Goal: Transaction & Acquisition: Purchase product/service

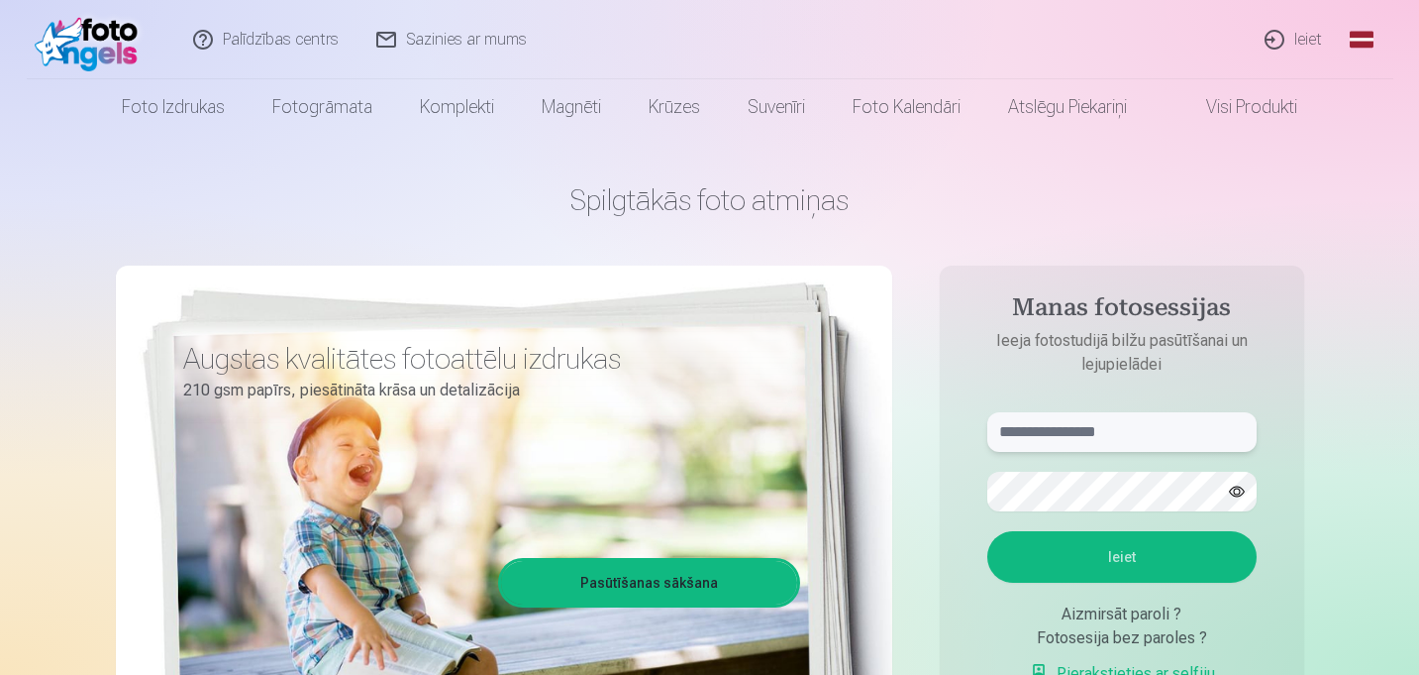
click at [1064, 432] on input "text" at bounding box center [1122, 432] width 269 height 40
type input "**********"
click at [1161, 552] on button "Ieiet" at bounding box center [1122, 557] width 269 height 52
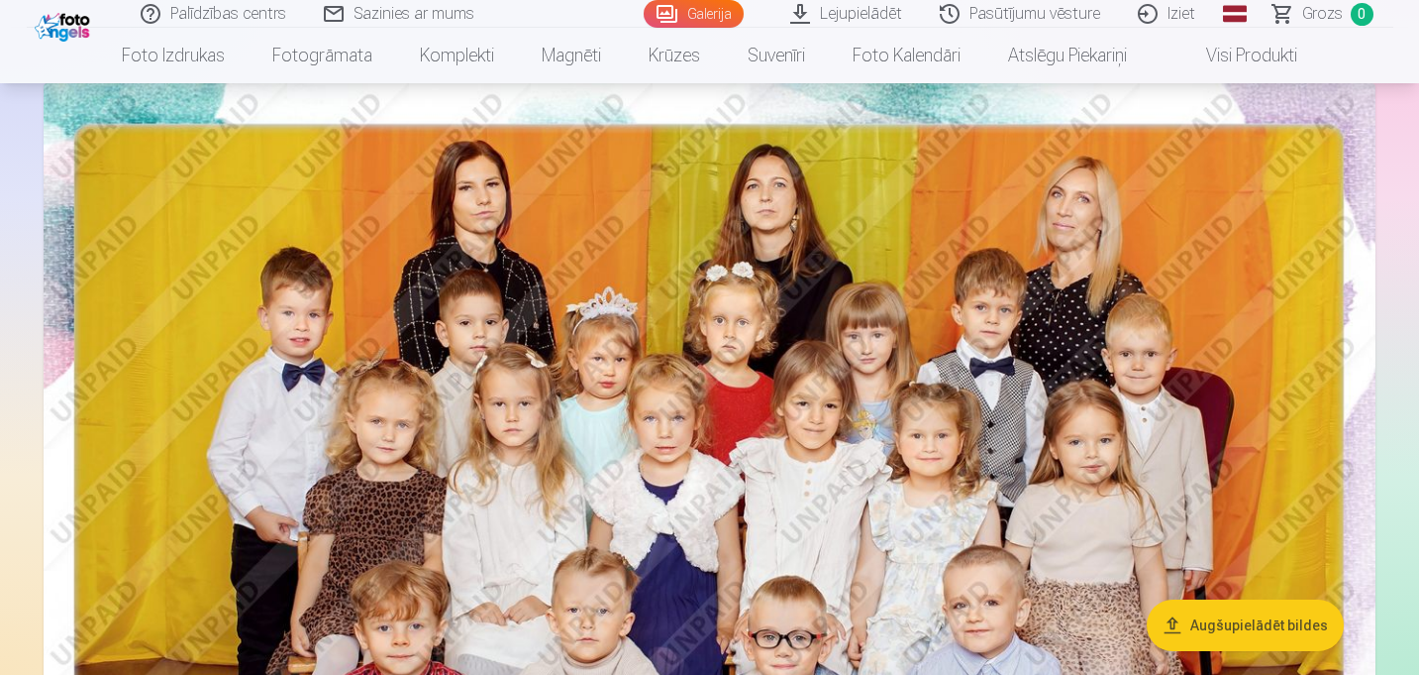
scroll to position [134, 0]
click at [801, 308] on img at bounding box center [710, 528] width 1332 height 889
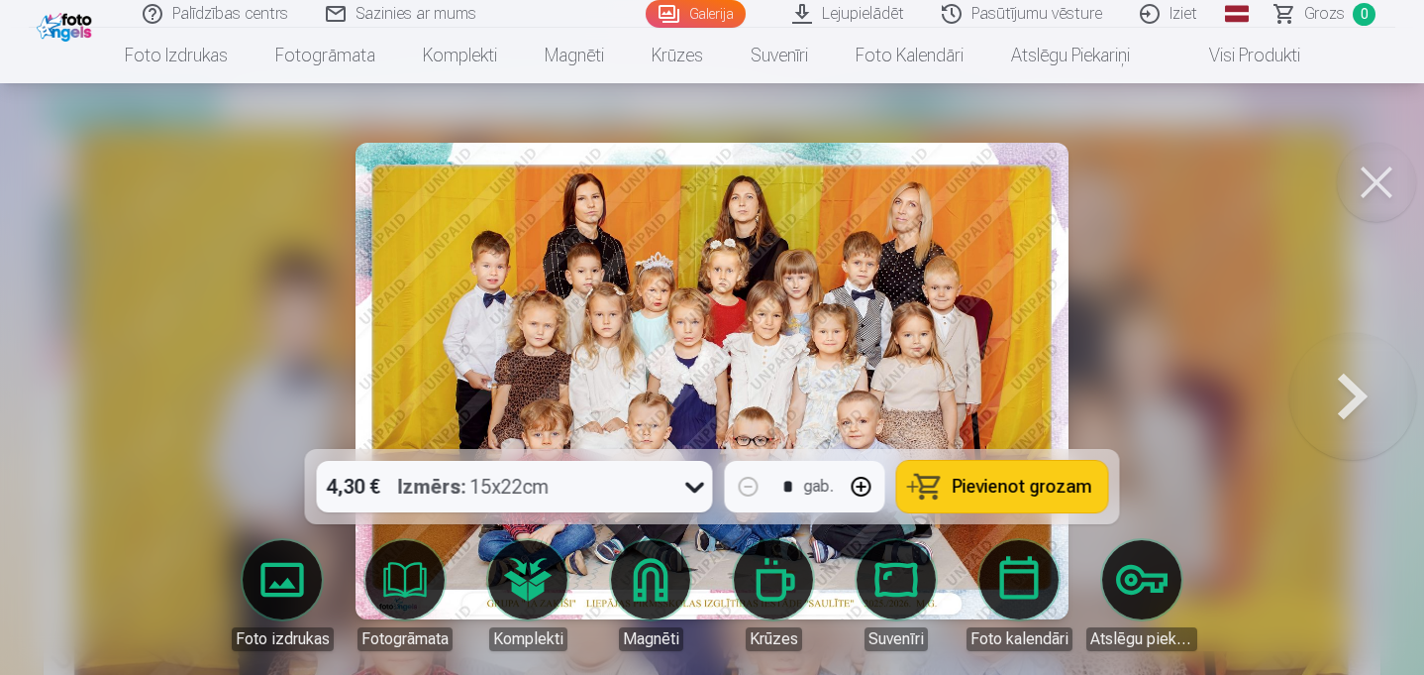
click at [1024, 496] on button "Pievienot grozam" at bounding box center [1002, 487] width 211 height 52
click at [1374, 170] on button at bounding box center [1376, 182] width 79 height 79
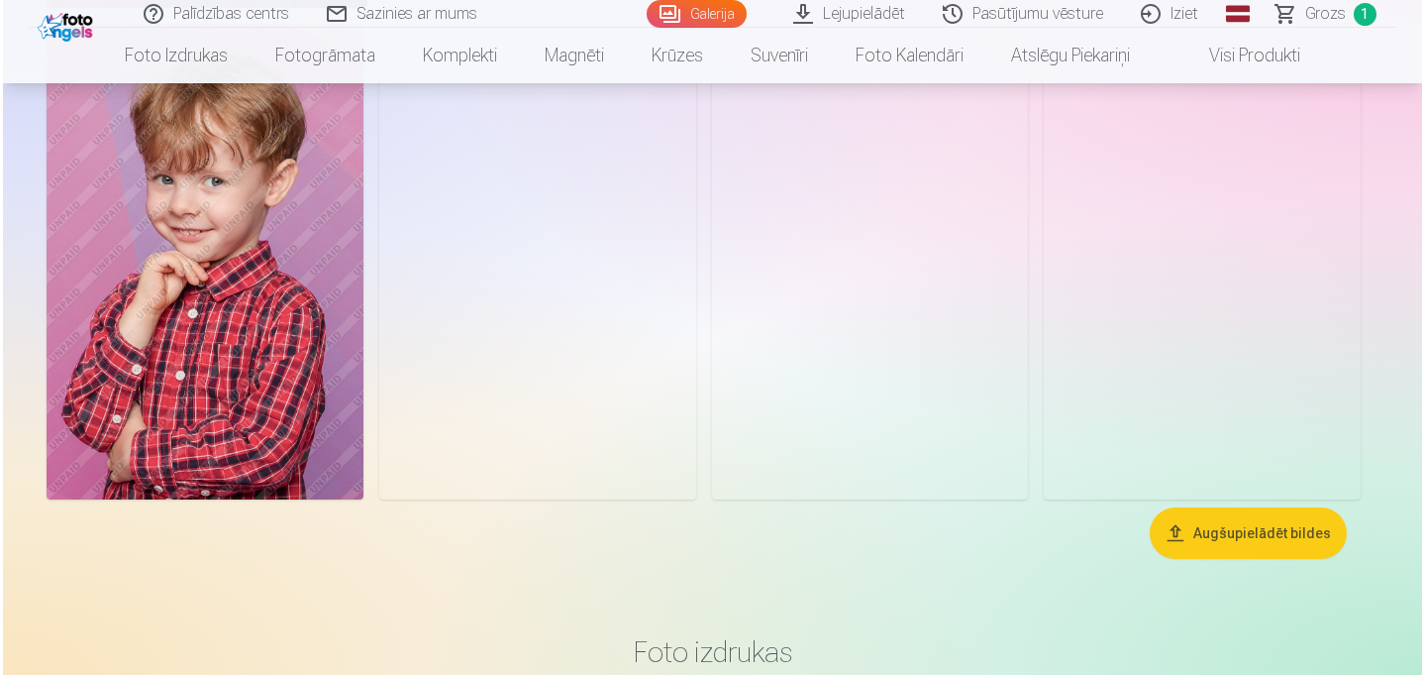
scroll to position [4775, 0]
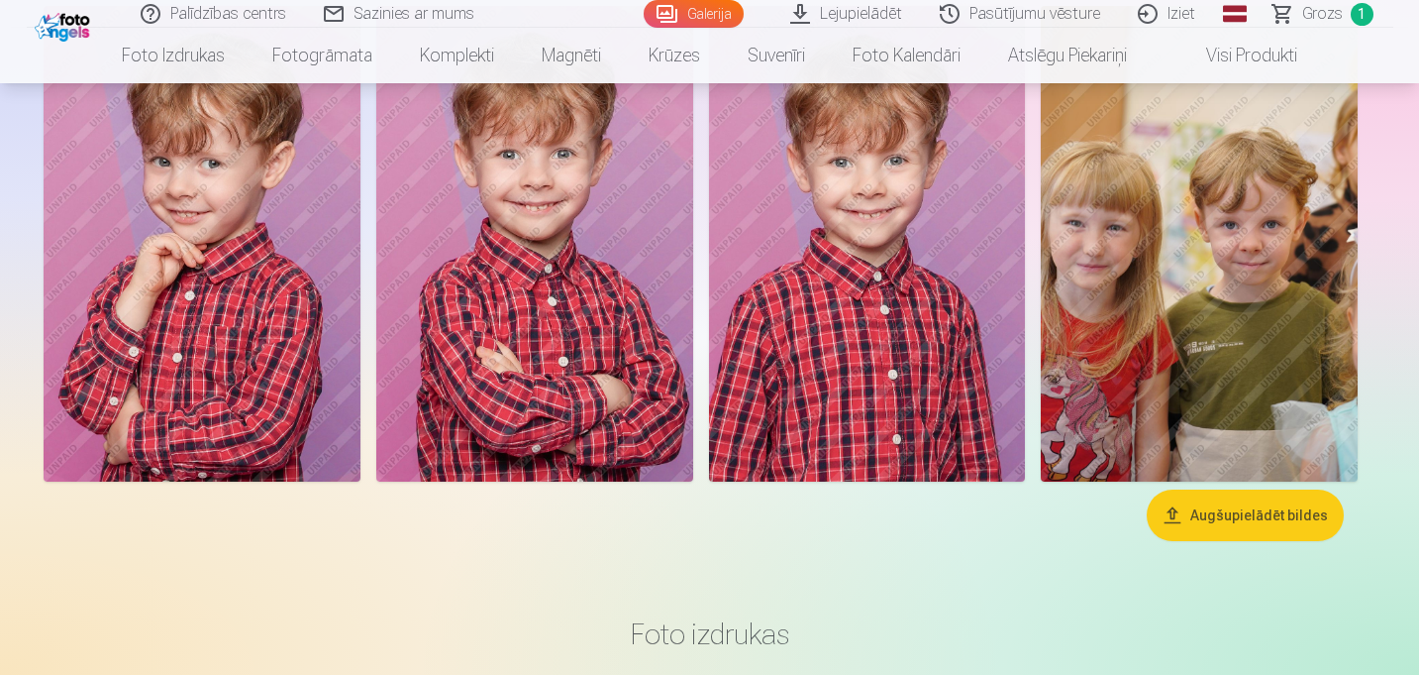
click at [280, 281] on img at bounding box center [202, 243] width 317 height 475
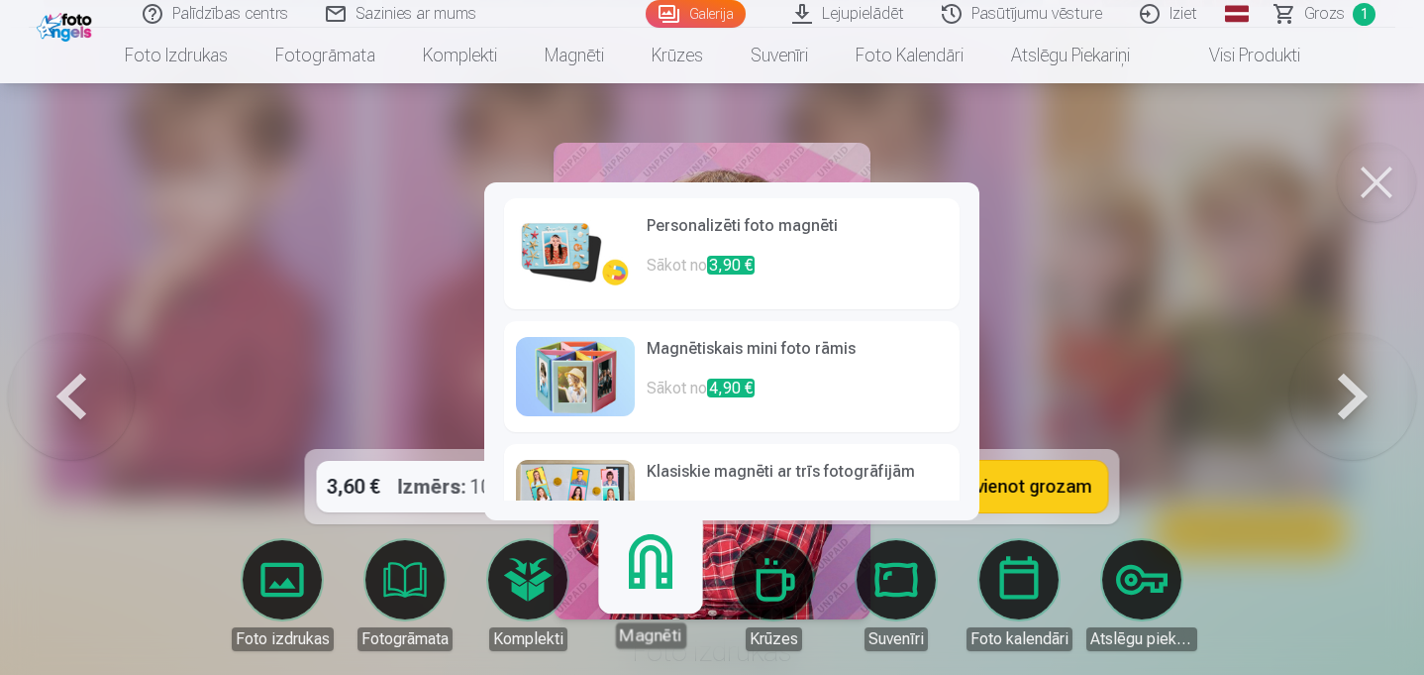
click at [656, 587] on link "Magnēti" at bounding box center [650, 587] width 122 height 122
click at [680, 266] on p "Sākot no 3,90 €" at bounding box center [797, 274] width 301 height 40
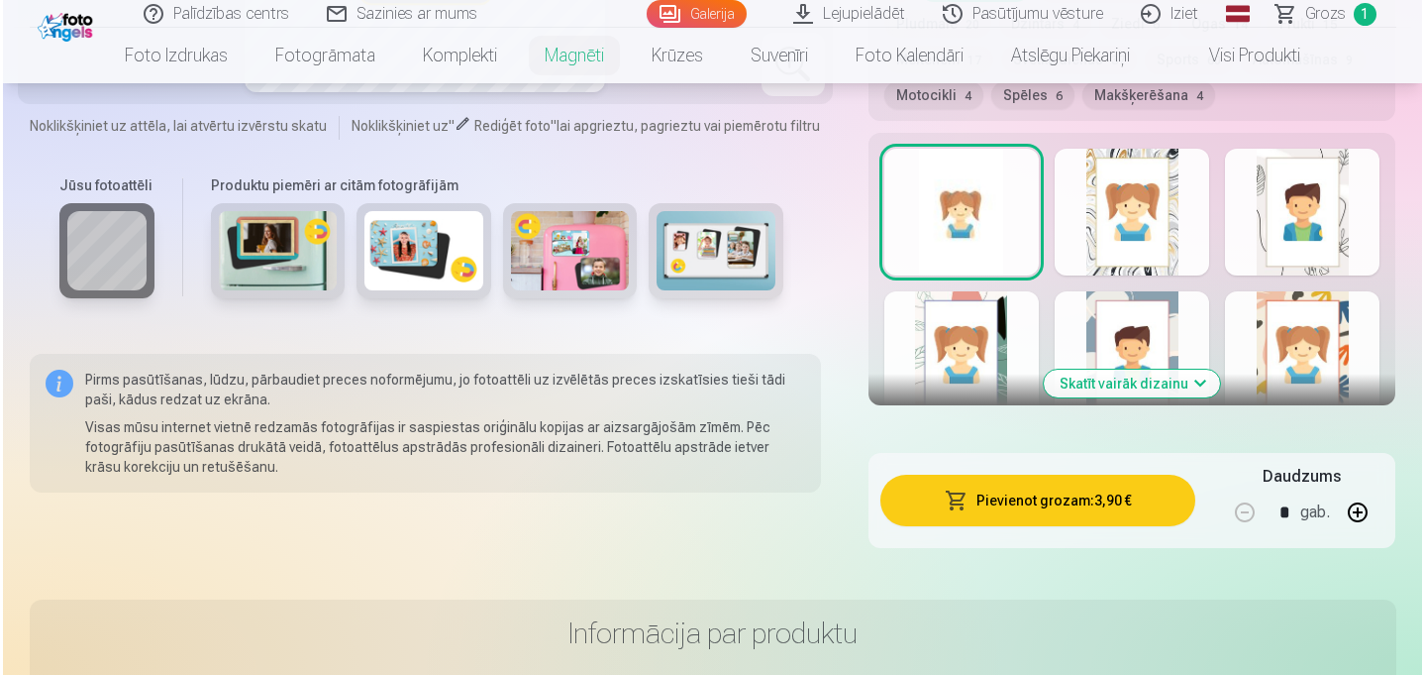
scroll to position [1131, 0]
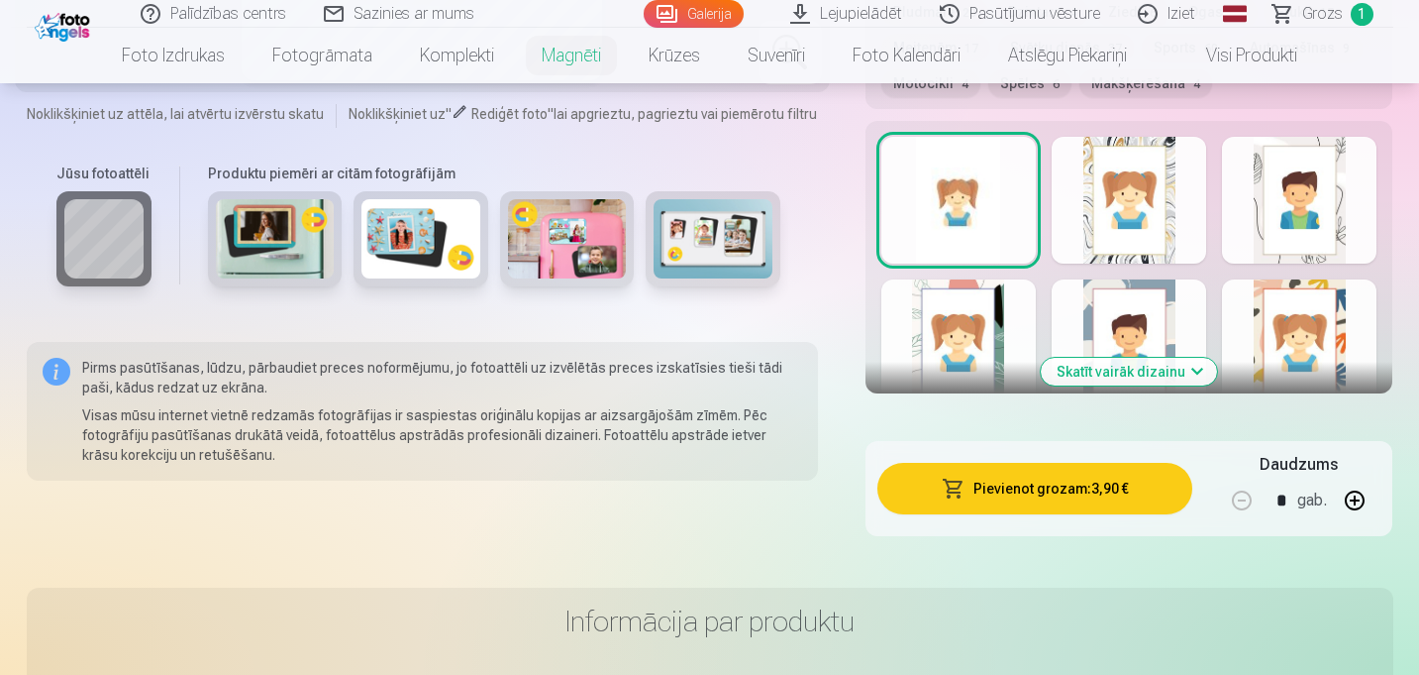
click at [1360, 501] on button "button" at bounding box center [1355, 500] width 48 height 48
type input "*"
click at [943, 491] on button "Pievienot grozam : 7,80 €" at bounding box center [1036, 489] width 316 height 52
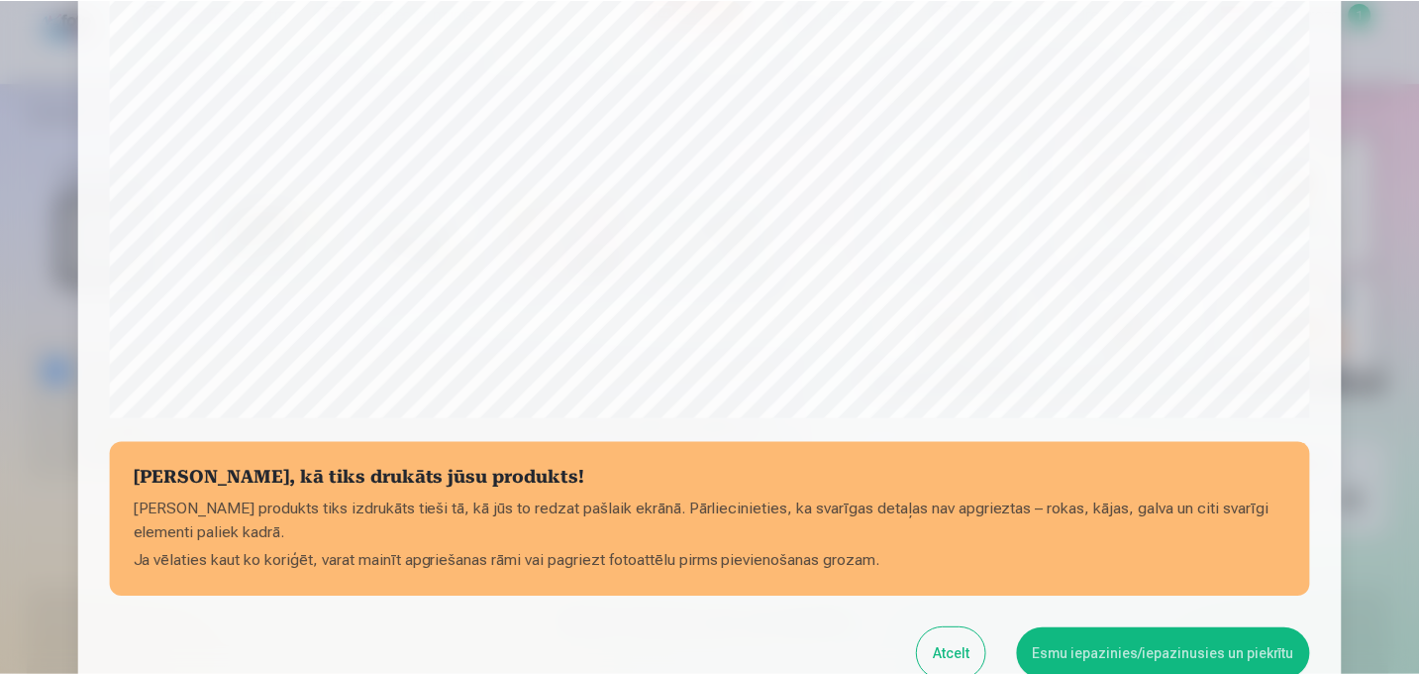
scroll to position [752, 0]
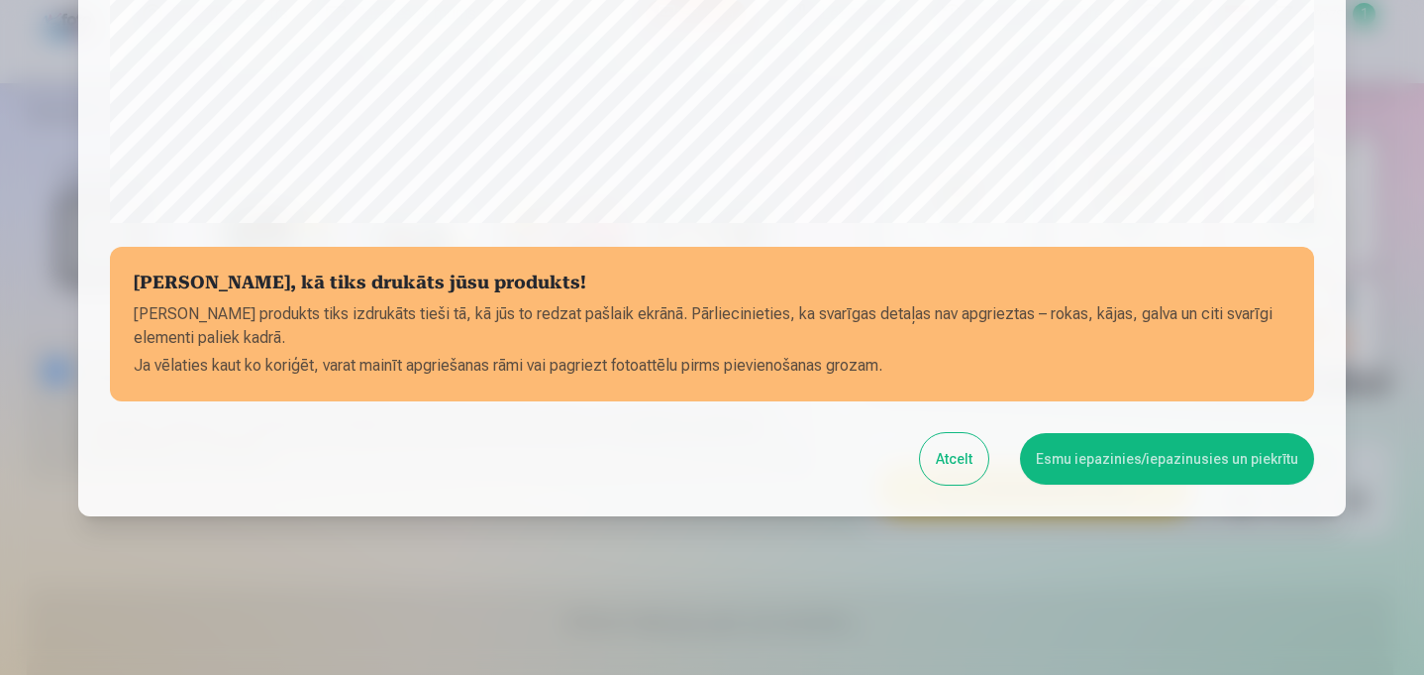
click at [1111, 476] on button "Esmu iepazinies/iepazinusies un piekrītu" at bounding box center [1167, 459] width 294 height 52
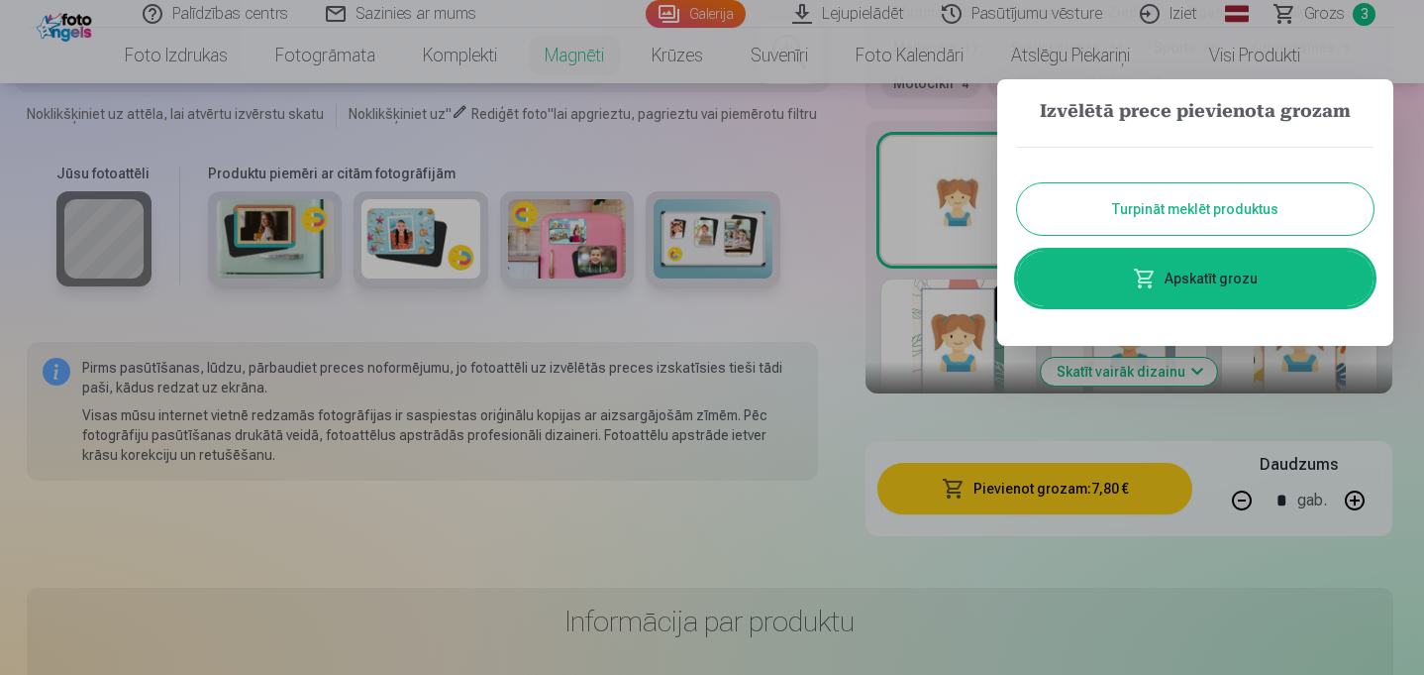
click at [1119, 220] on button "Turpināt meklēt produktus" at bounding box center [1195, 209] width 357 height 52
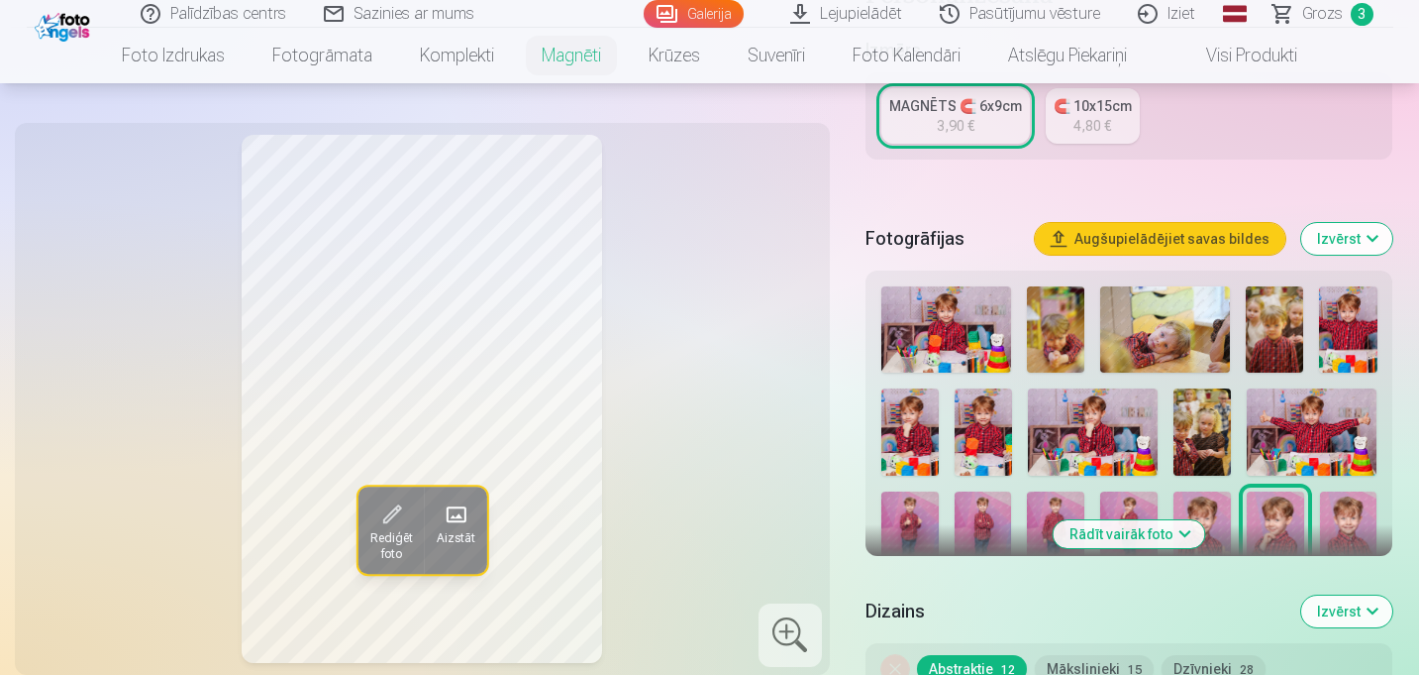
scroll to position [445, 0]
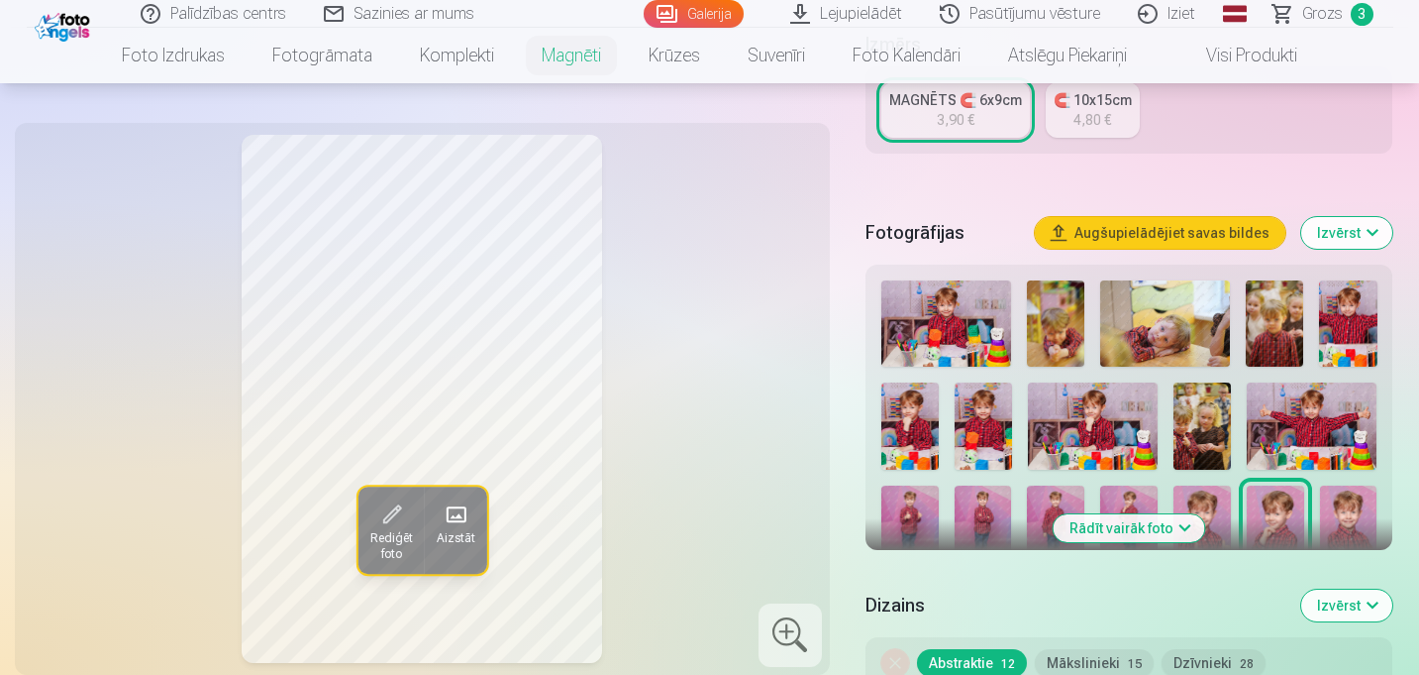
click at [955, 307] on img at bounding box center [947, 323] width 130 height 86
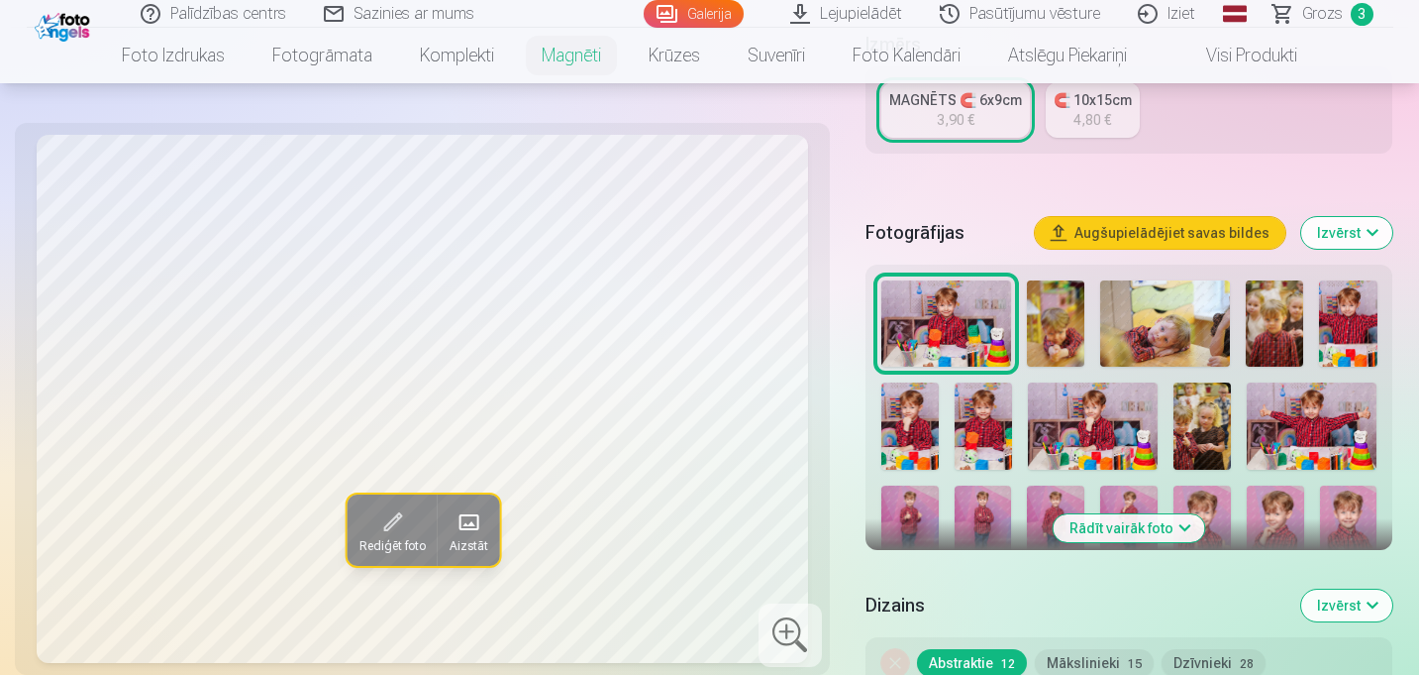
click at [1063, 425] on img at bounding box center [1093, 425] width 130 height 86
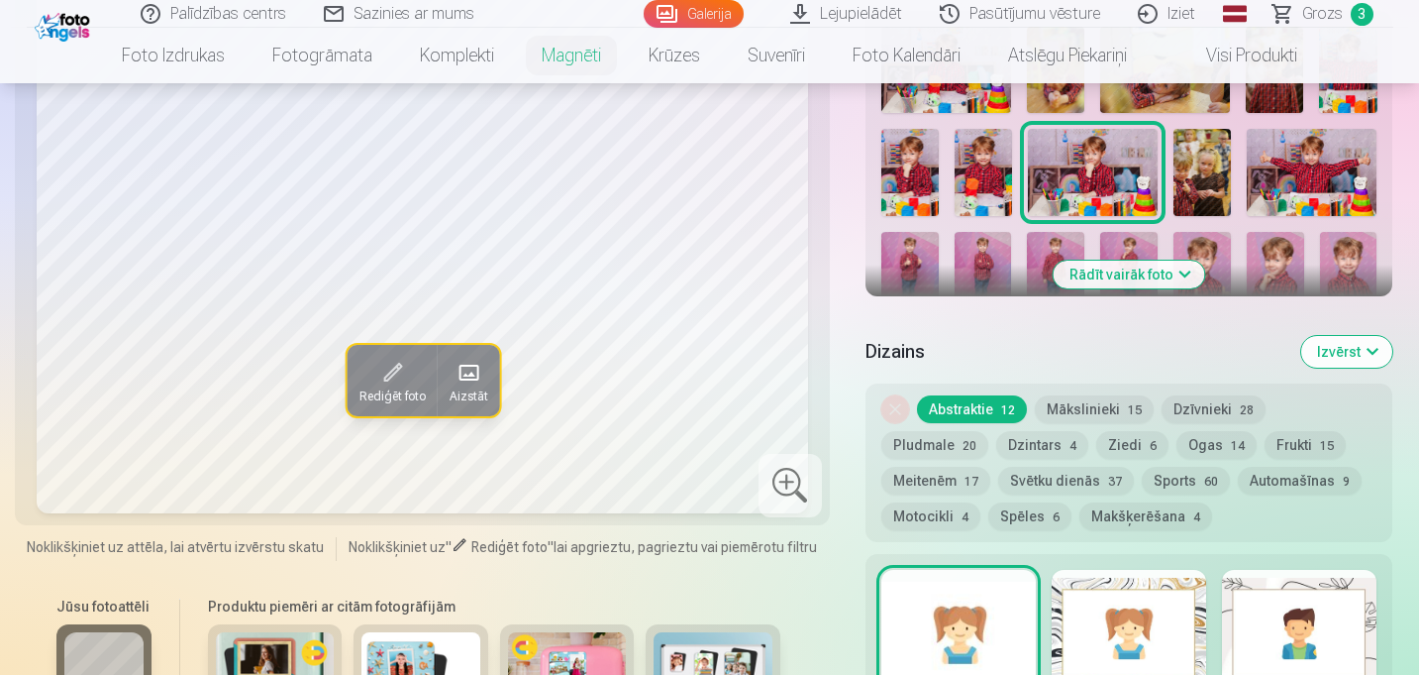
scroll to position [803, 0]
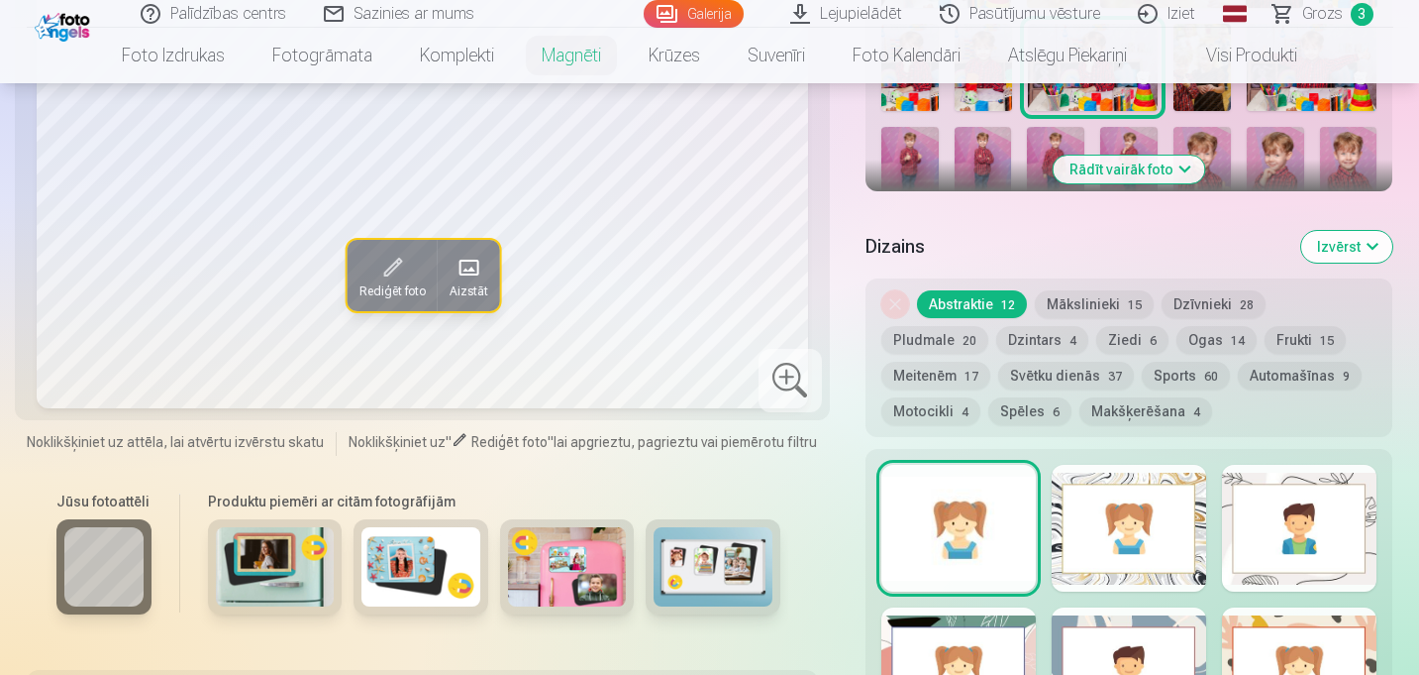
click at [1099, 539] on div at bounding box center [1129, 528] width 155 height 127
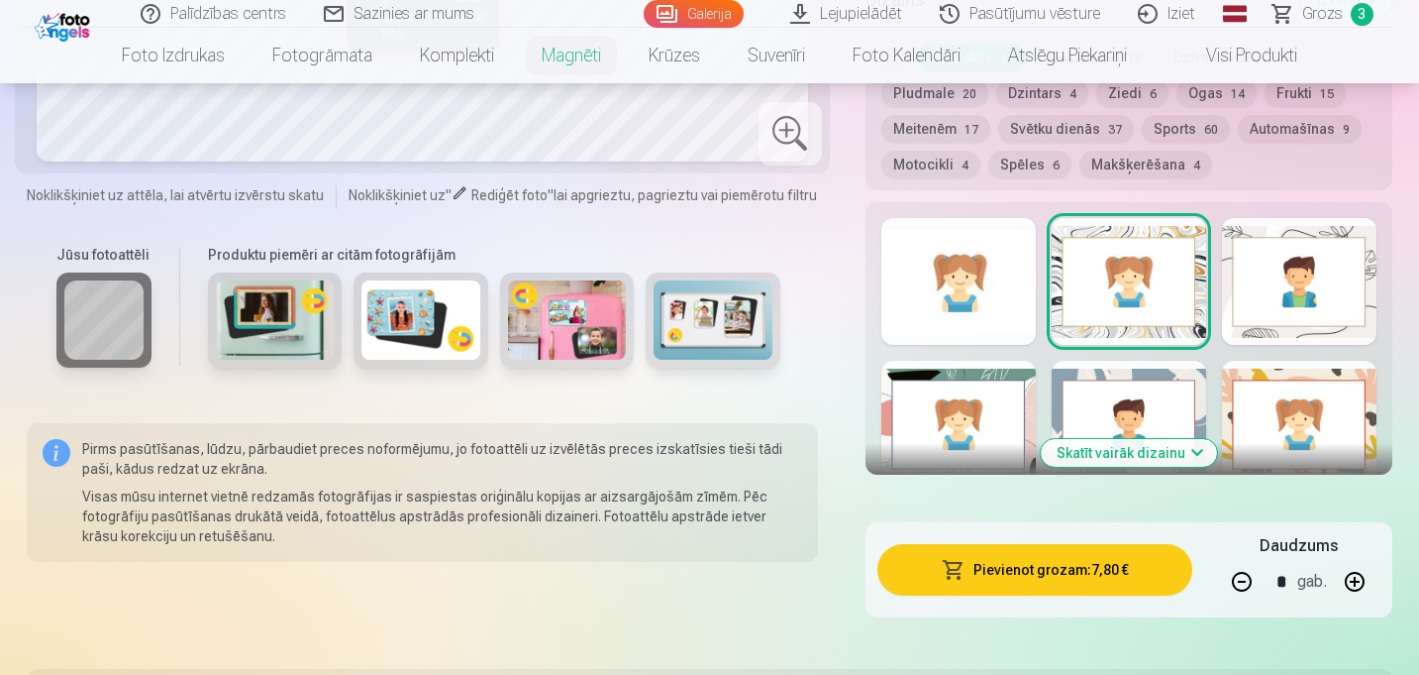
scroll to position [1070, 0]
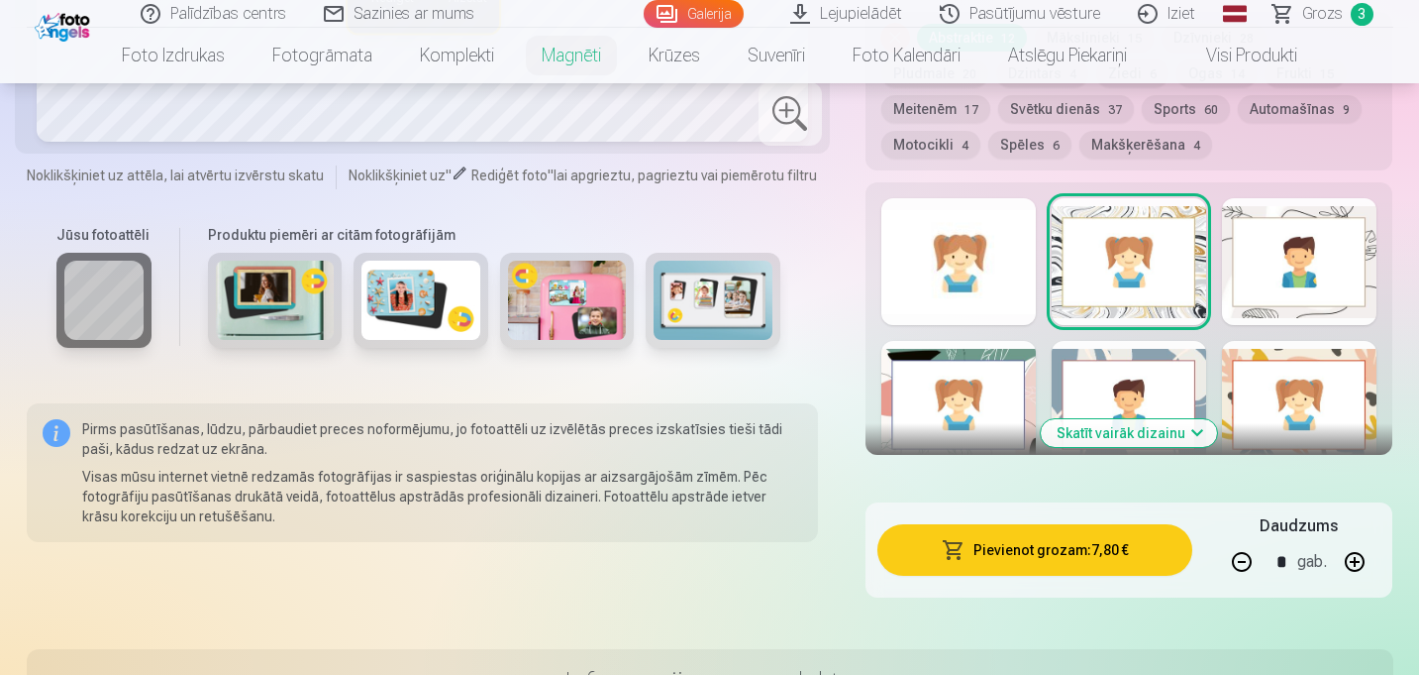
click at [1151, 432] on button "Skatīt vairāk dizainu" at bounding box center [1129, 433] width 176 height 28
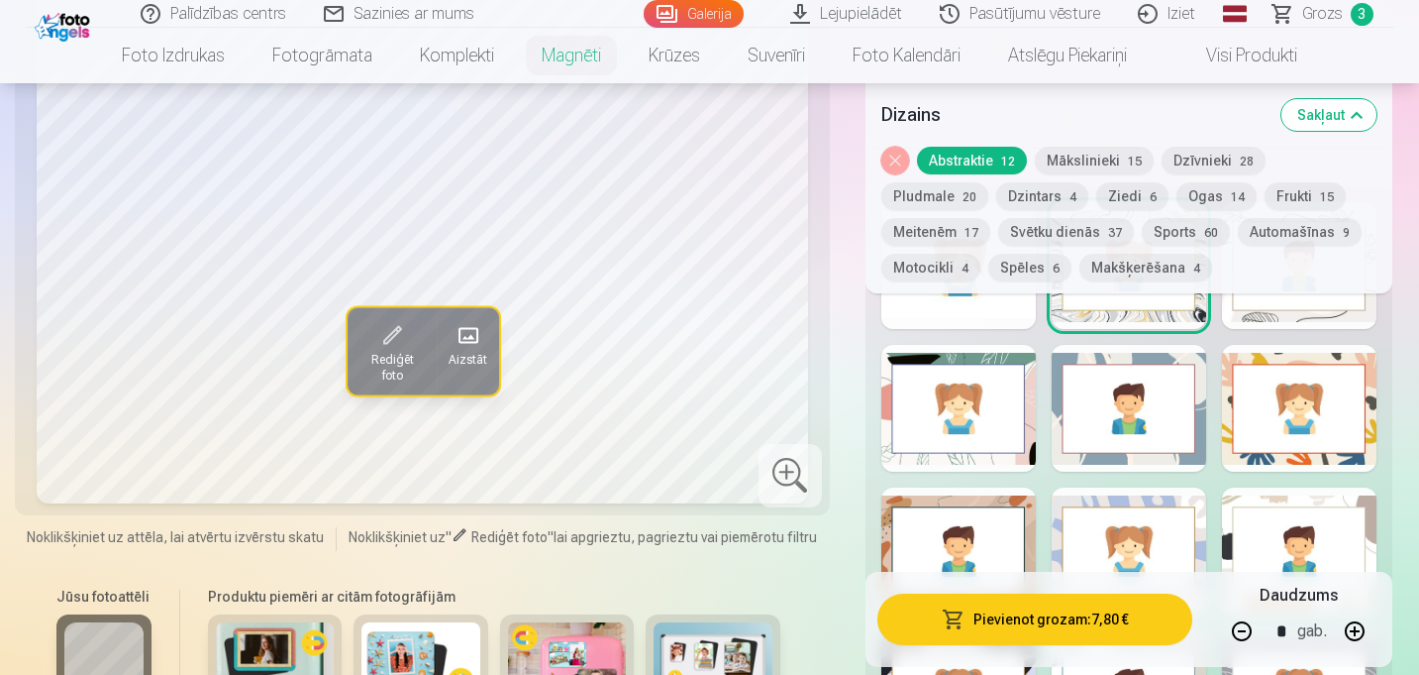
scroll to position [1015, 0]
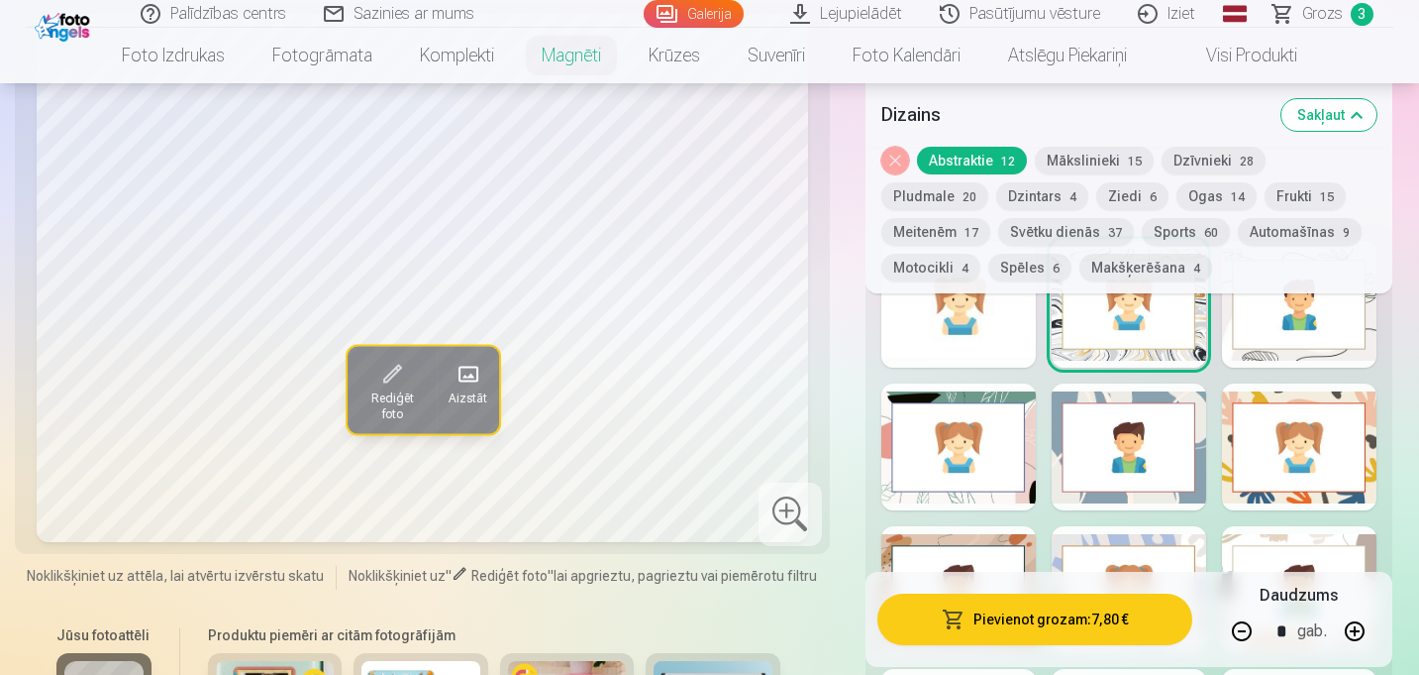
click at [1210, 156] on button "Dzīvnieki 28" at bounding box center [1214, 161] width 104 height 28
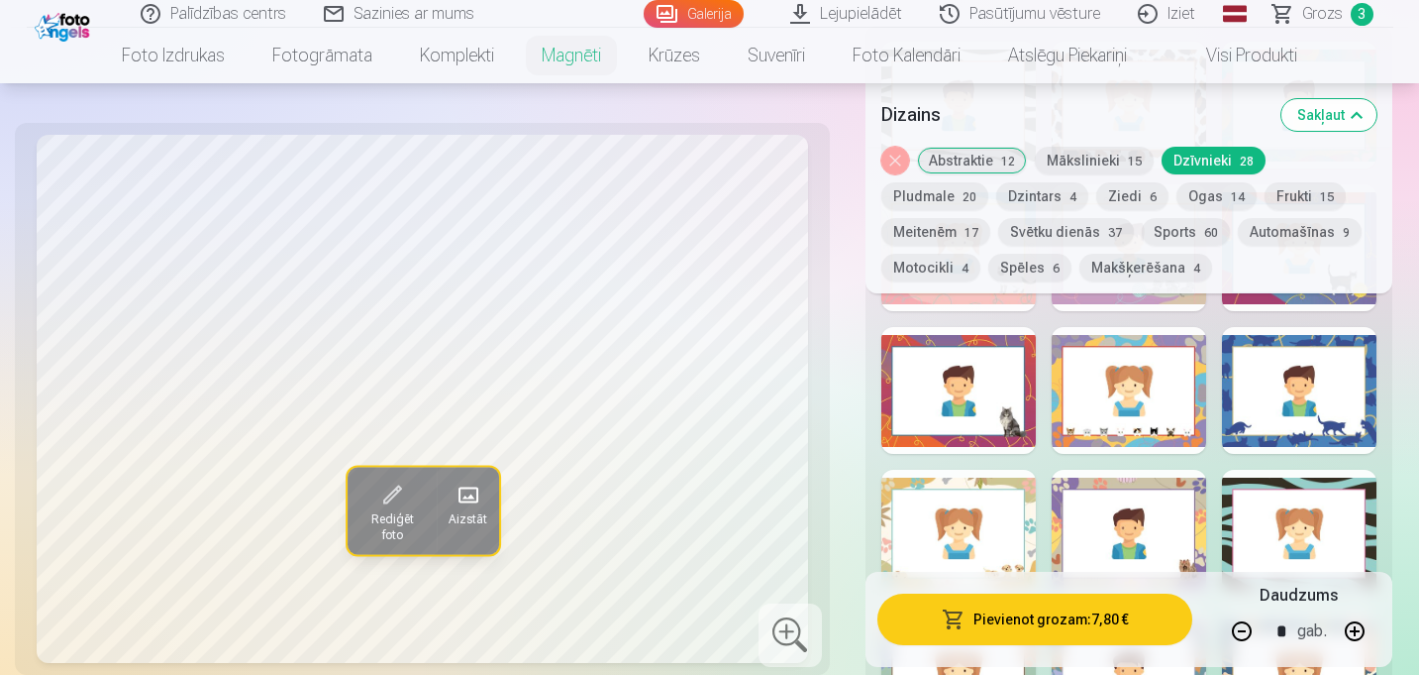
scroll to position [1215, 0]
click at [1148, 427] on div at bounding box center [1129, 389] width 155 height 127
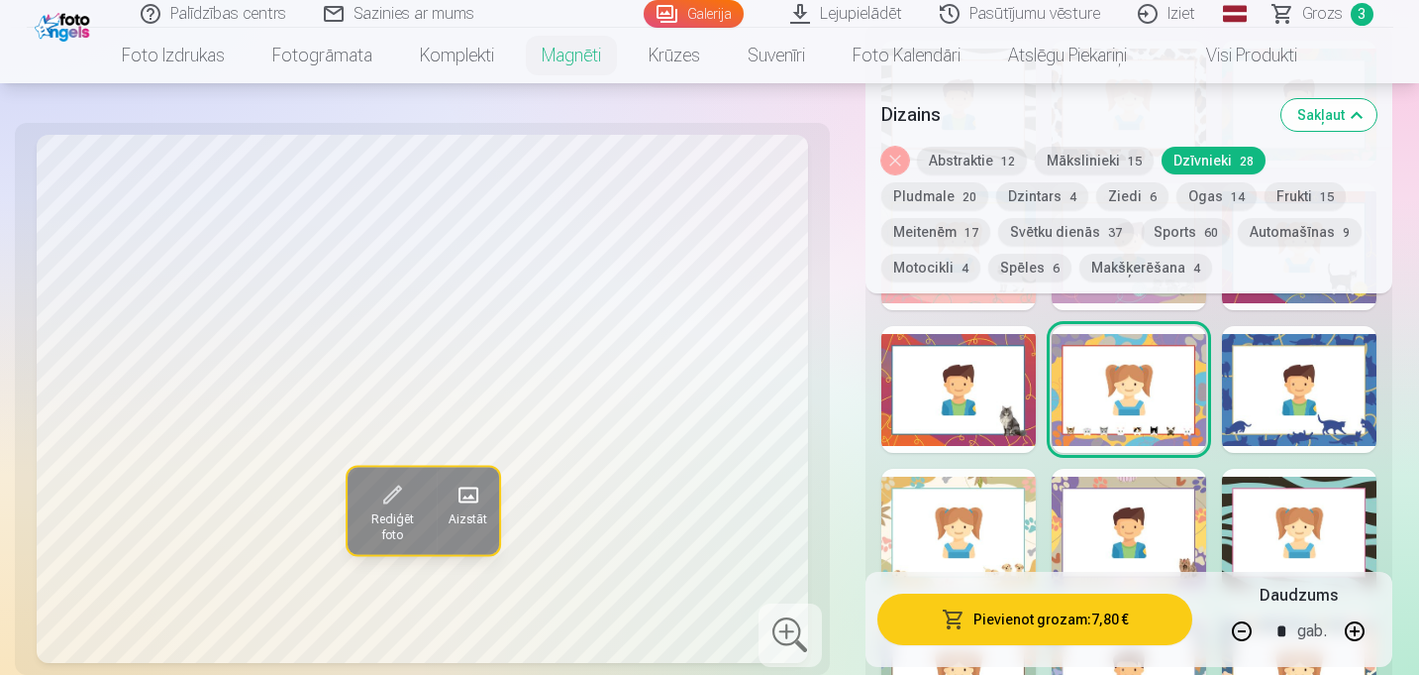
click at [1271, 404] on div at bounding box center [1299, 389] width 155 height 127
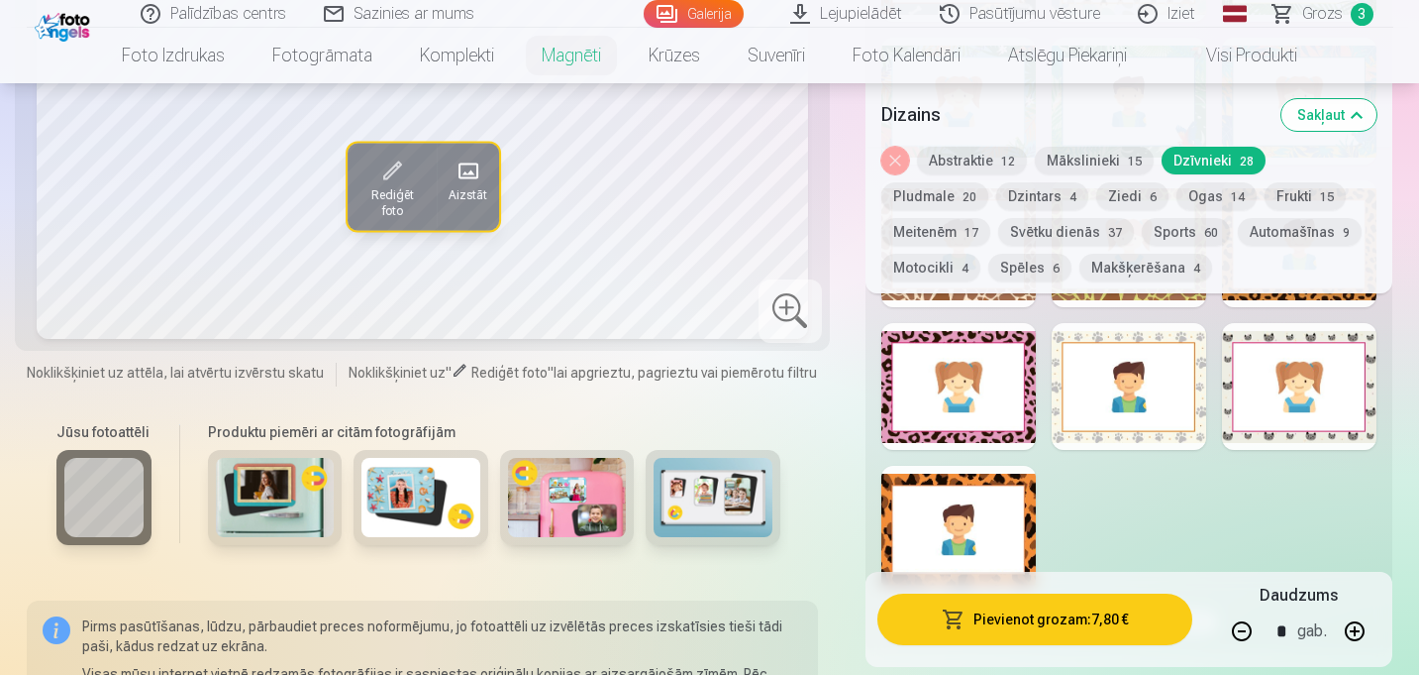
scroll to position [2082, 0]
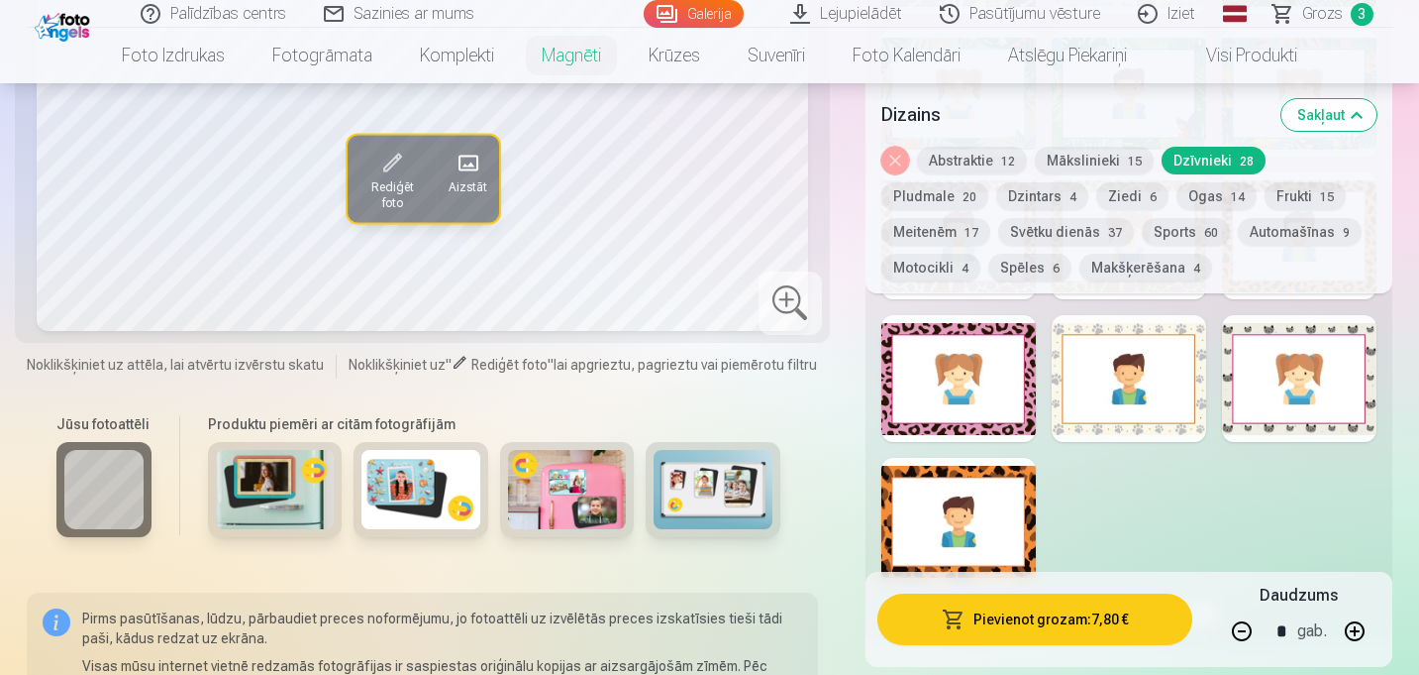
click at [1148, 402] on div at bounding box center [1129, 378] width 155 height 127
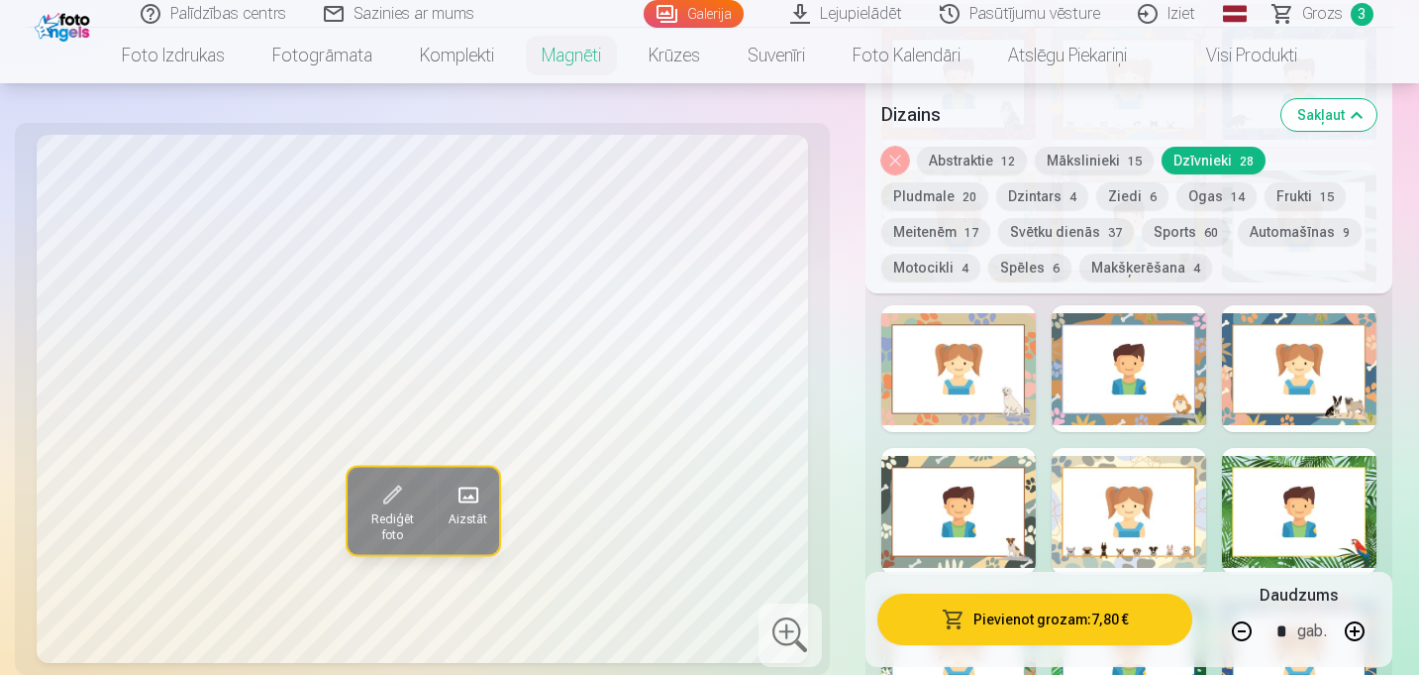
scroll to position [1739, 0]
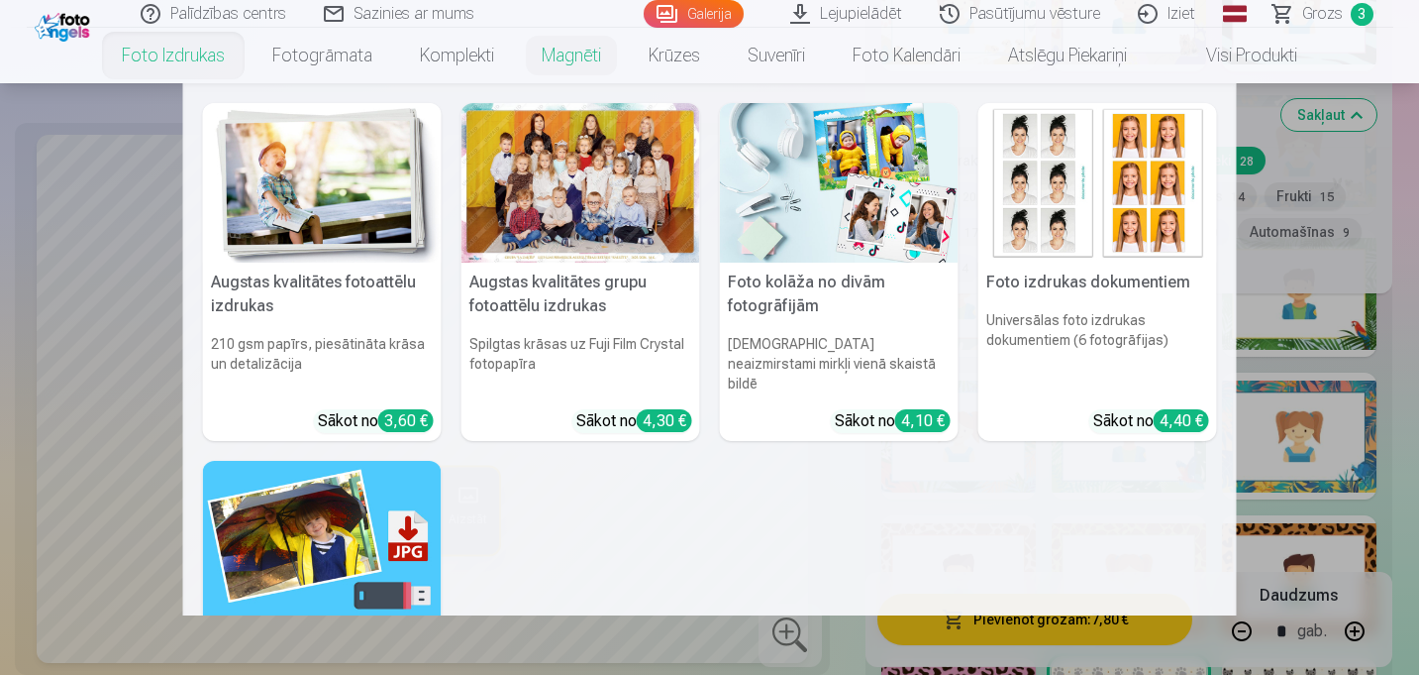
click at [204, 67] on link "Foto izdrukas" at bounding box center [173, 55] width 151 height 55
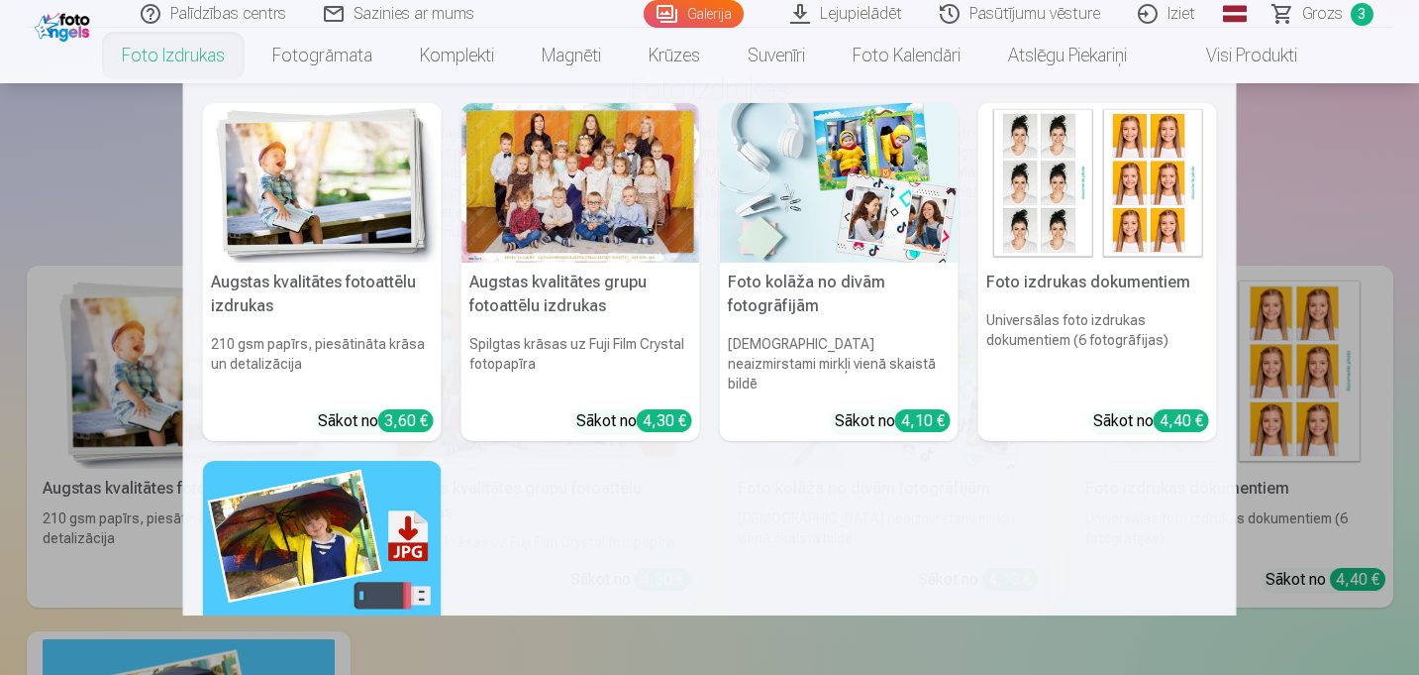
scroll to position [133, 0]
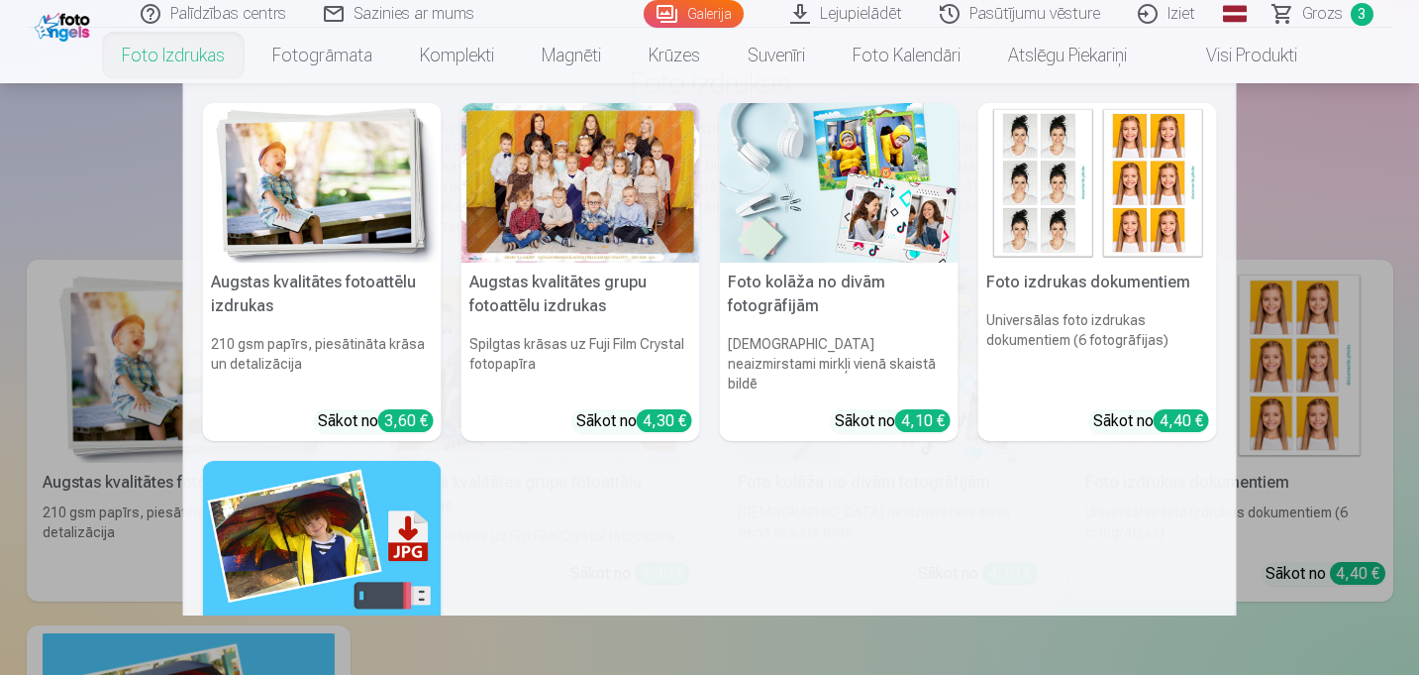
click at [293, 239] on img at bounding box center [322, 182] width 239 height 159
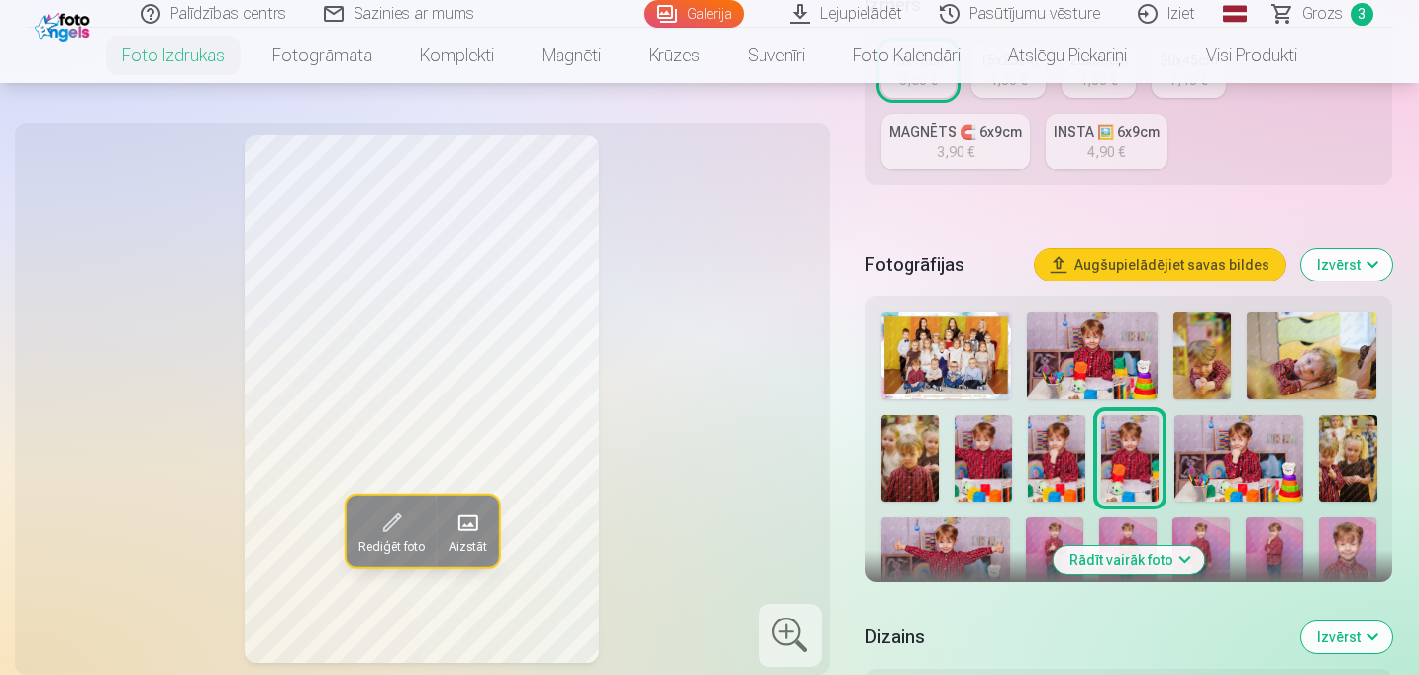
scroll to position [510, 0]
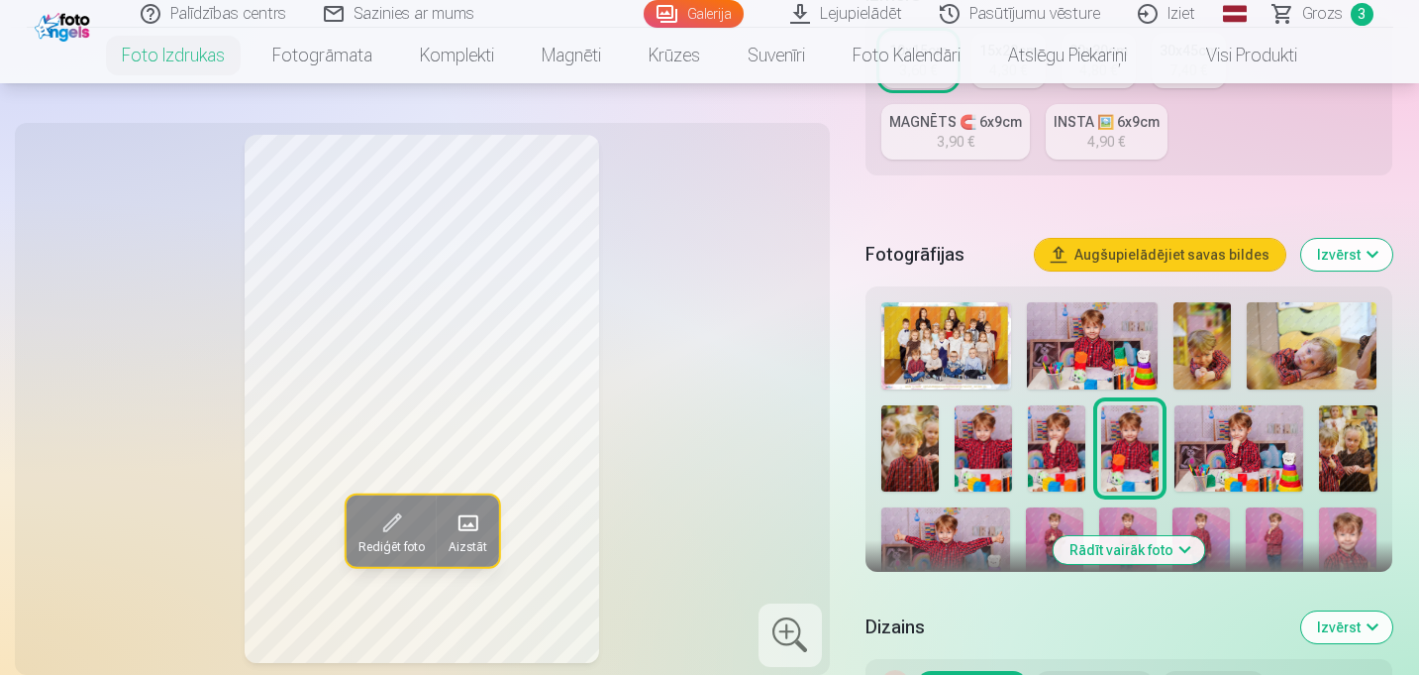
click at [1058, 359] on img at bounding box center [1092, 345] width 130 height 87
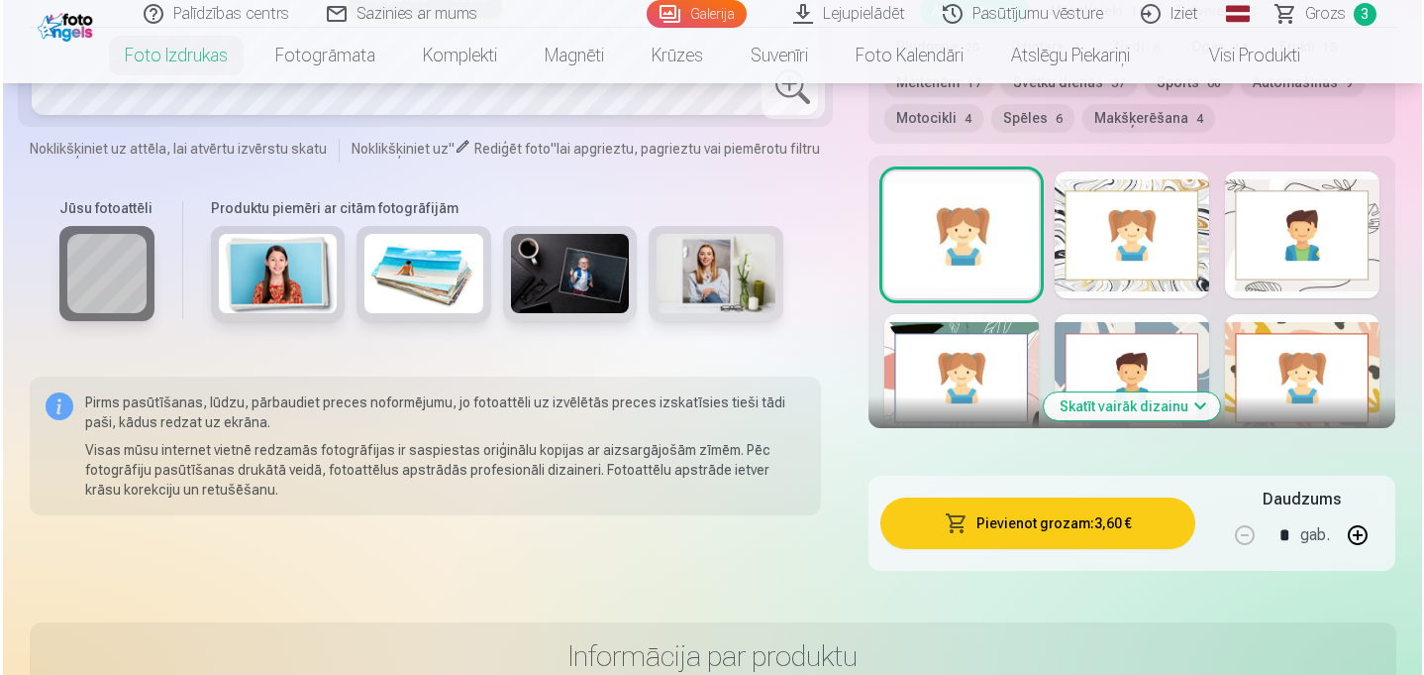
scroll to position [1206, 0]
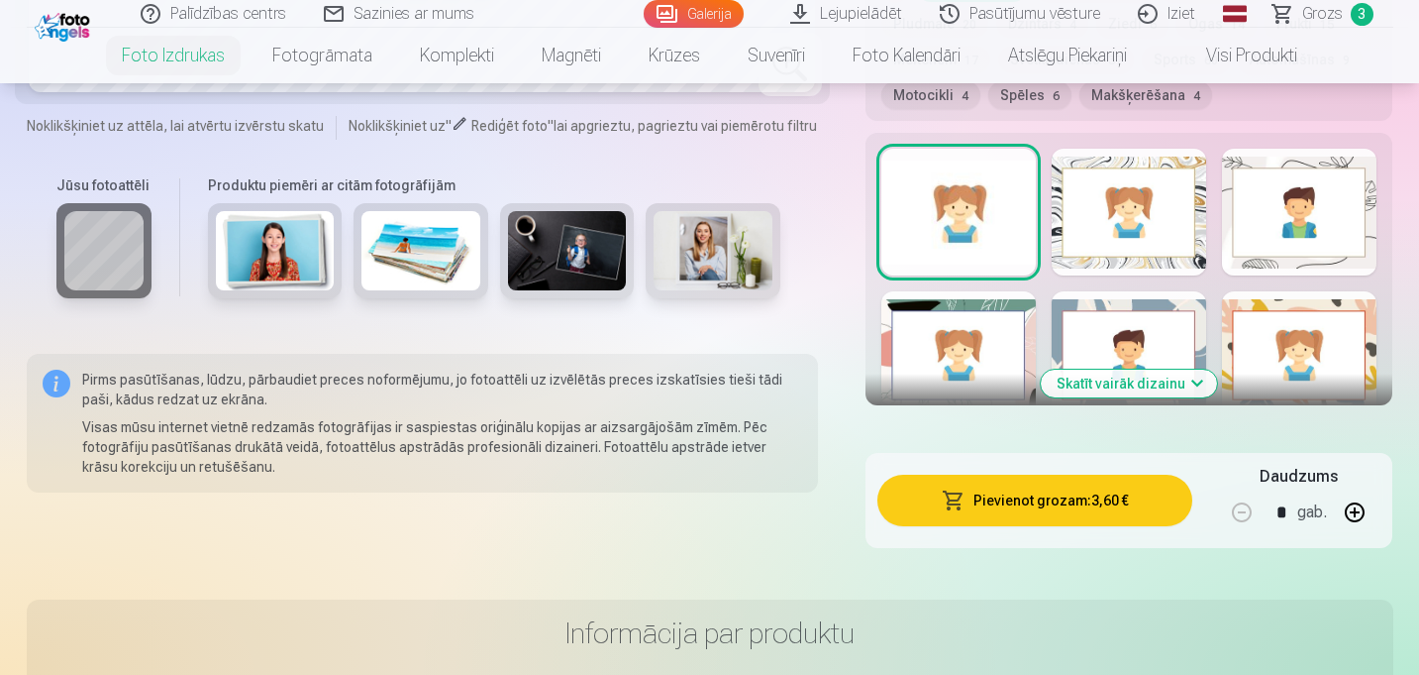
click at [1074, 508] on button "Pievienot grozam : 3,60 €" at bounding box center [1036, 500] width 316 height 52
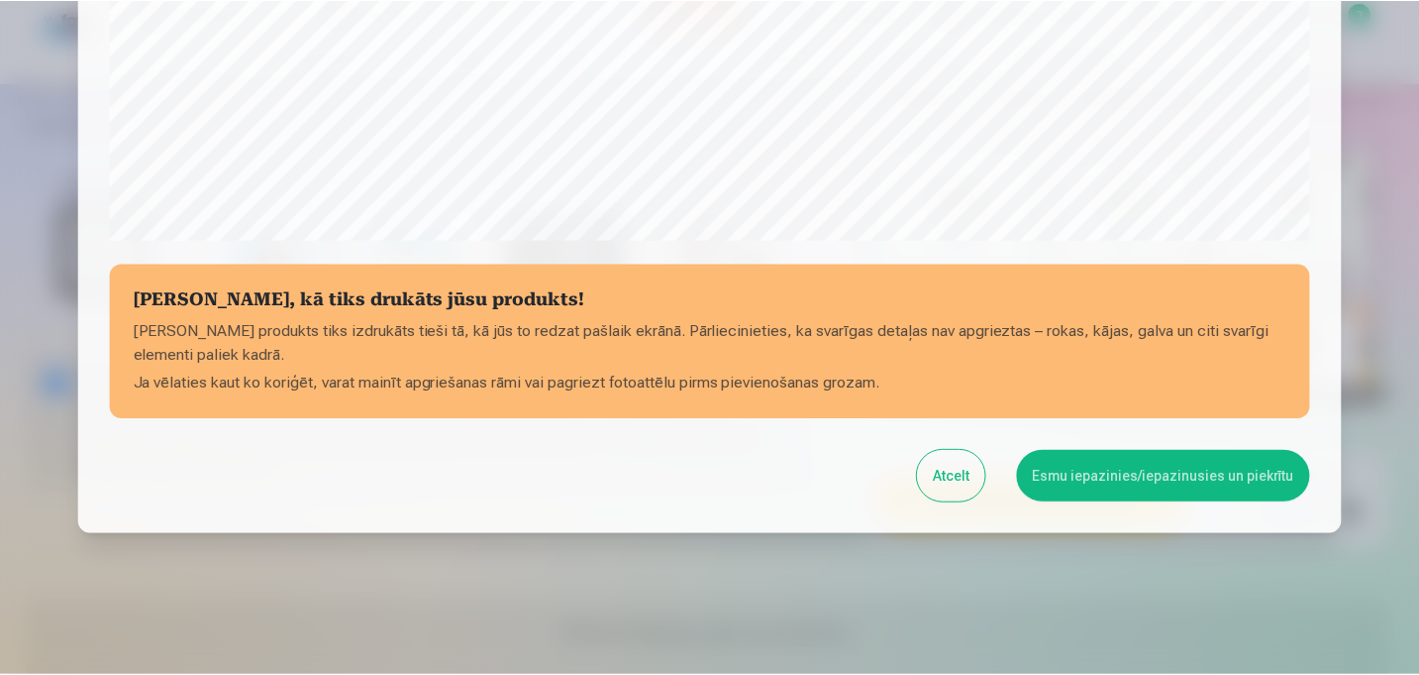
scroll to position [752, 0]
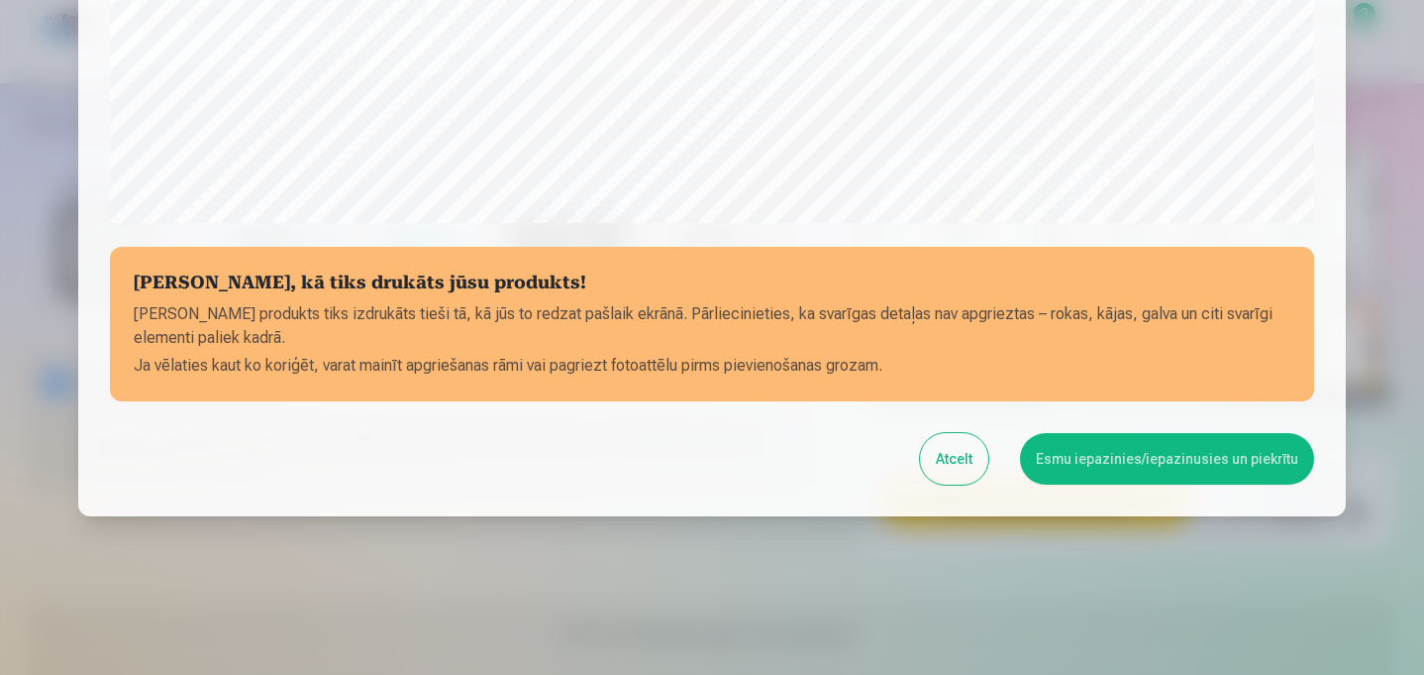
click at [1133, 472] on button "Esmu iepazinies/iepazinusies un piekrītu" at bounding box center [1167, 459] width 294 height 52
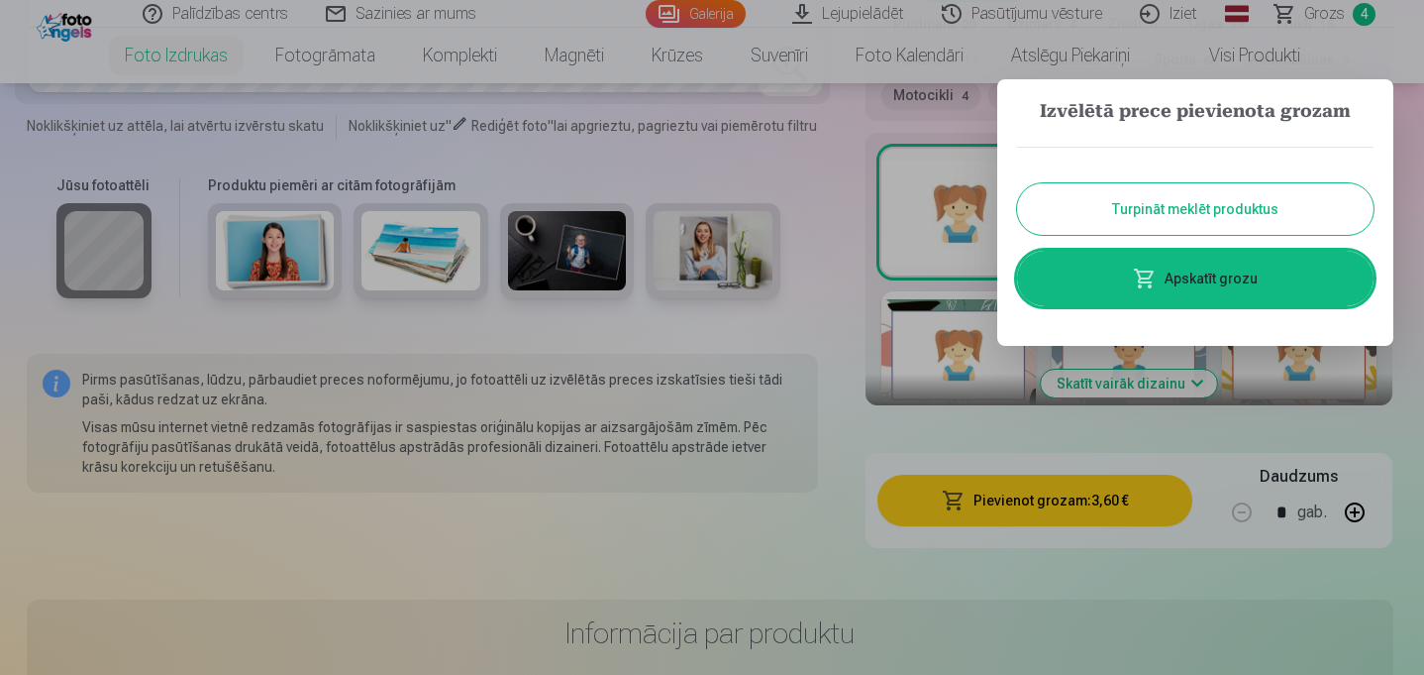
click at [1244, 207] on button "Turpināt meklēt produktus" at bounding box center [1195, 209] width 357 height 52
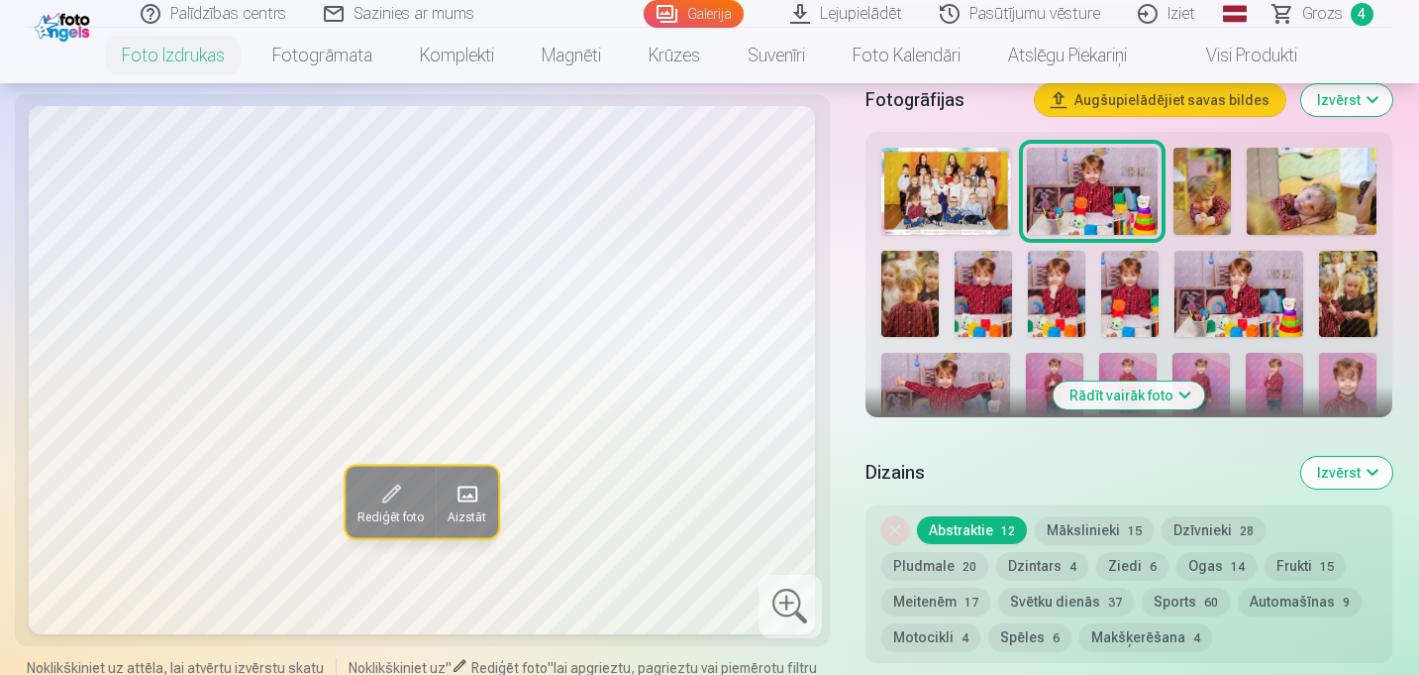
scroll to position [649, 0]
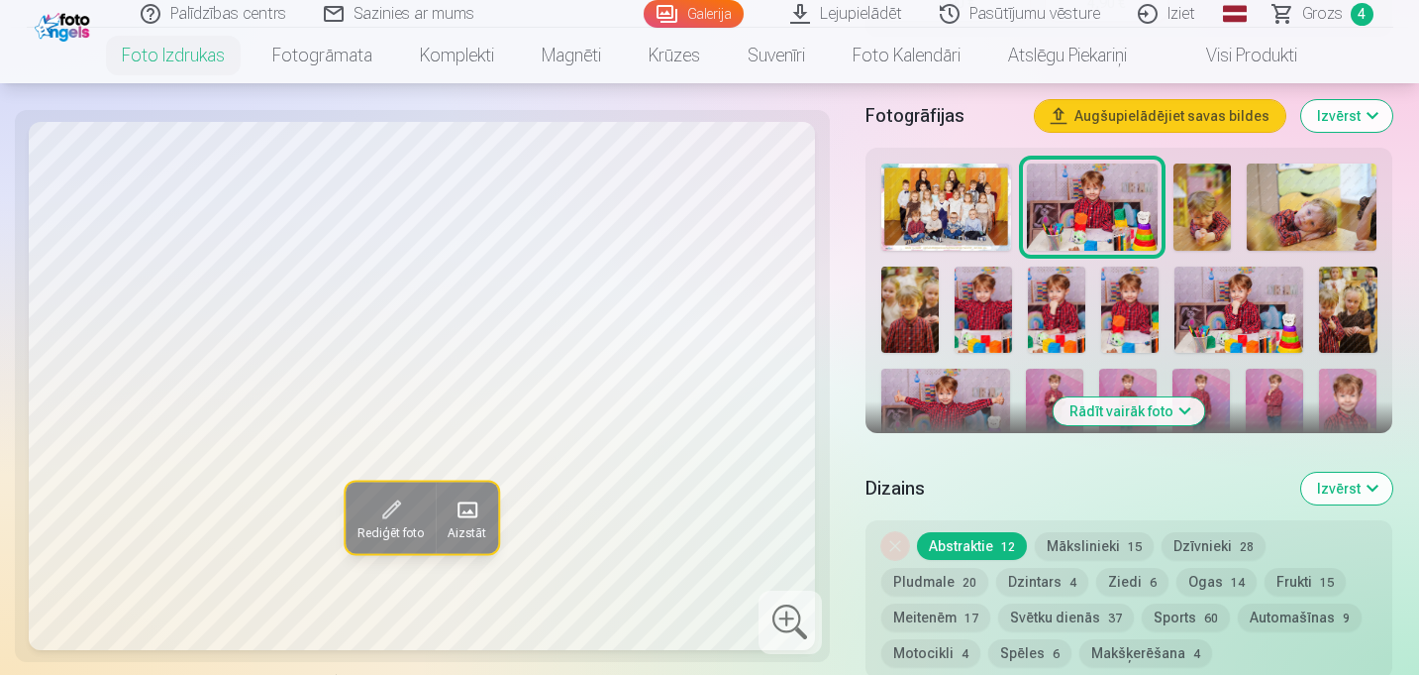
click at [1165, 404] on button "Rādīt vairāk foto" at bounding box center [1130, 411] width 152 height 28
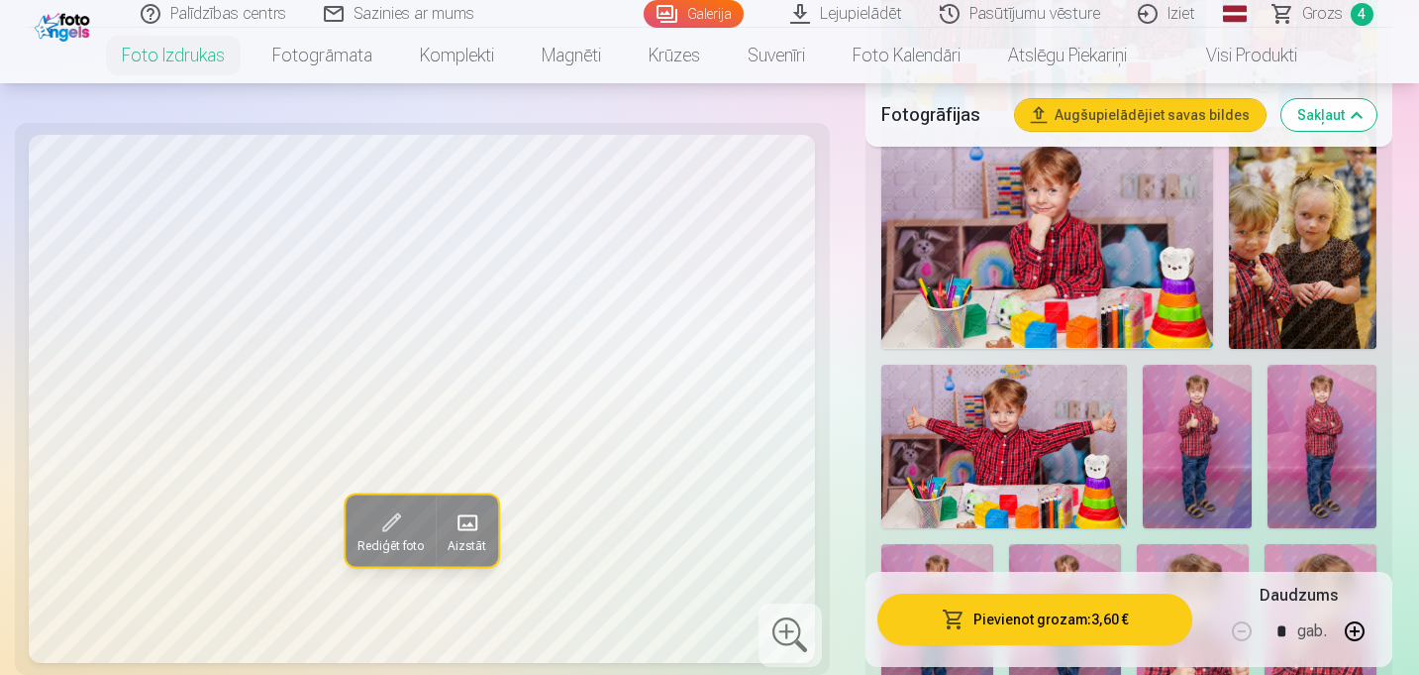
scroll to position [1338, 0]
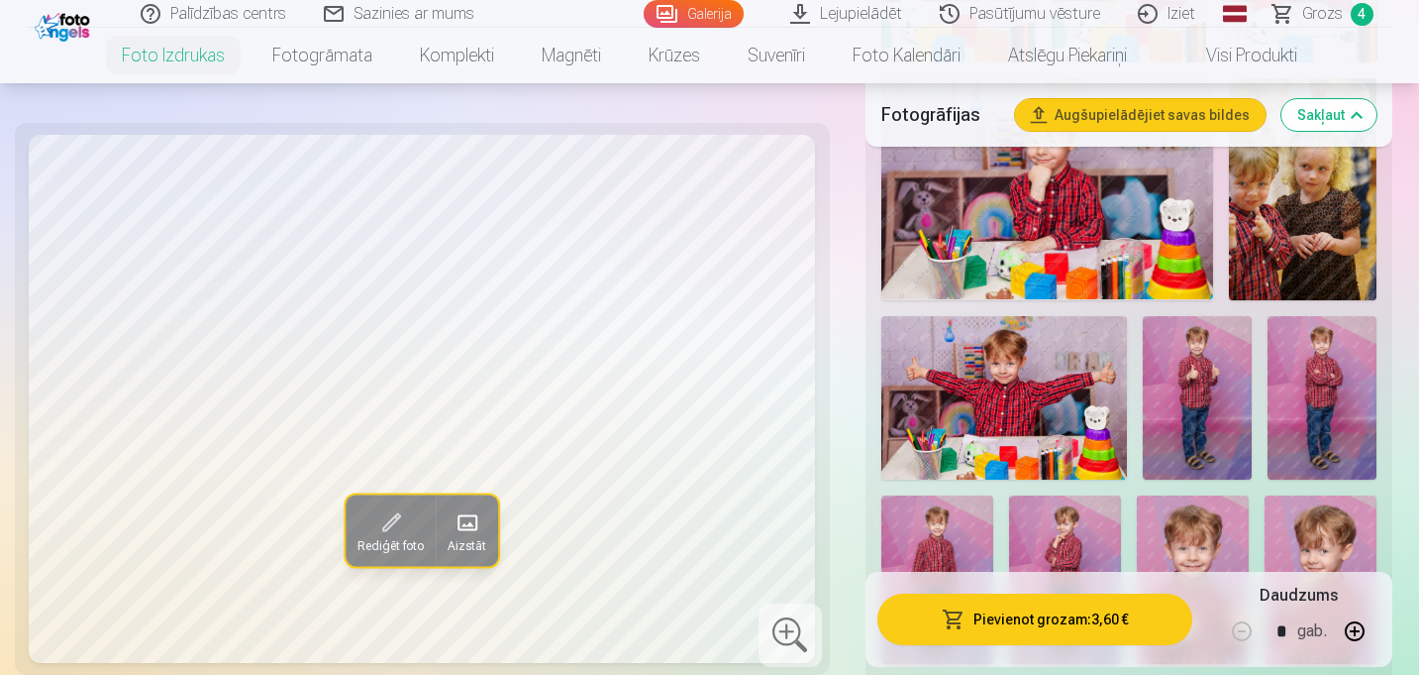
click at [961, 418] on img at bounding box center [1005, 397] width 246 height 163
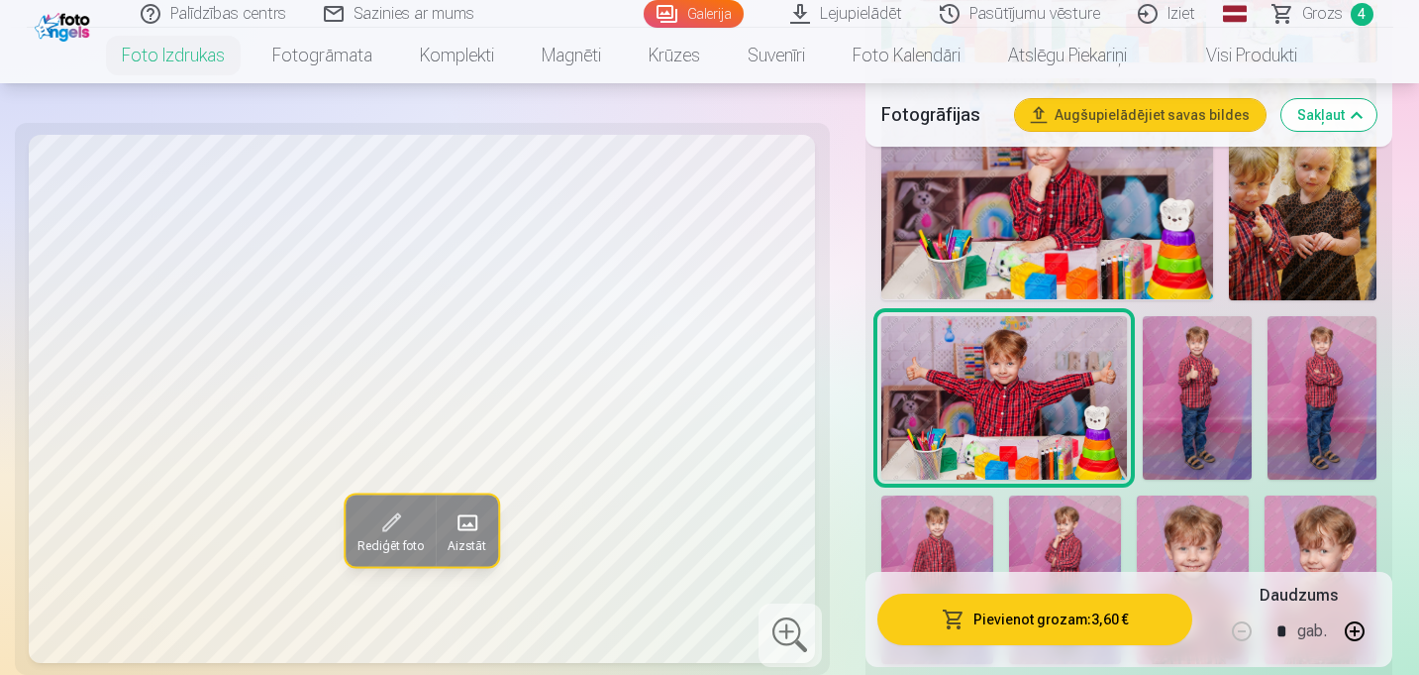
click at [1201, 392] on img at bounding box center [1197, 398] width 109 height 164
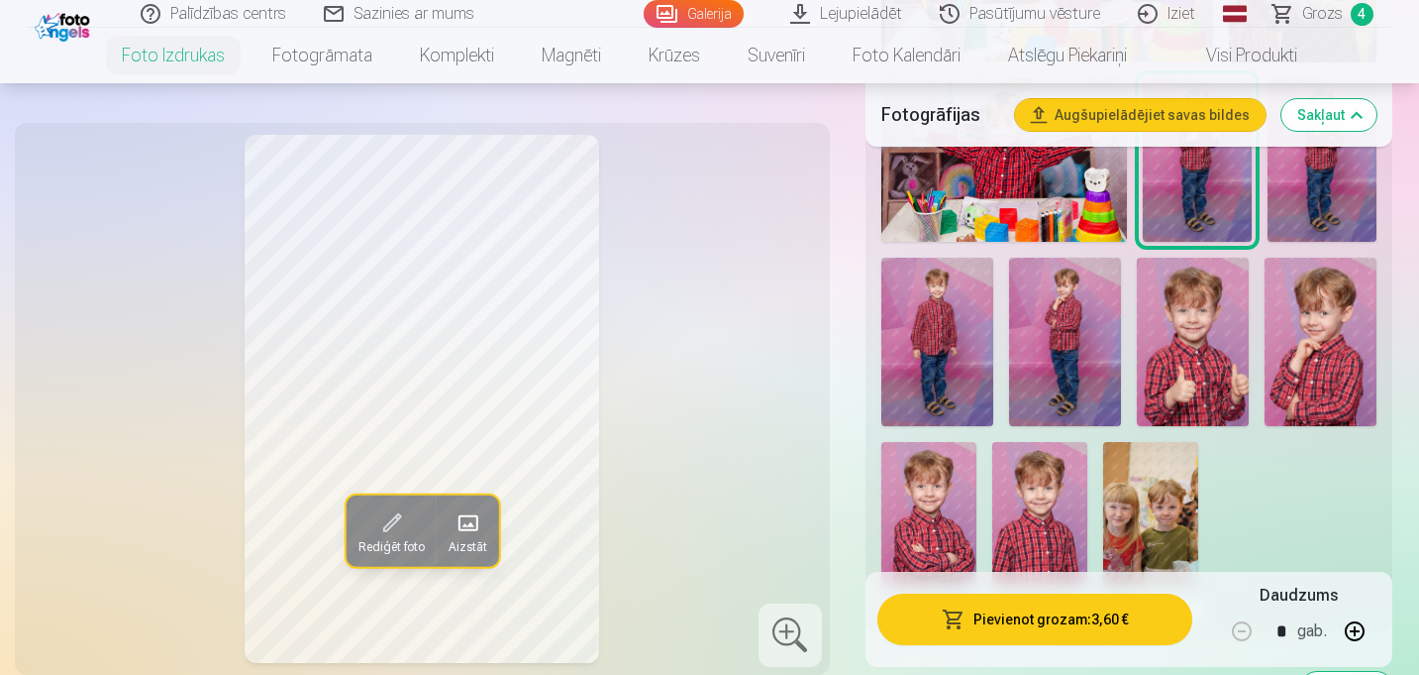
scroll to position [1589, 0]
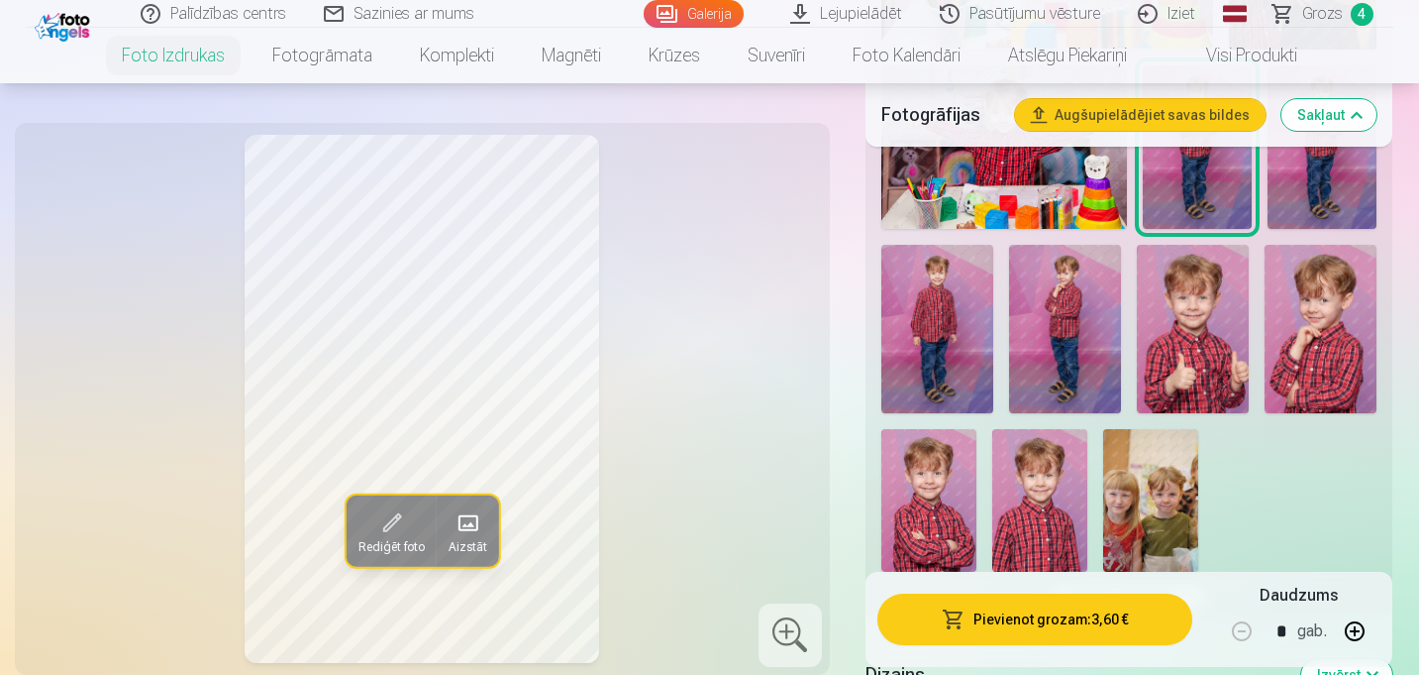
click at [1201, 336] on img at bounding box center [1193, 329] width 112 height 168
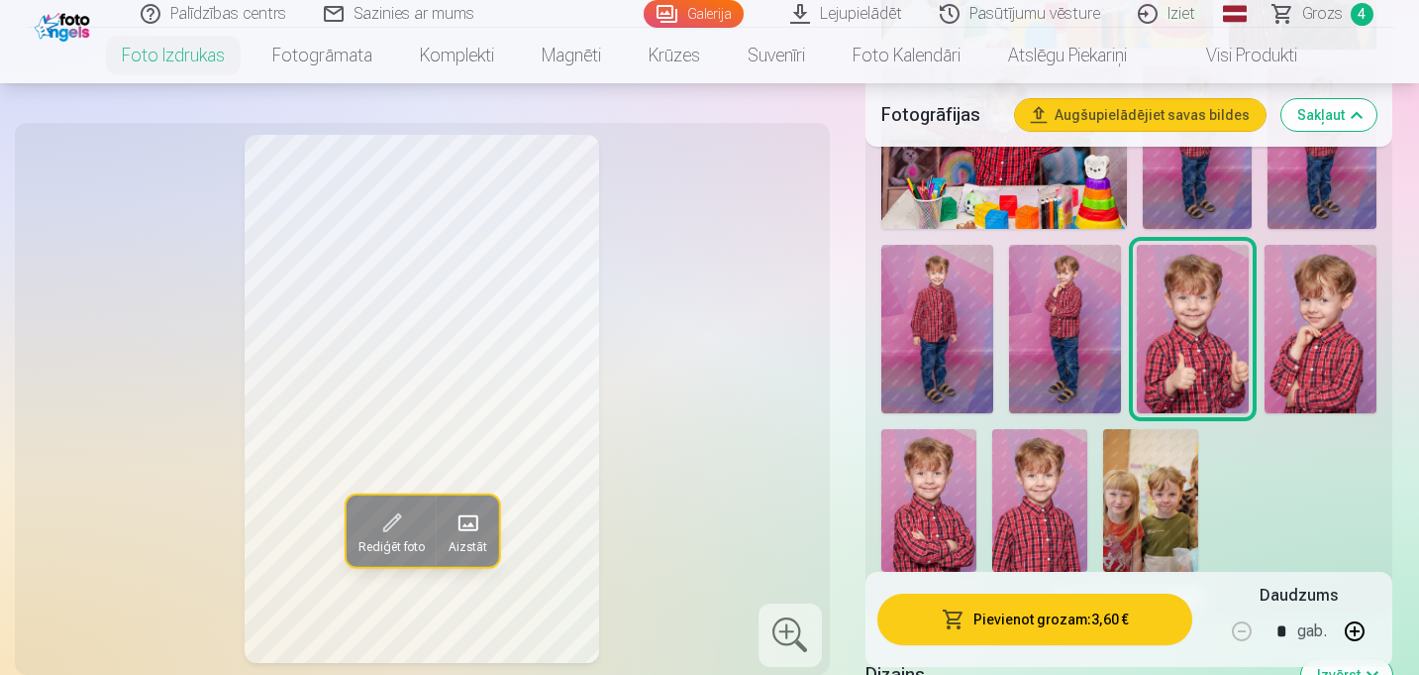
click at [1357, 347] on img at bounding box center [1321, 329] width 112 height 168
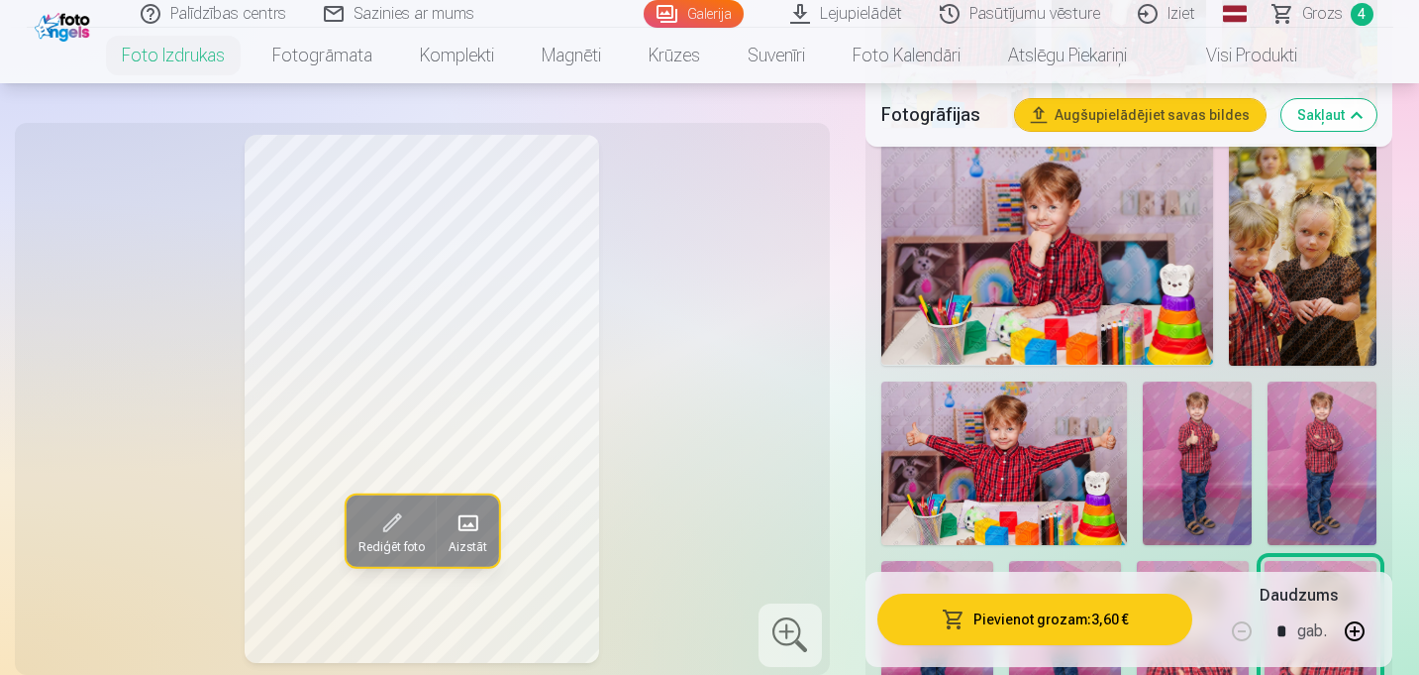
scroll to position [1282, 0]
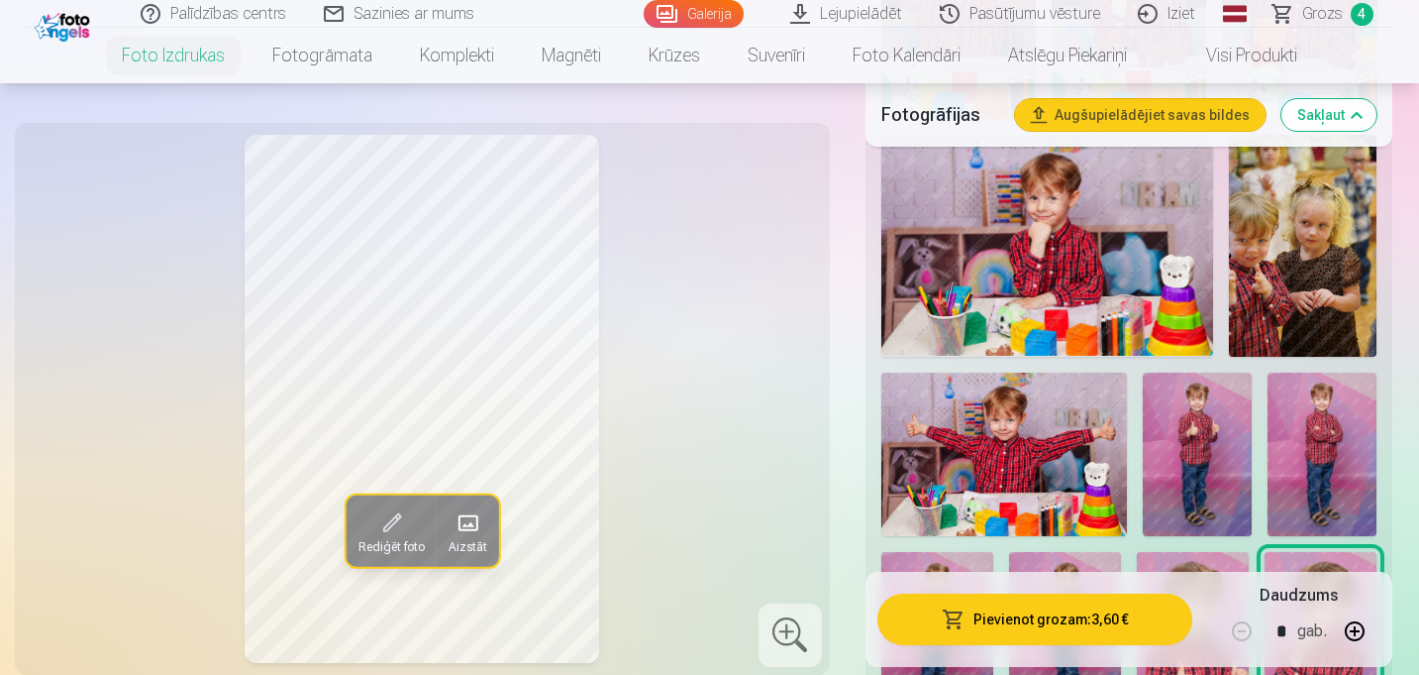
click at [1263, 233] on img at bounding box center [1303, 246] width 148 height 222
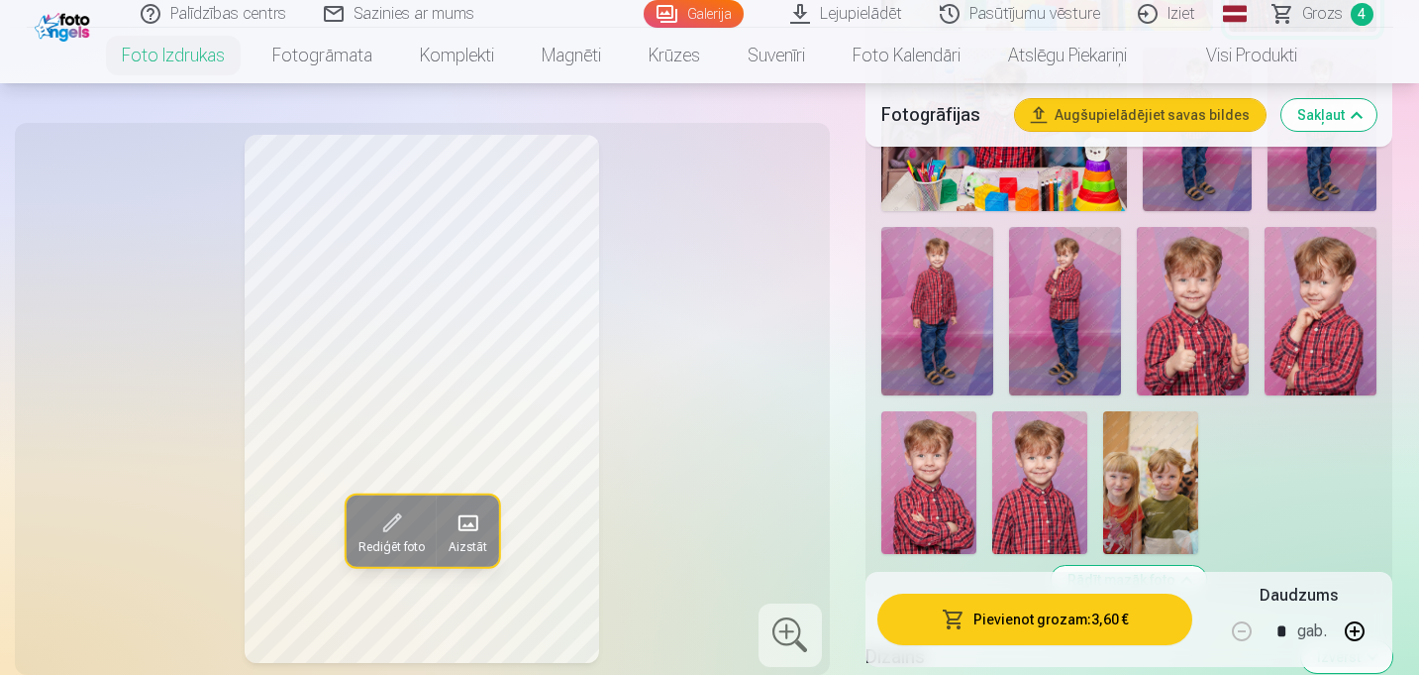
scroll to position [1580, 0]
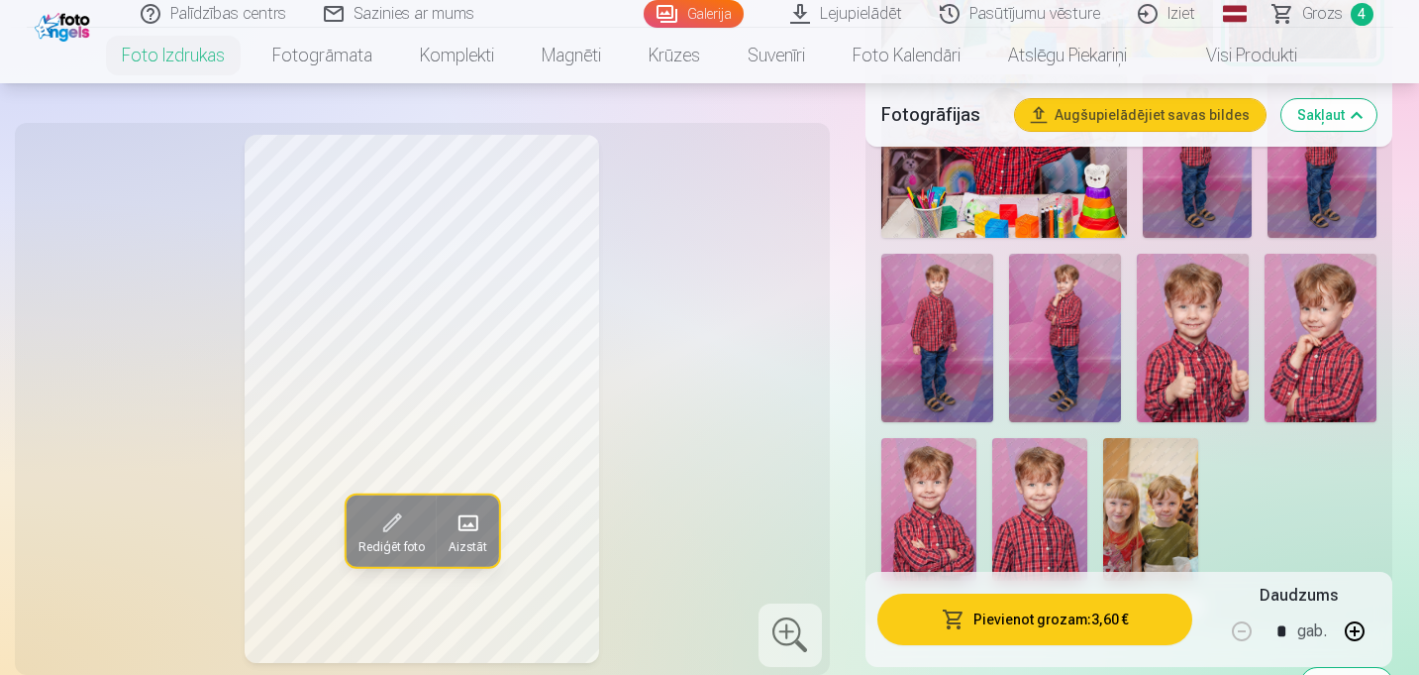
click at [1048, 366] on img at bounding box center [1065, 338] width 112 height 168
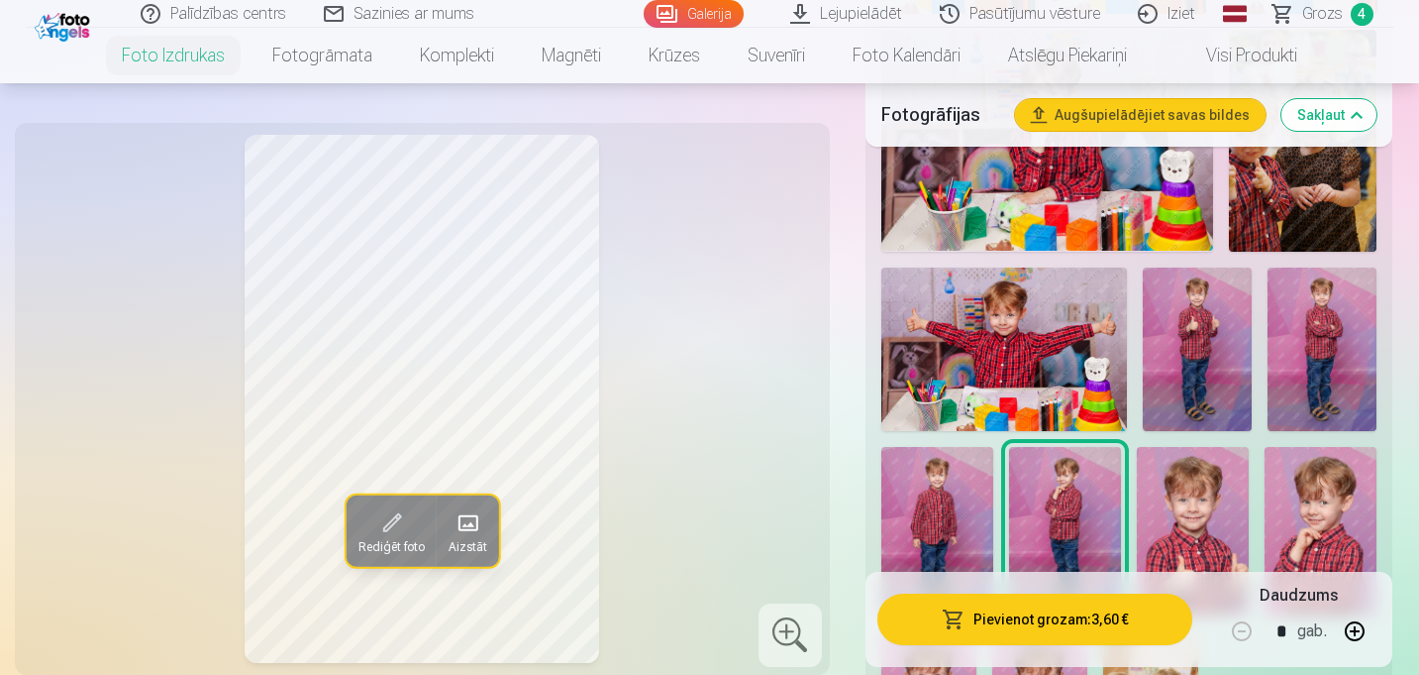
scroll to position [1386, 0]
click at [1178, 358] on img at bounding box center [1197, 350] width 109 height 164
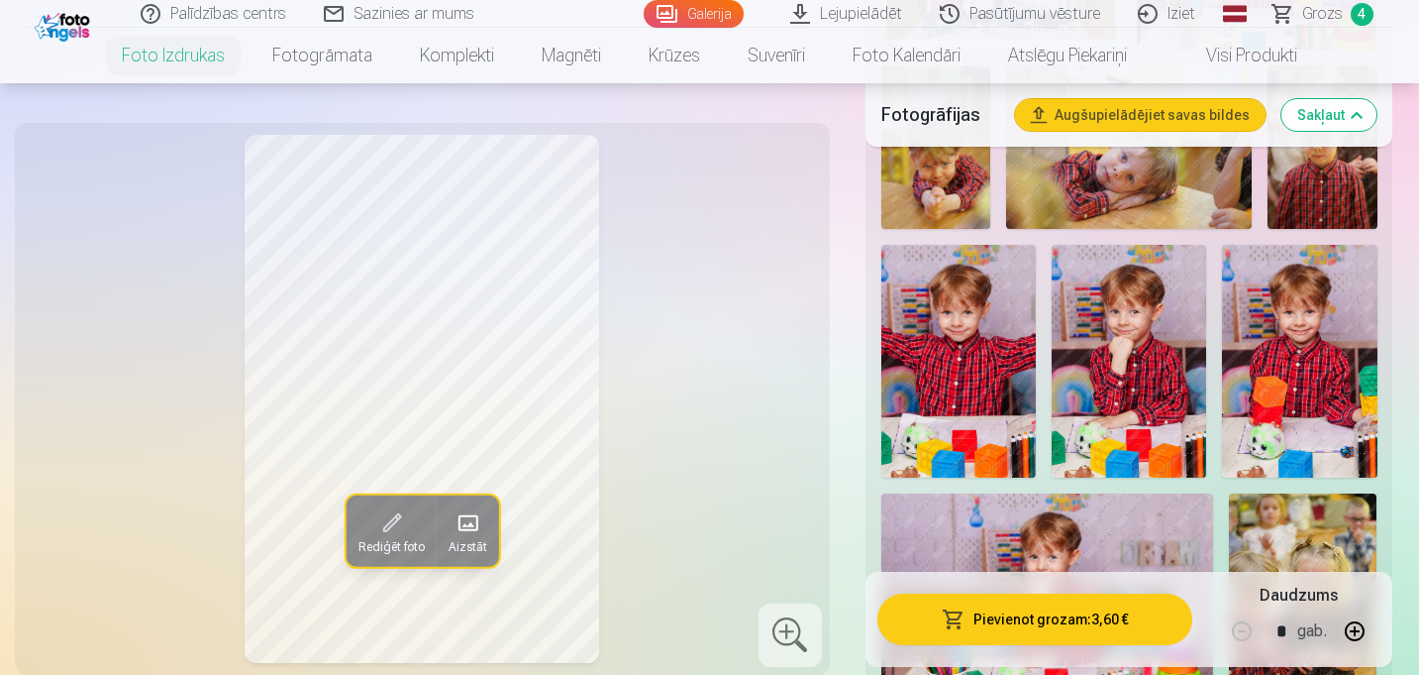
scroll to position [922, 0]
click at [1324, 18] on span "Grozs" at bounding box center [1323, 14] width 41 height 24
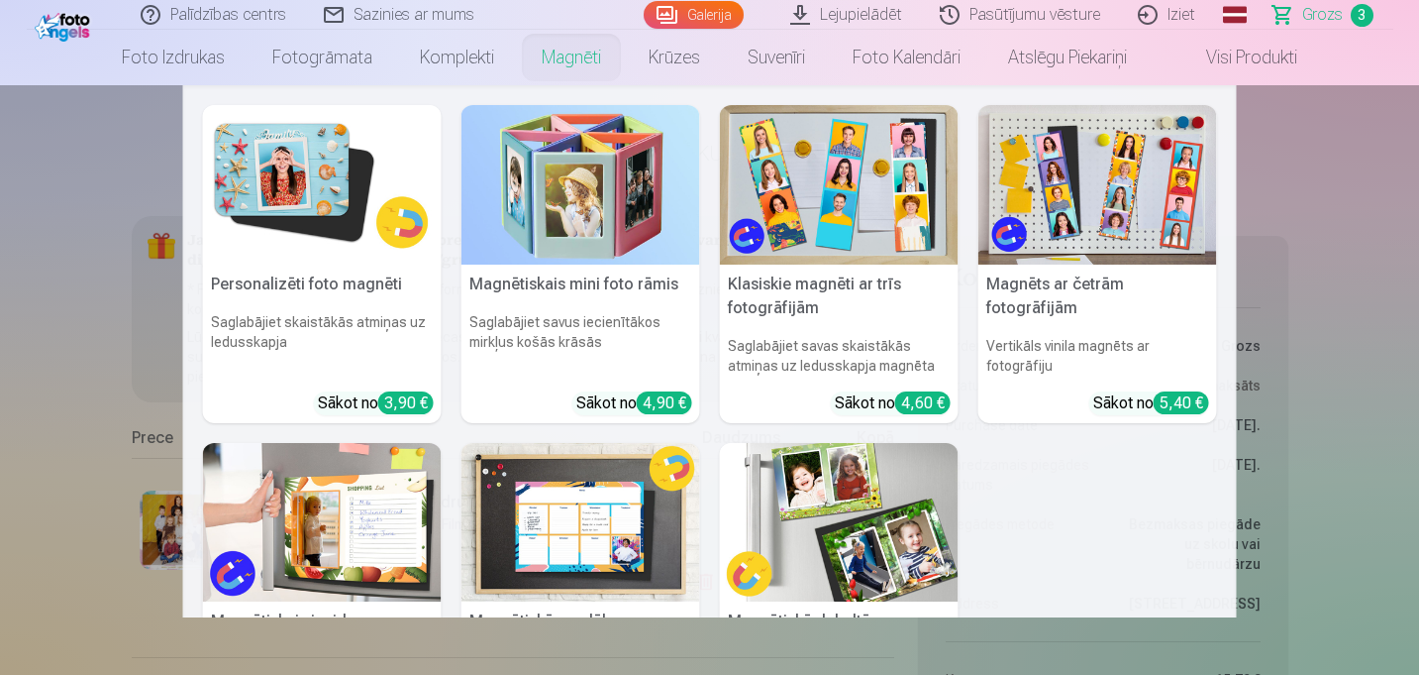
scroll to position [33, 0]
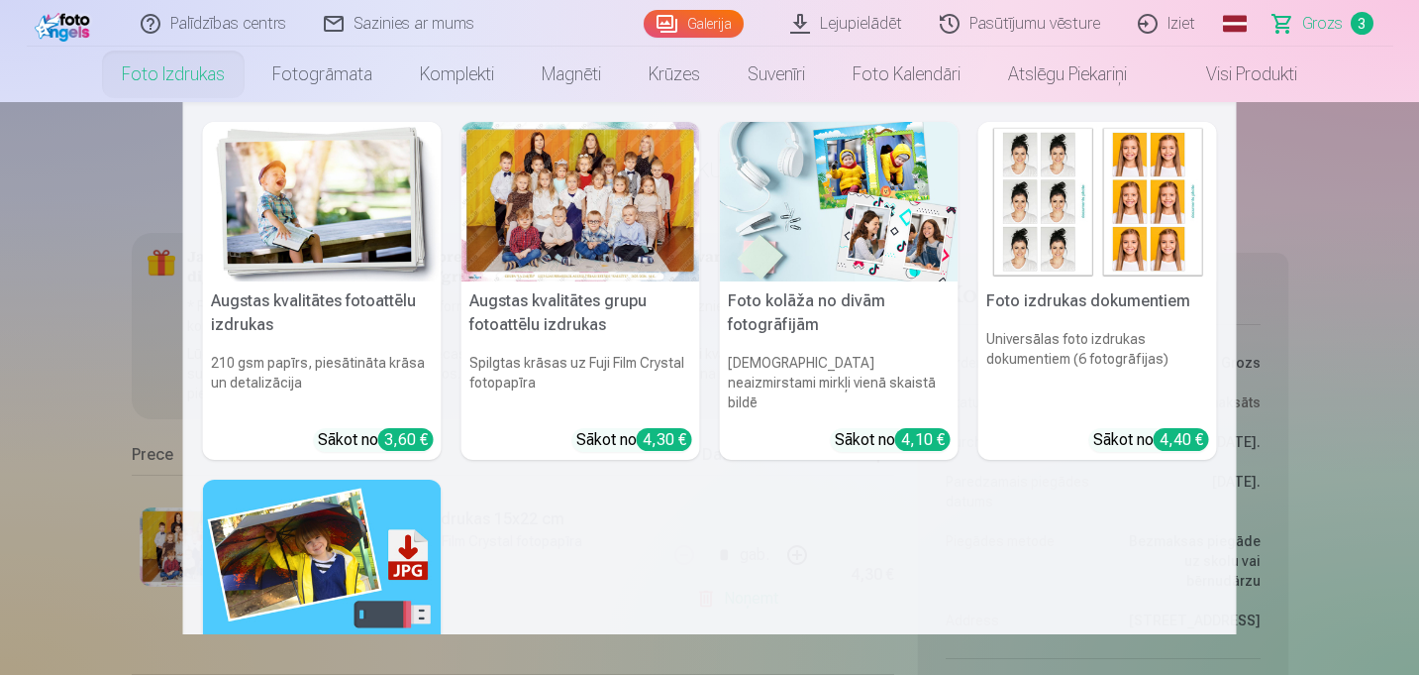
click at [318, 203] on img at bounding box center [322, 201] width 239 height 159
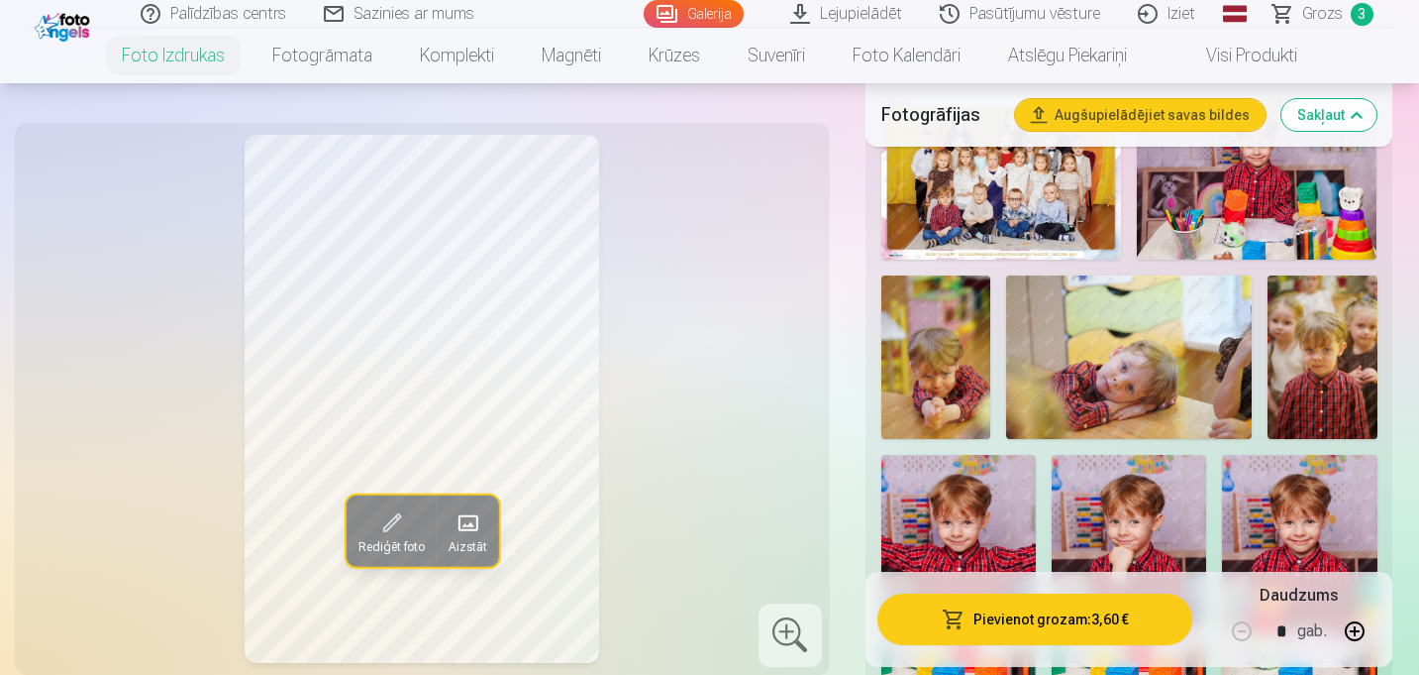
scroll to position [714, 0]
click at [942, 345] on img at bounding box center [936, 356] width 109 height 164
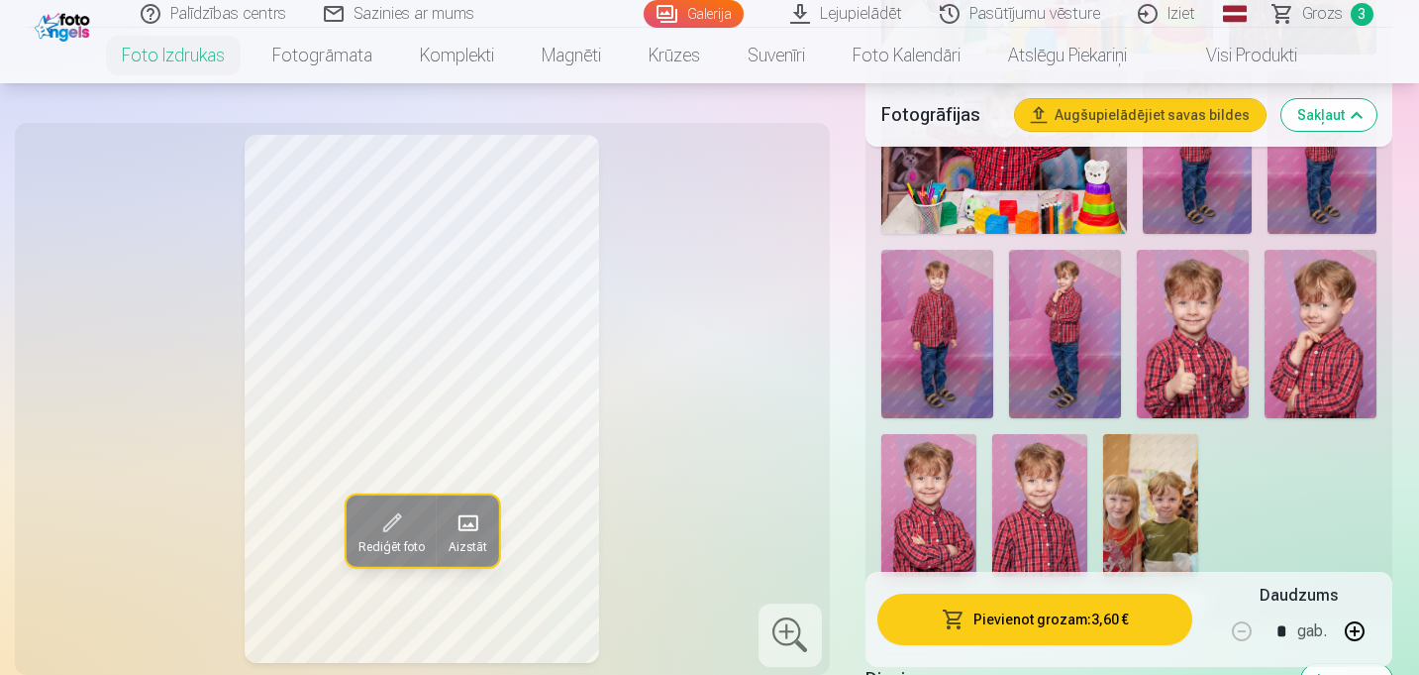
scroll to position [1518, 0]
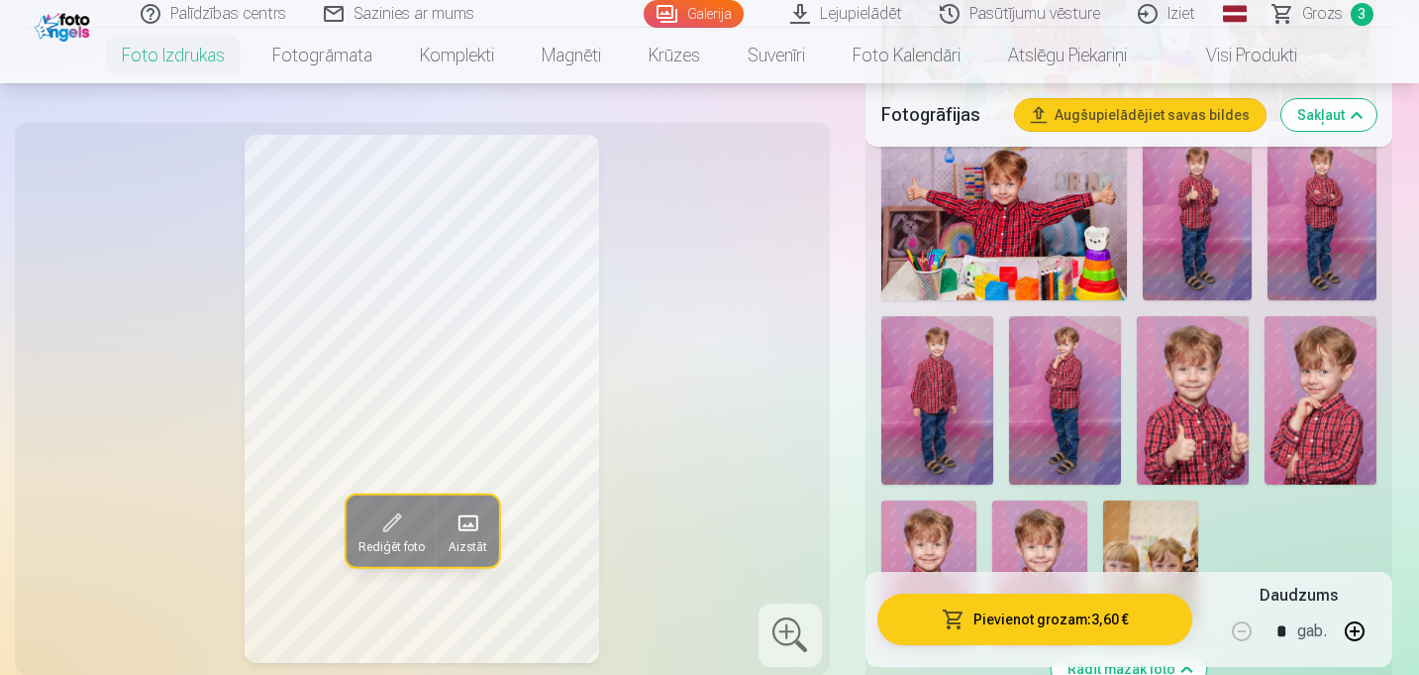
click at [1305, 351] on img at bounding box center [1321, 400] width 112 height 168
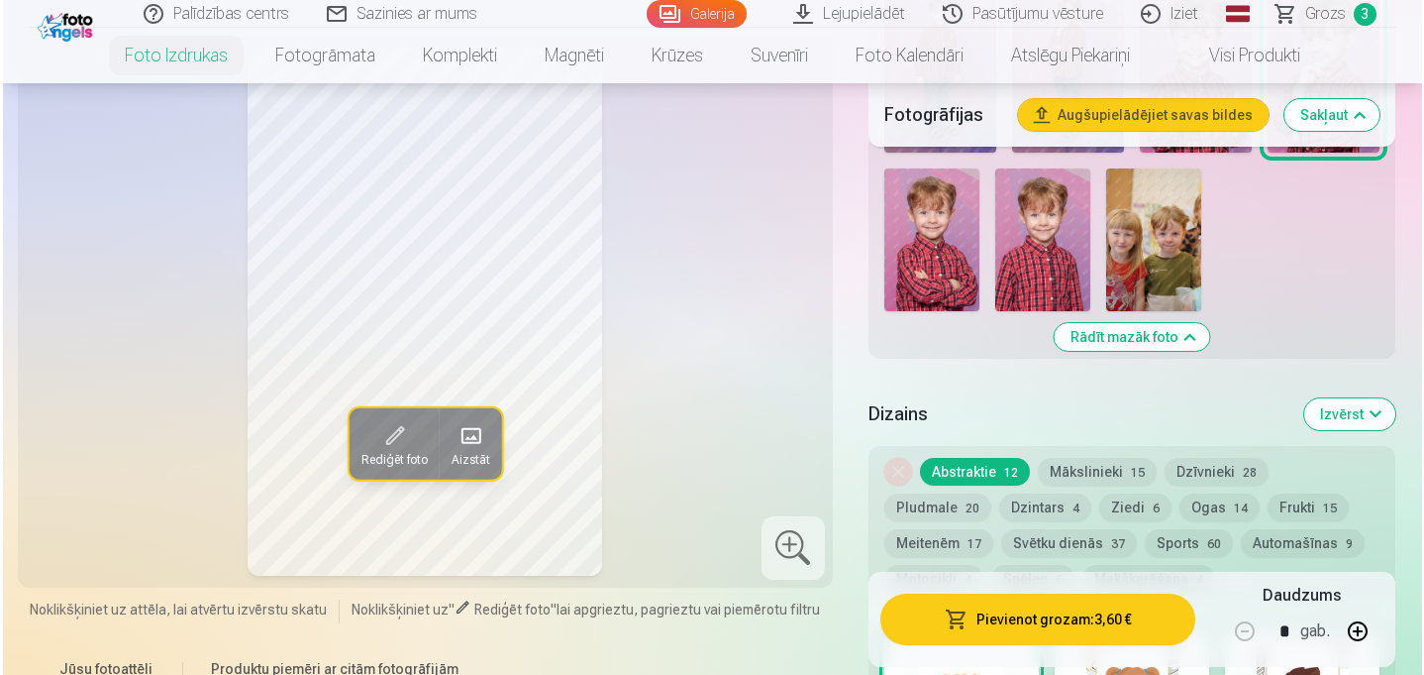
scroll to position [1864, 0]
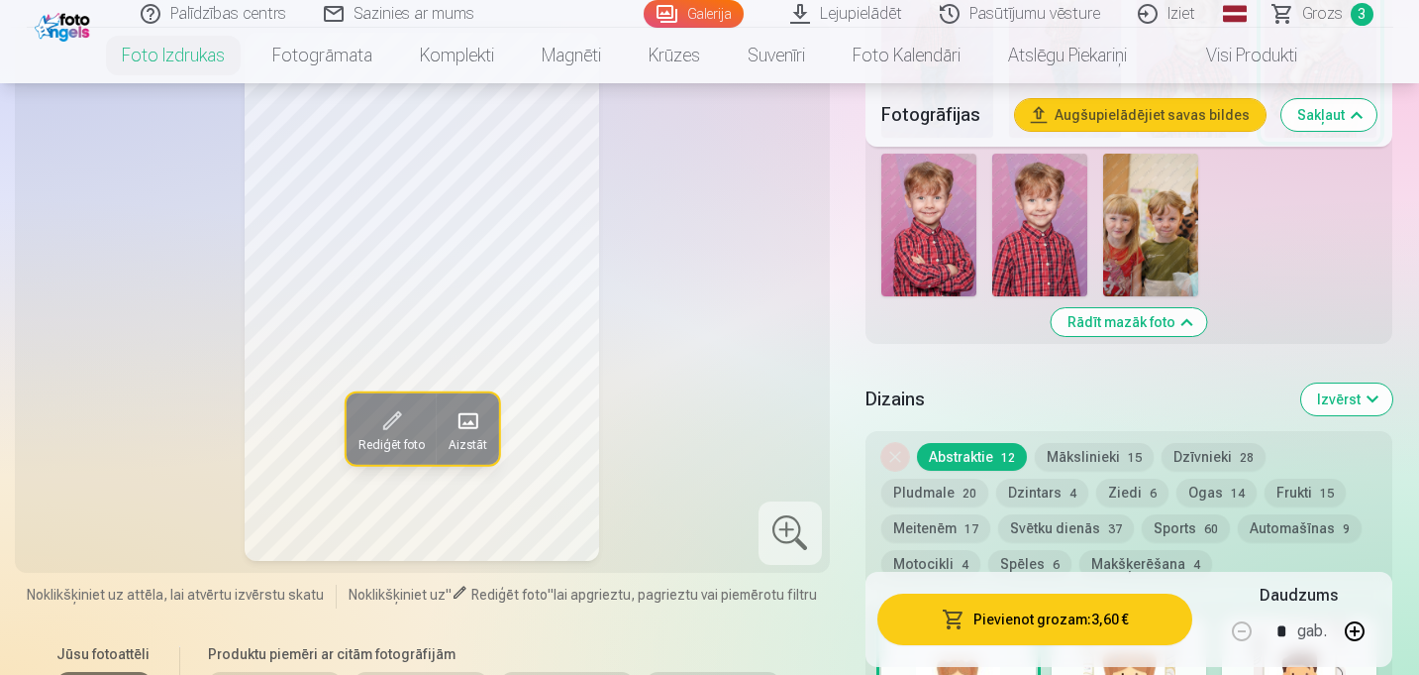
click at [1005, 625] on button "Pievienot grozam : 3,60 €" at bounding box center [1036, 619] width 316 height 52
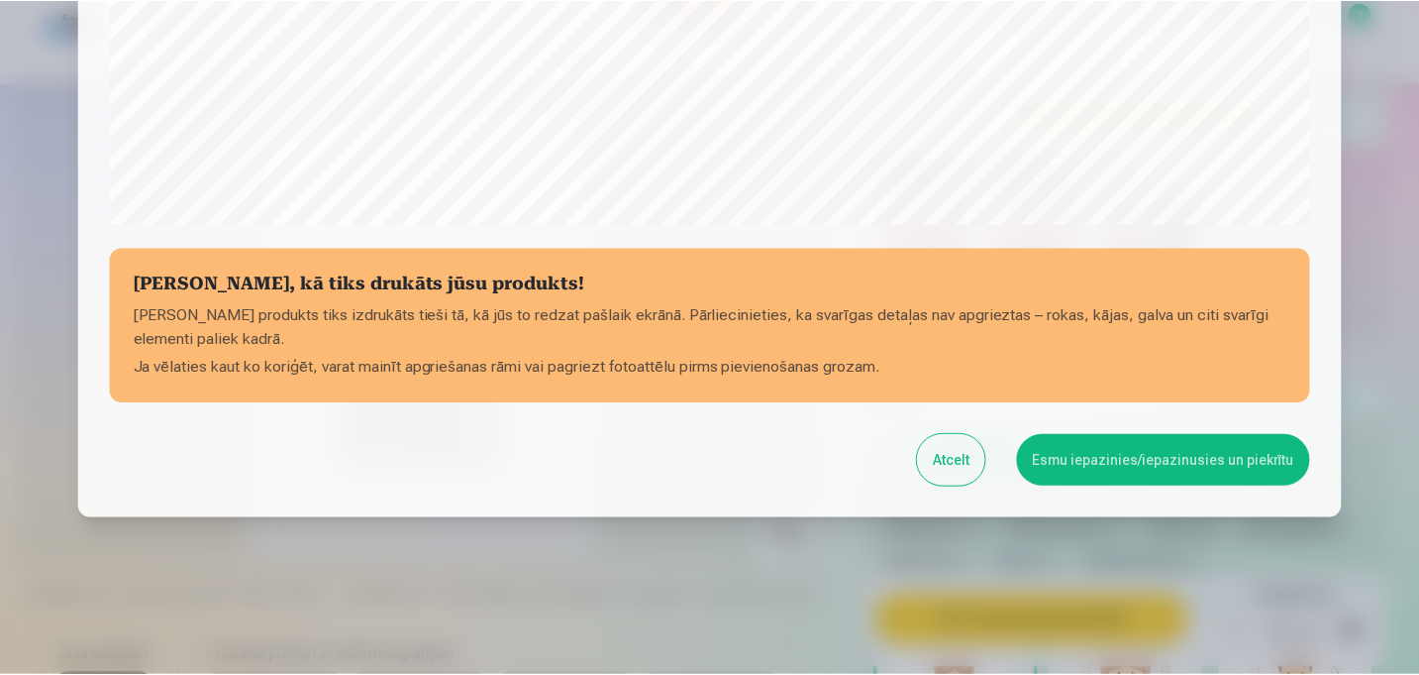
scroll to position [752, 0]
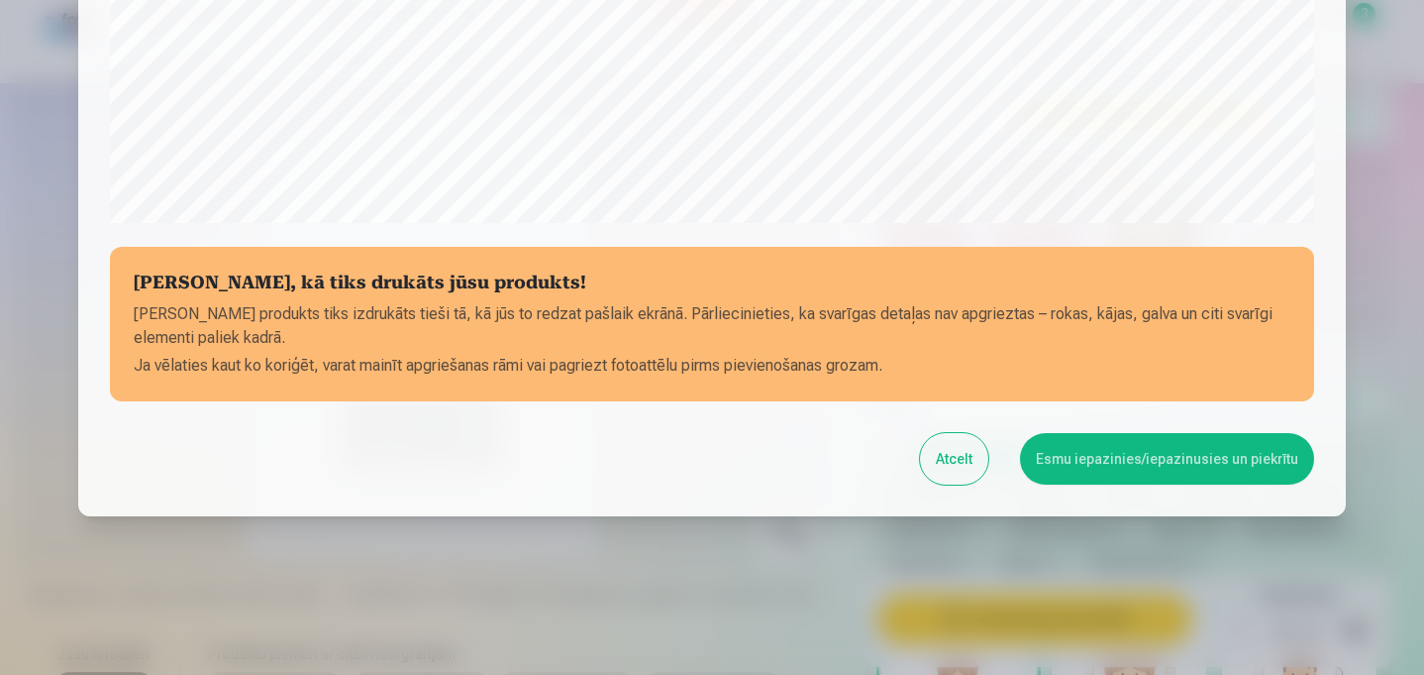
click at [1102, 450] on button "Esmu iepazinies/iepazinusies un piekrītu" at bounding box center [1167, 459] width 294 height 52
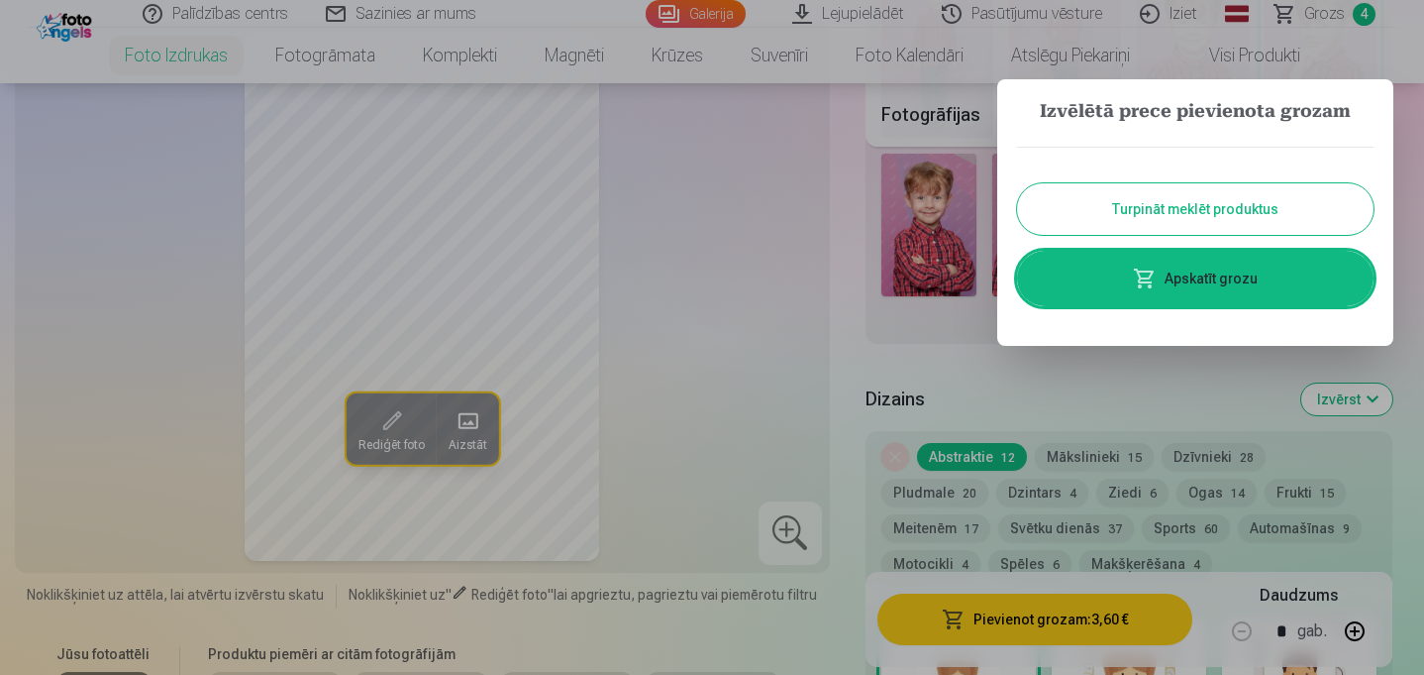
click at [819, 306] on div at bounding box center [712, 337] width 1424 height 675
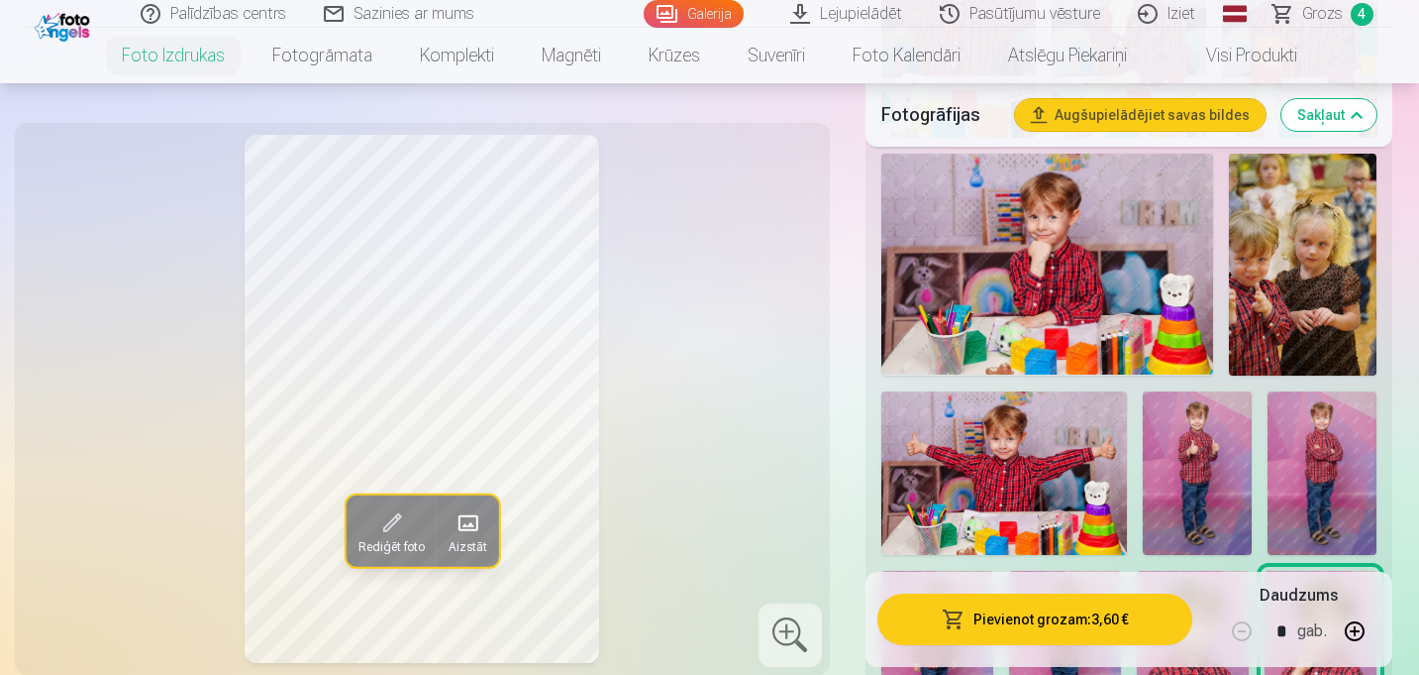
scroll to position [1333, 0]
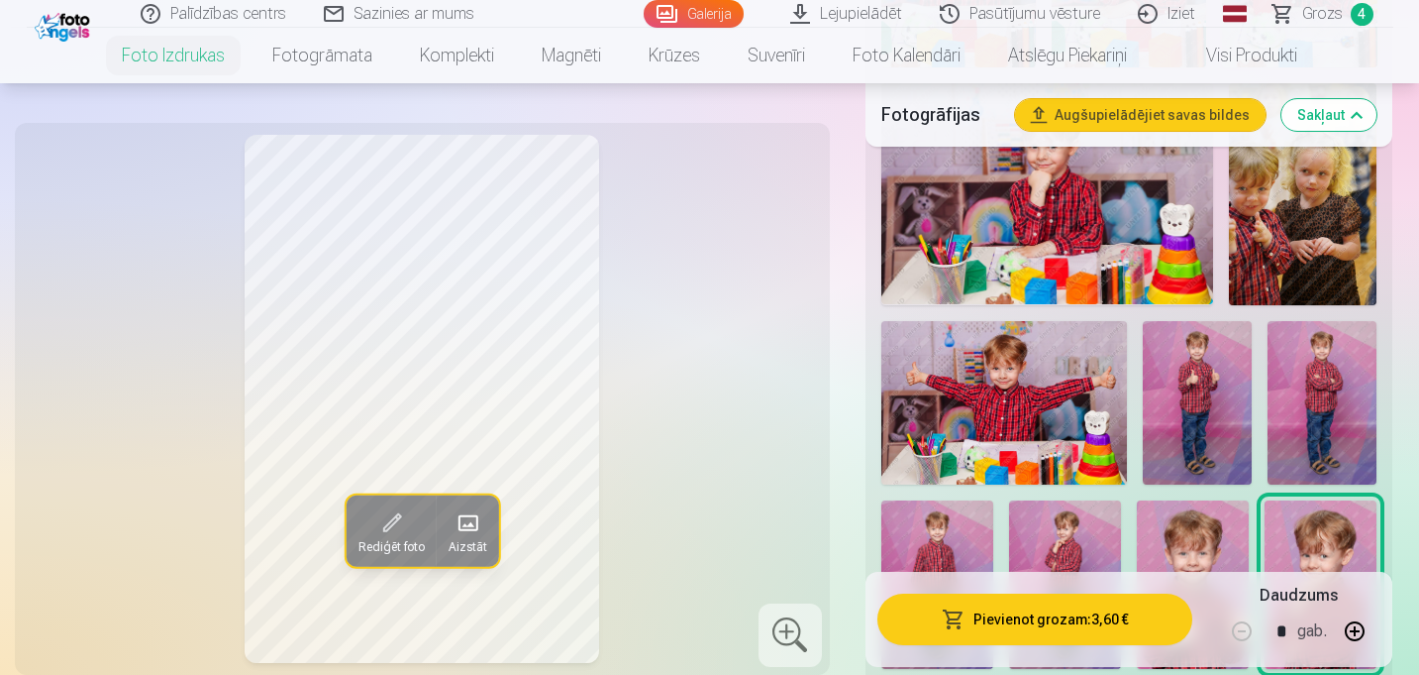
click at [1003, 411] on img at bounding box center [1005, 402] width 246 height 163
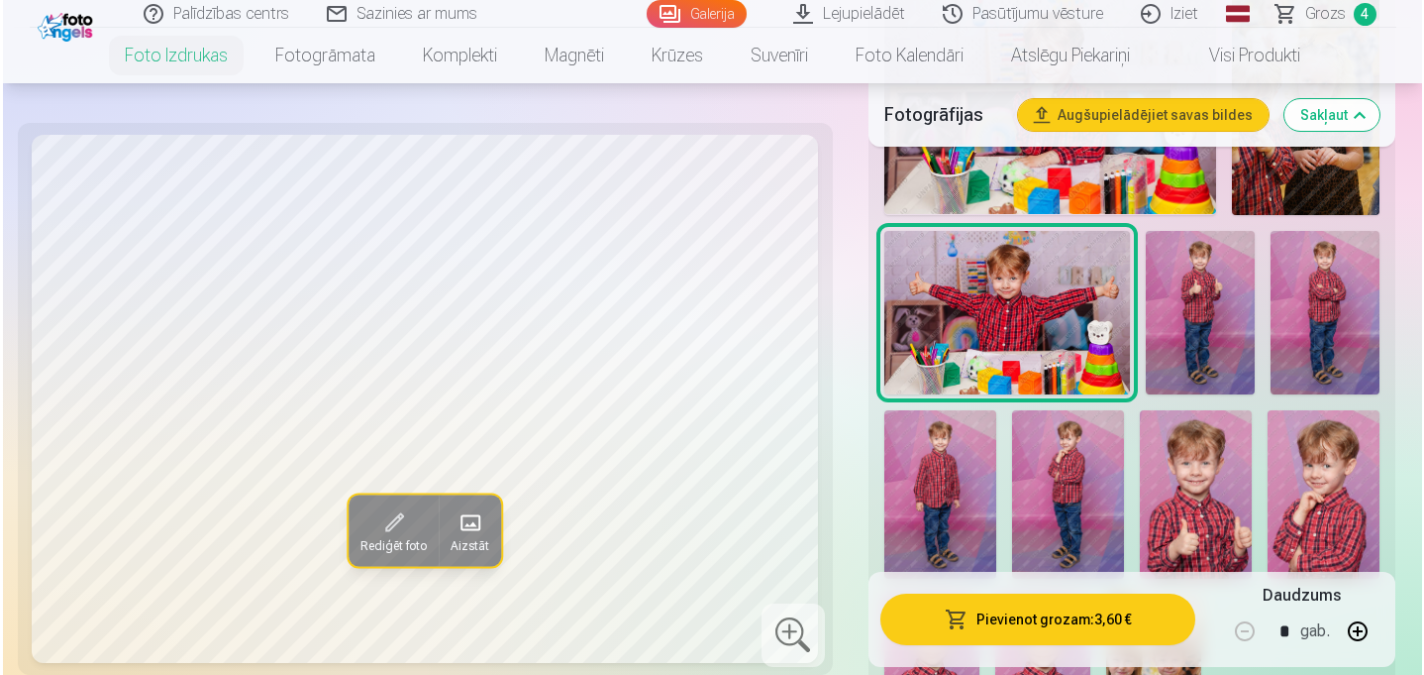
scroll to position [1424, 0]
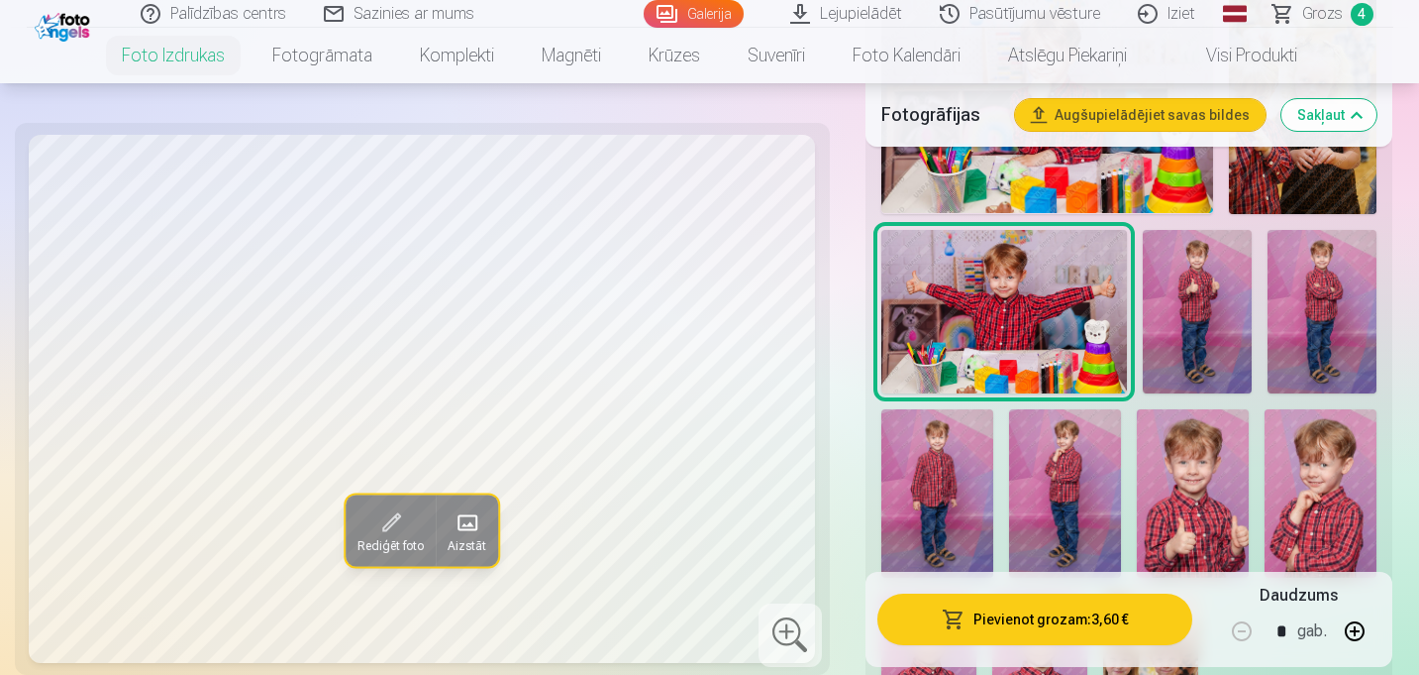
click at [990, 622] on button "Pievienot grozam : 3,60 €" at bounding box center [1036, 619] width 316 height 52
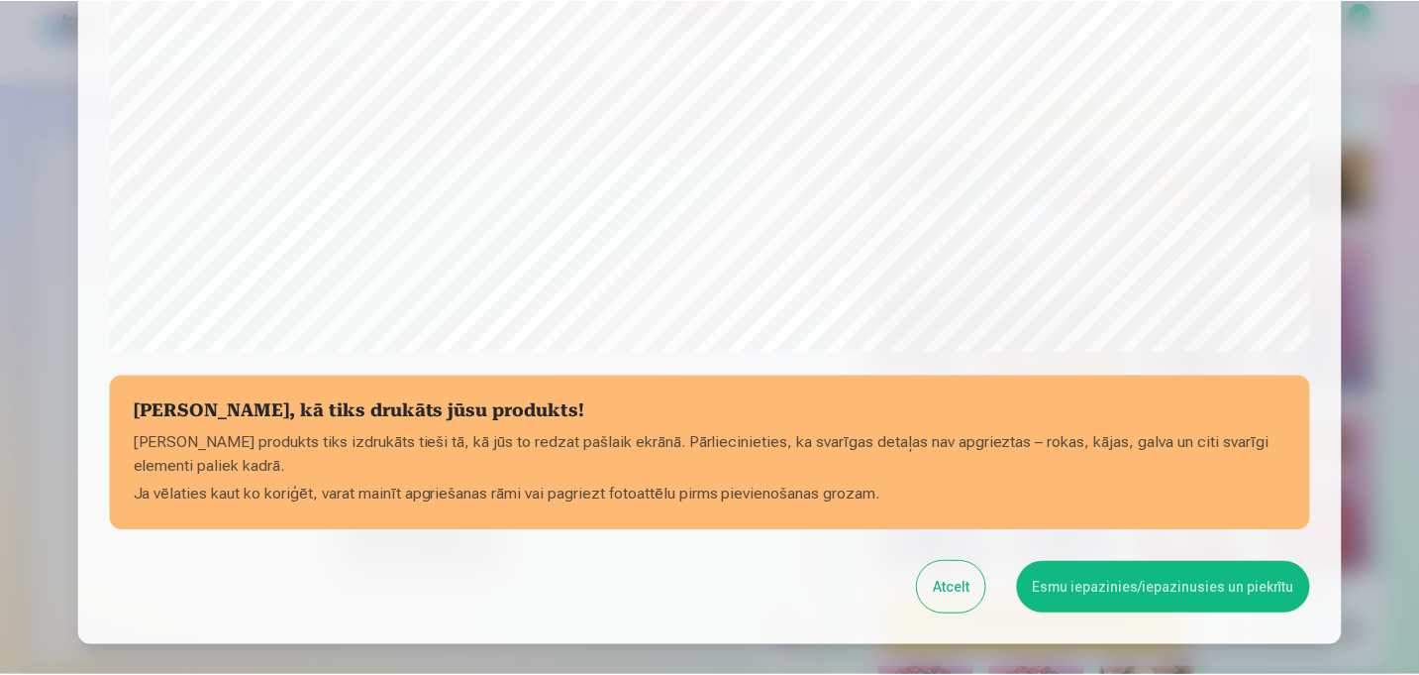
scroll to position [630, 0]
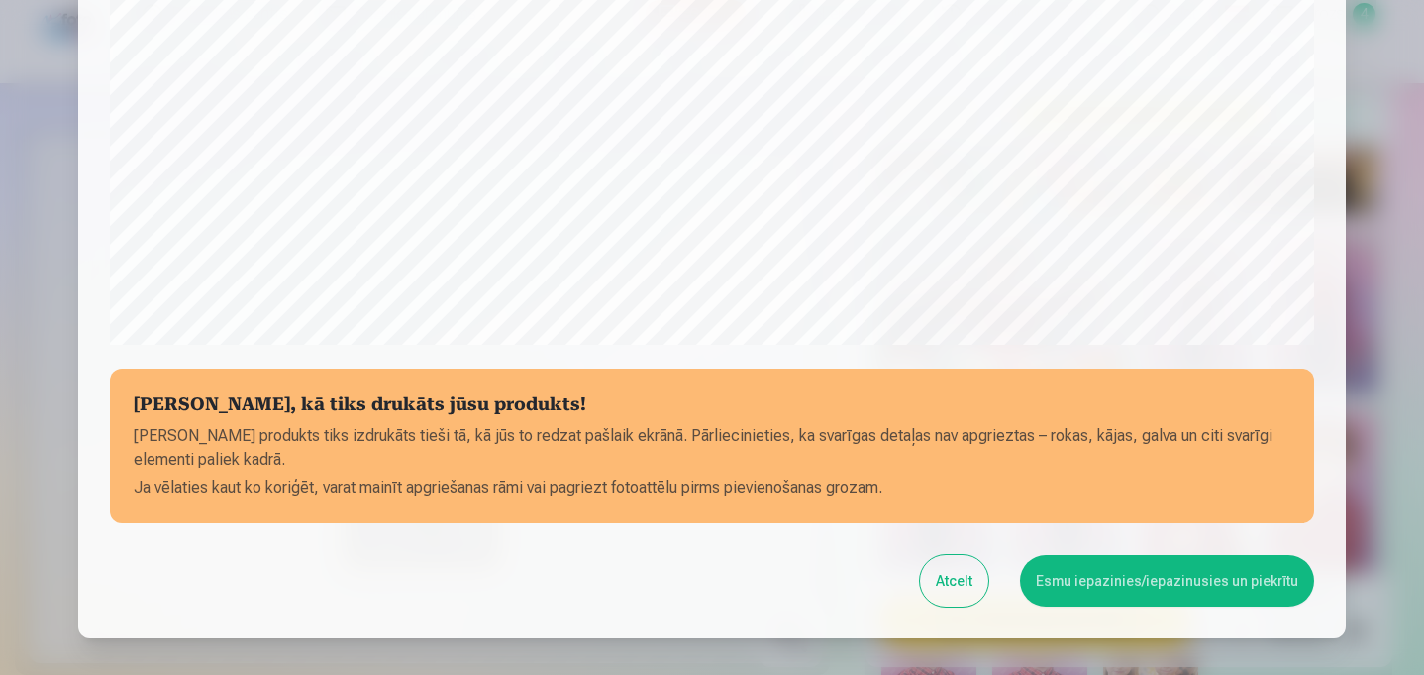
click at [1215, 579] on button "Esmu iepazinies/iepazinusies un piekrītu" at bounding box center [1167, 581] width 294 height 52
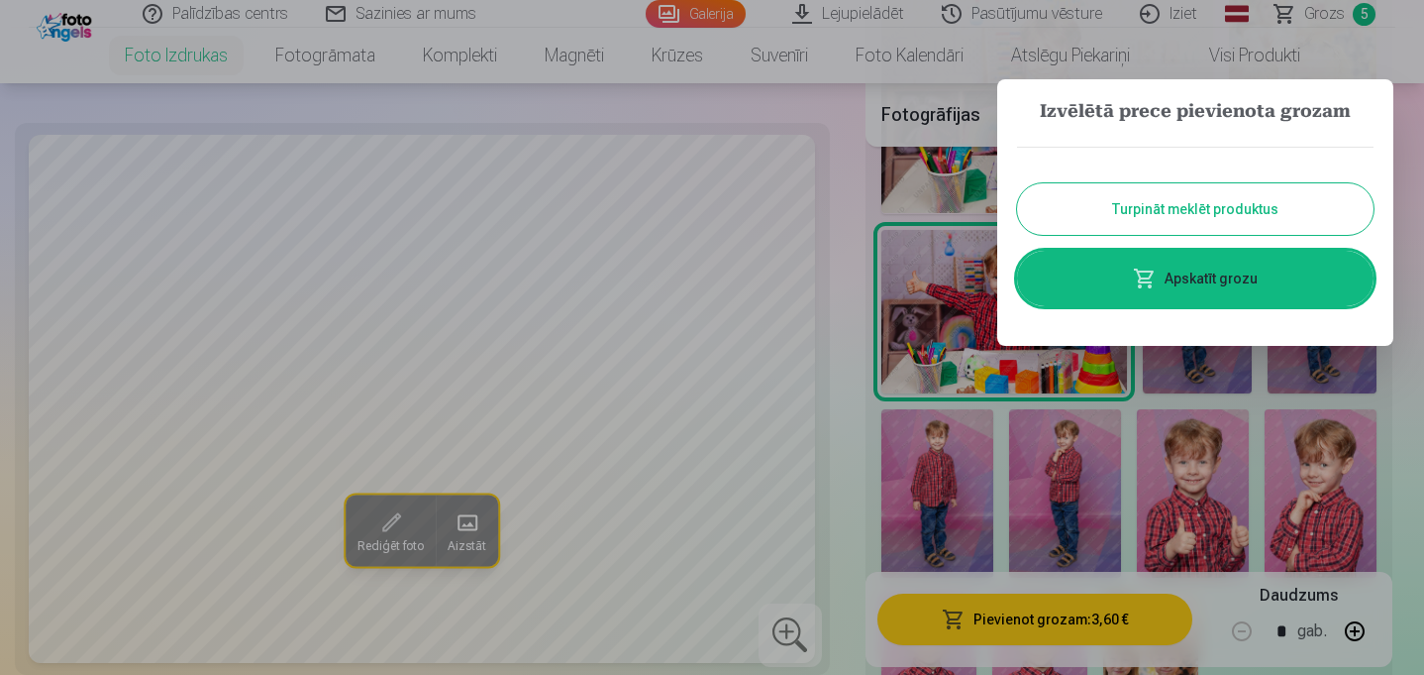
click at [1234, 270] on link "Apskatīt grozu" at bounding box center [1195, 278] width 357 height 55
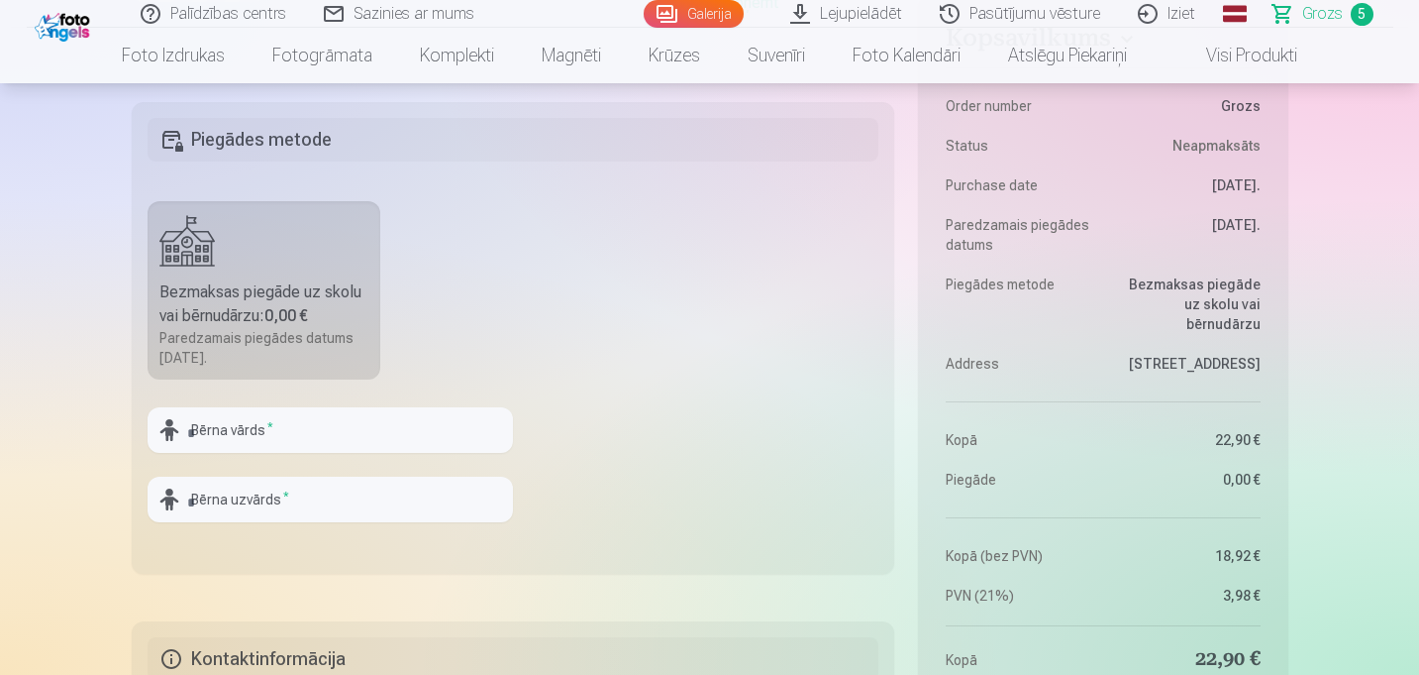
scroll to position [1425, 0]
click at [407, 410] on input "text" at bounding box center [331, 429] width 366 height 46
type input "*******"
click at [367, 517] on input "text" at bounding box center [331, 498] width 366 height 46
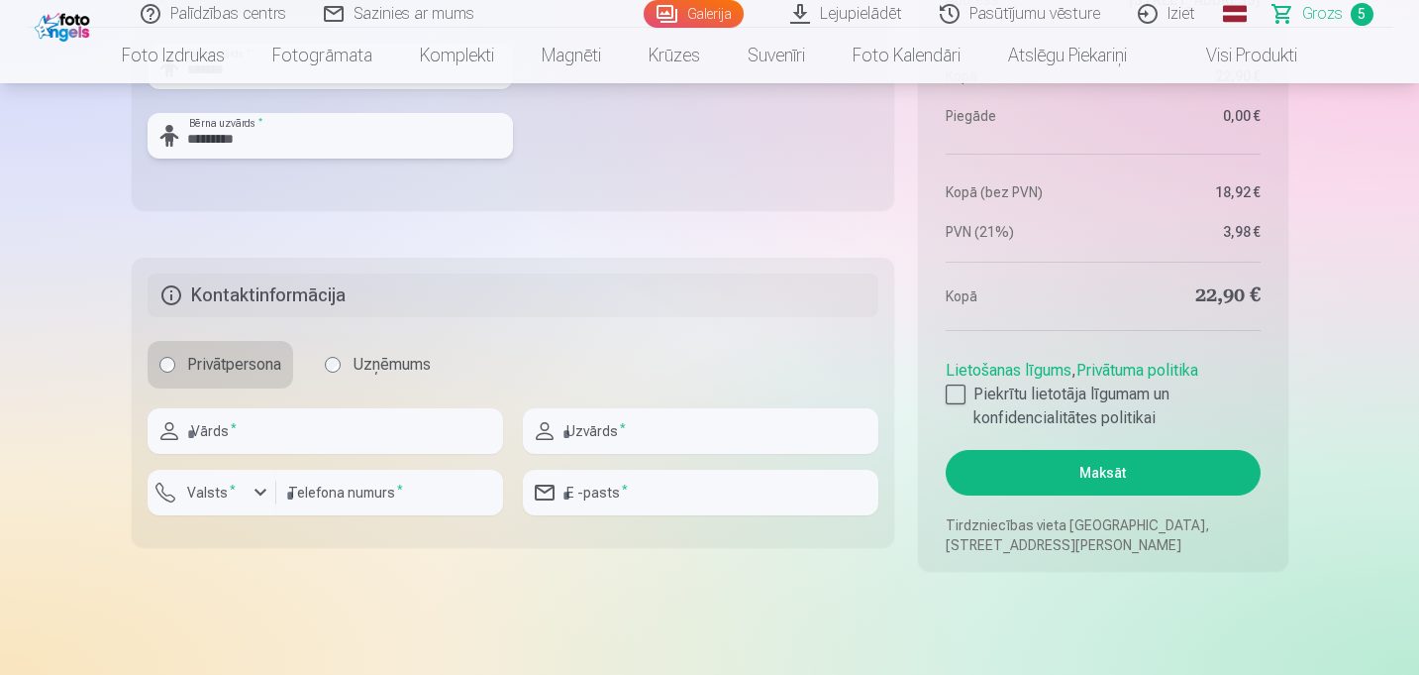
scroll to position [1826, 0]
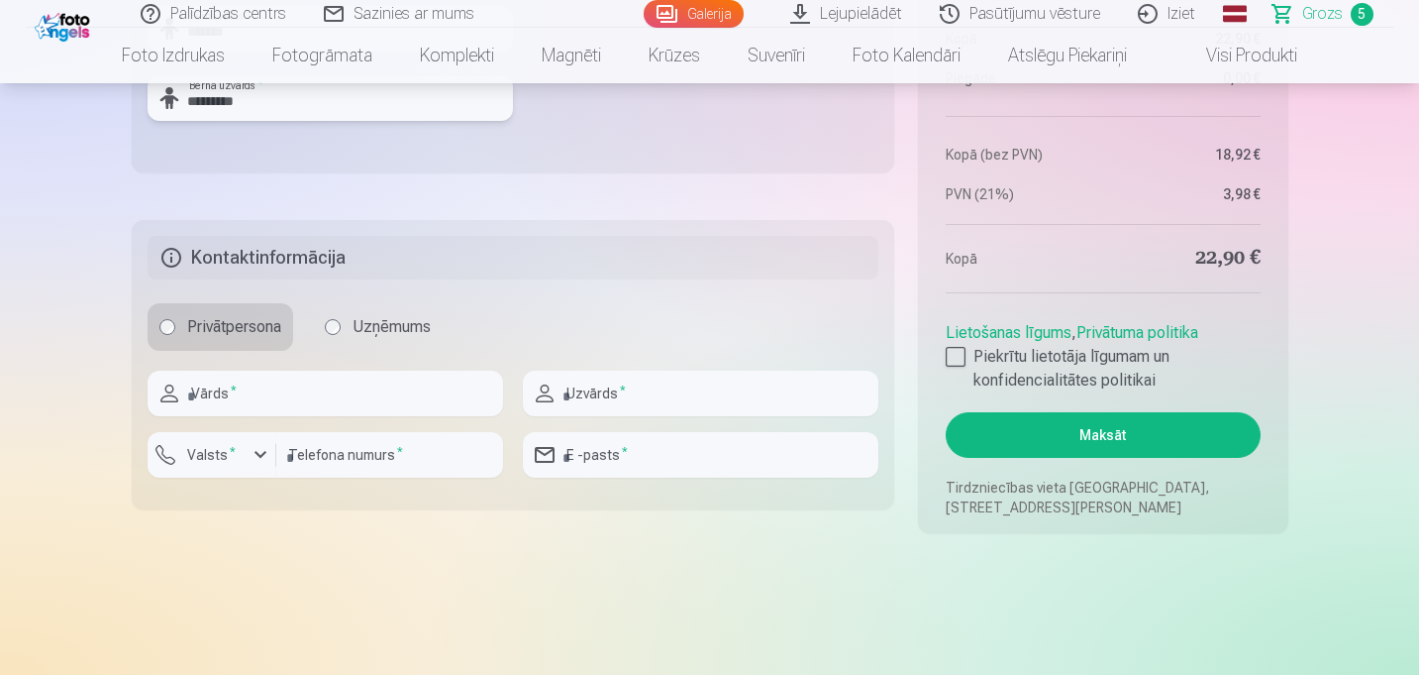
type input "*********"
click at [264, 406] on input "text" at bounding box center [326, 393] width 356 height 46
type input "******"
type input "********"
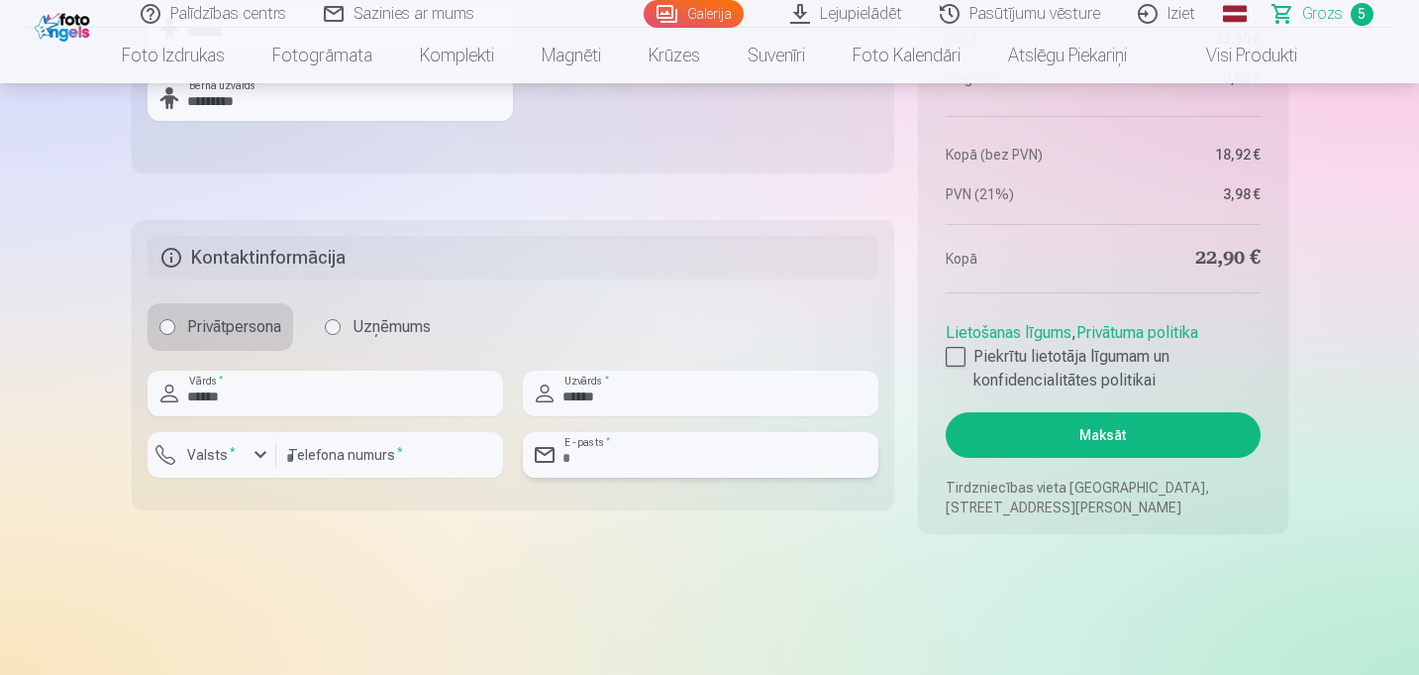
type input "**********"
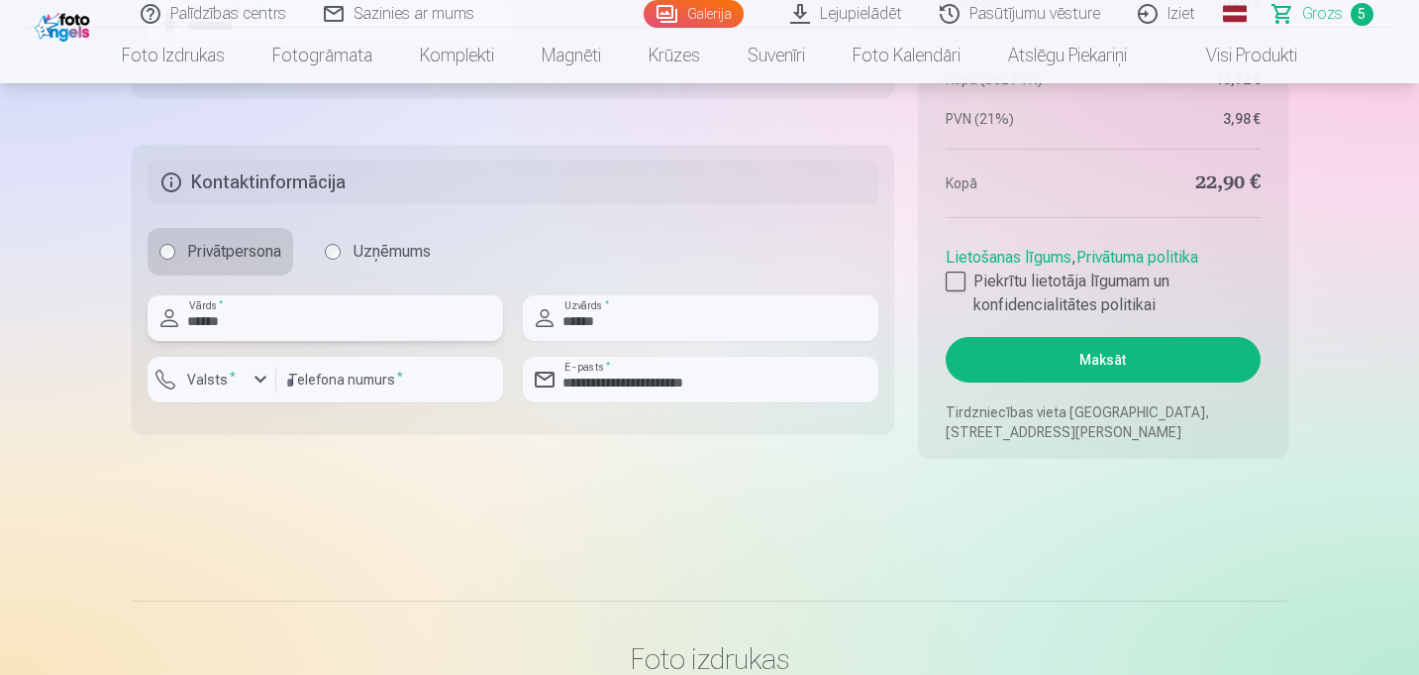
scroll to position [1953, 0]
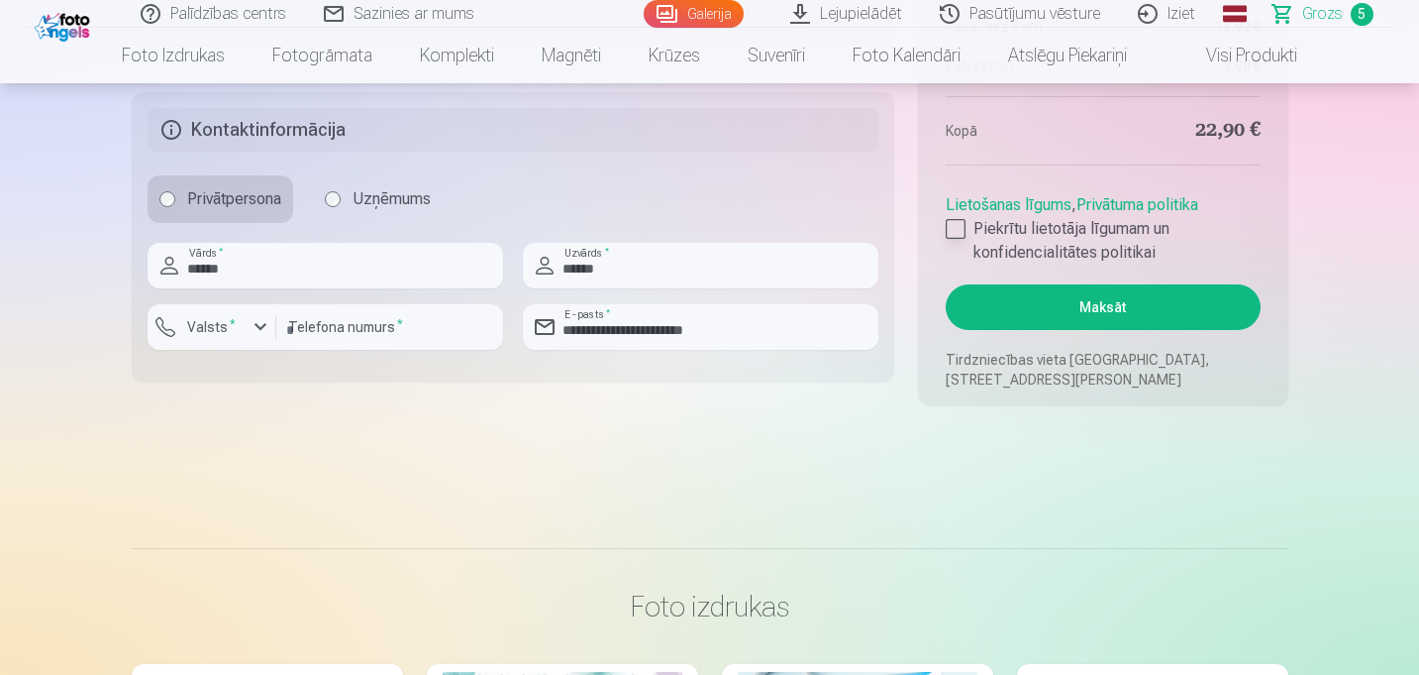
click at [954, 229] on div at bounding box center [956, 229] width 20 height 20
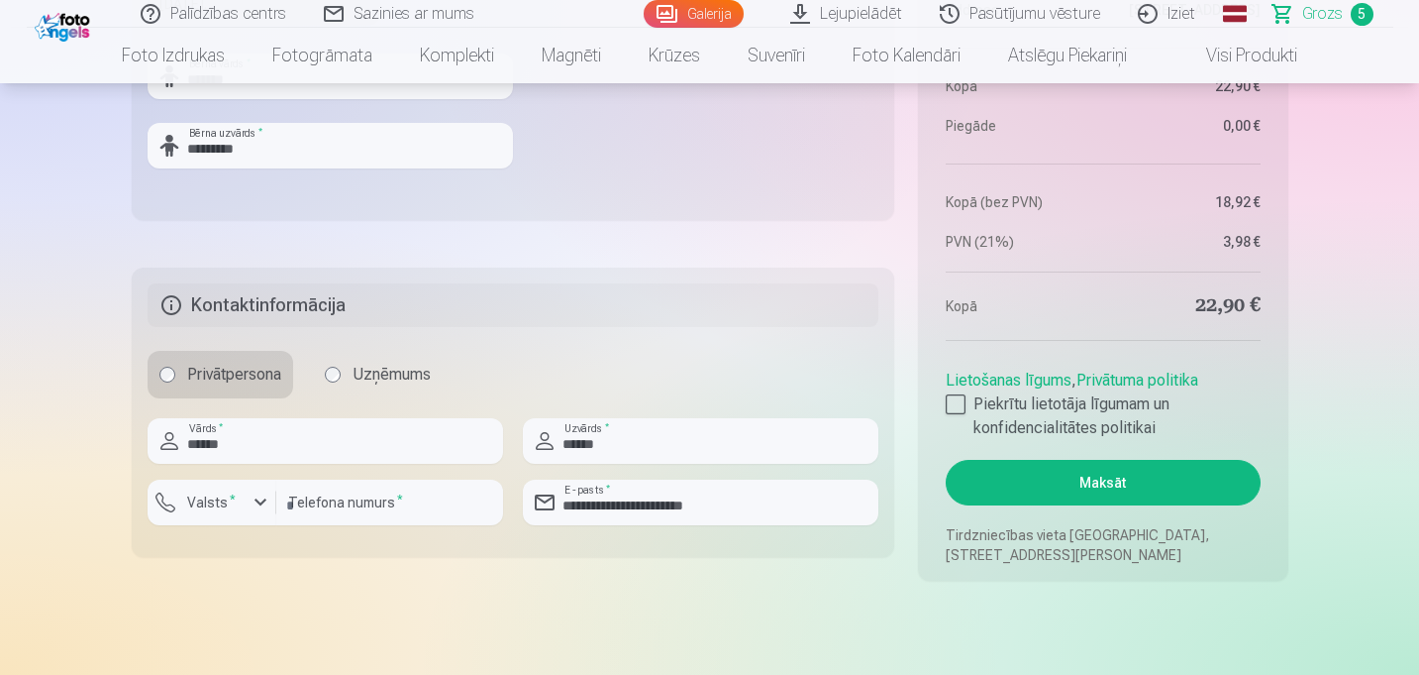
scroll to position [1779, 0]
click at [1054, 485] on button "Maksāt" at bounding box center [1103, 482] width 314 height 46
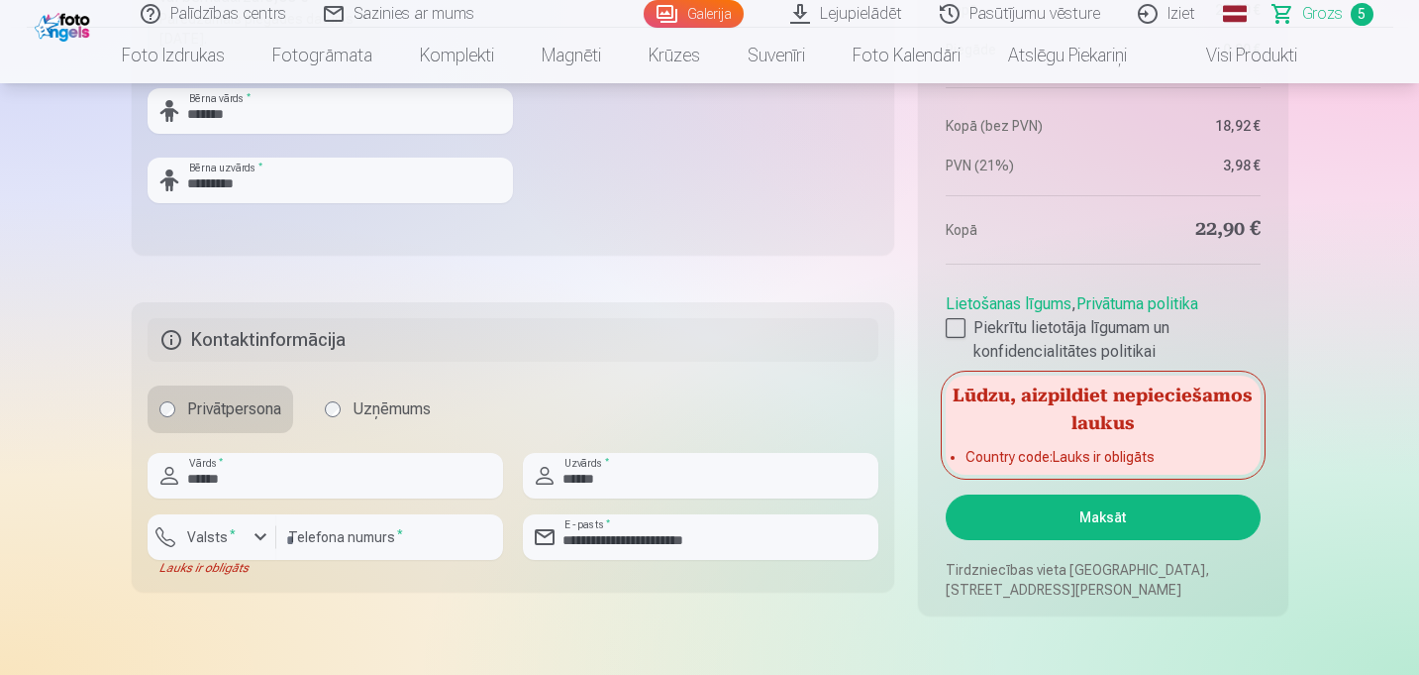
scroll to position [1746, 0]
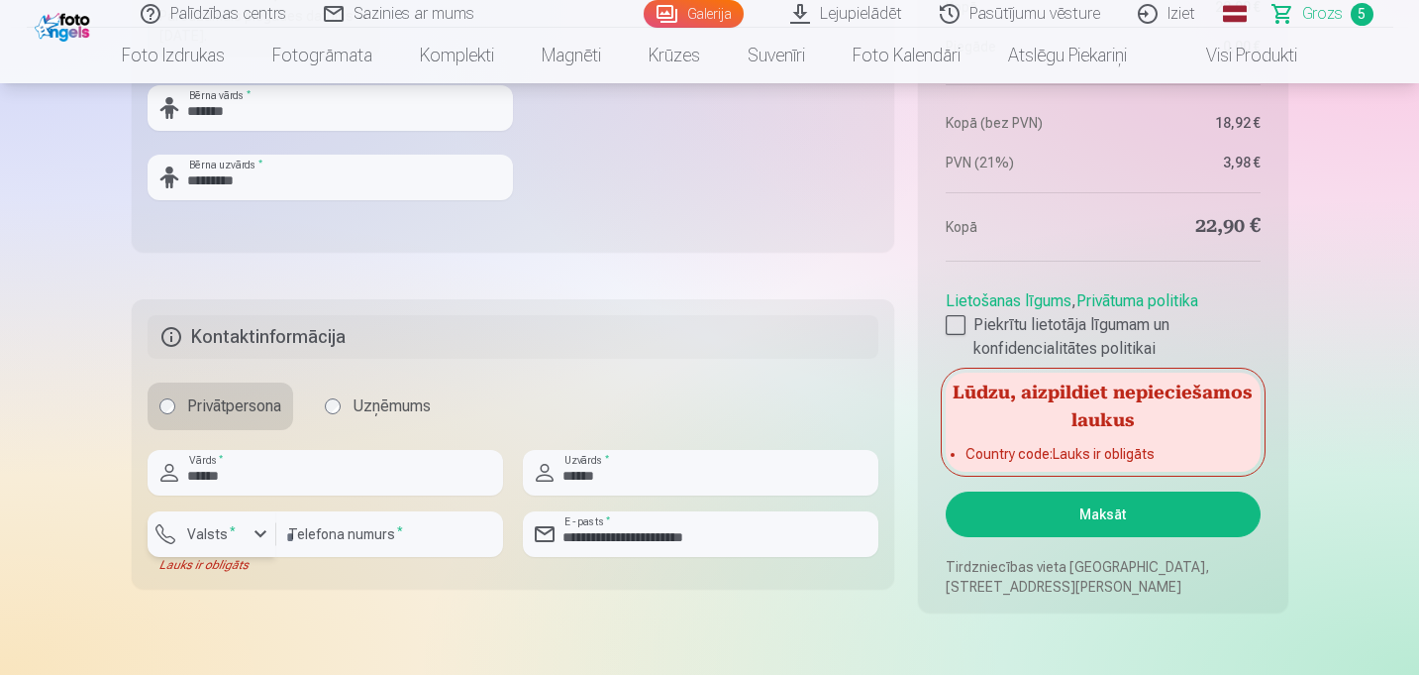
click at [256, 538] on div "button" at bounding box center [261, 534] width 24 height 24
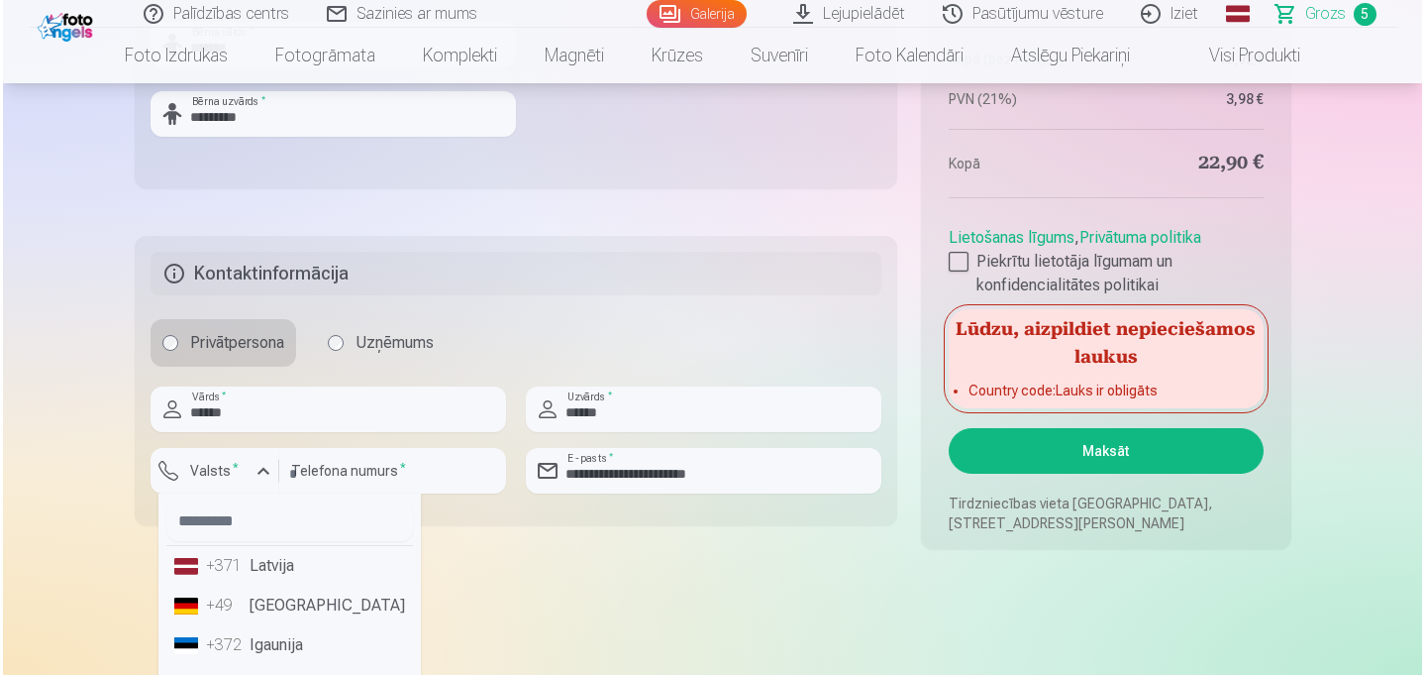
scroll to position [1814, 0]
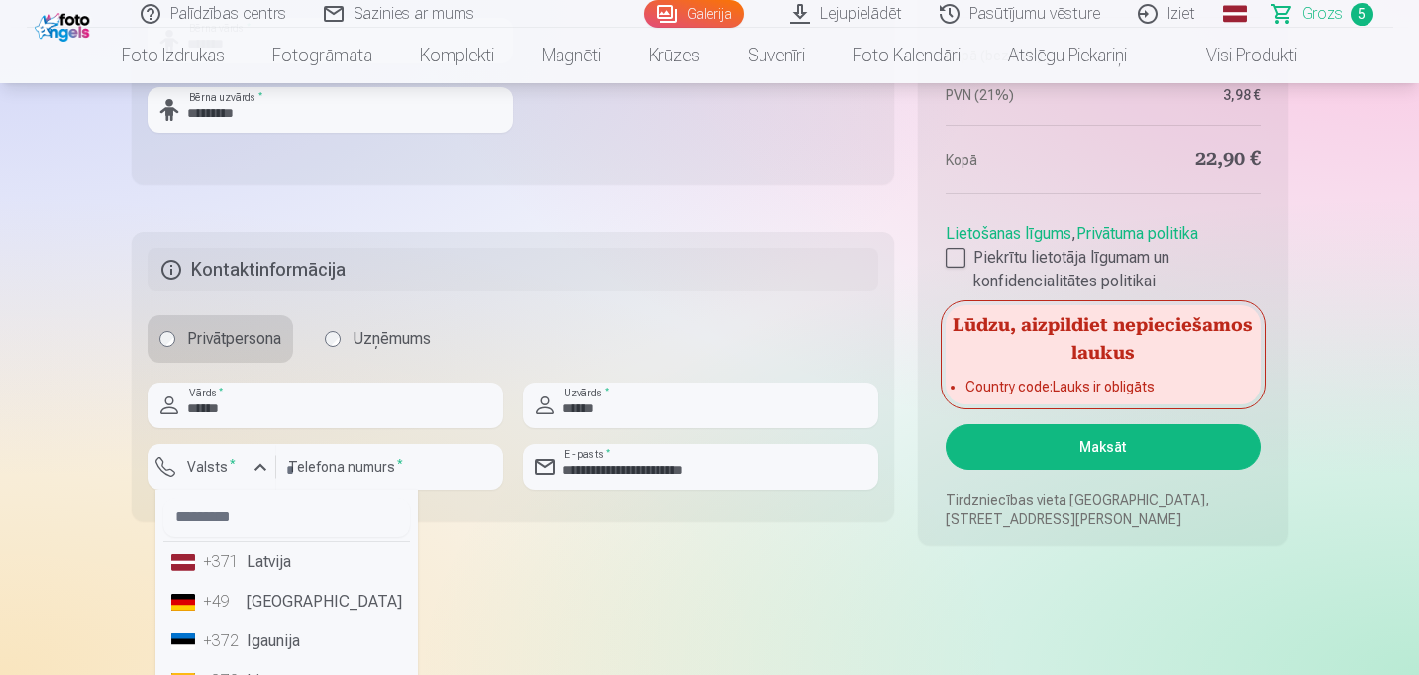
click at [257, 559] on li "+371 Latvija" at bounding box center [286, 562] width 247 height 40
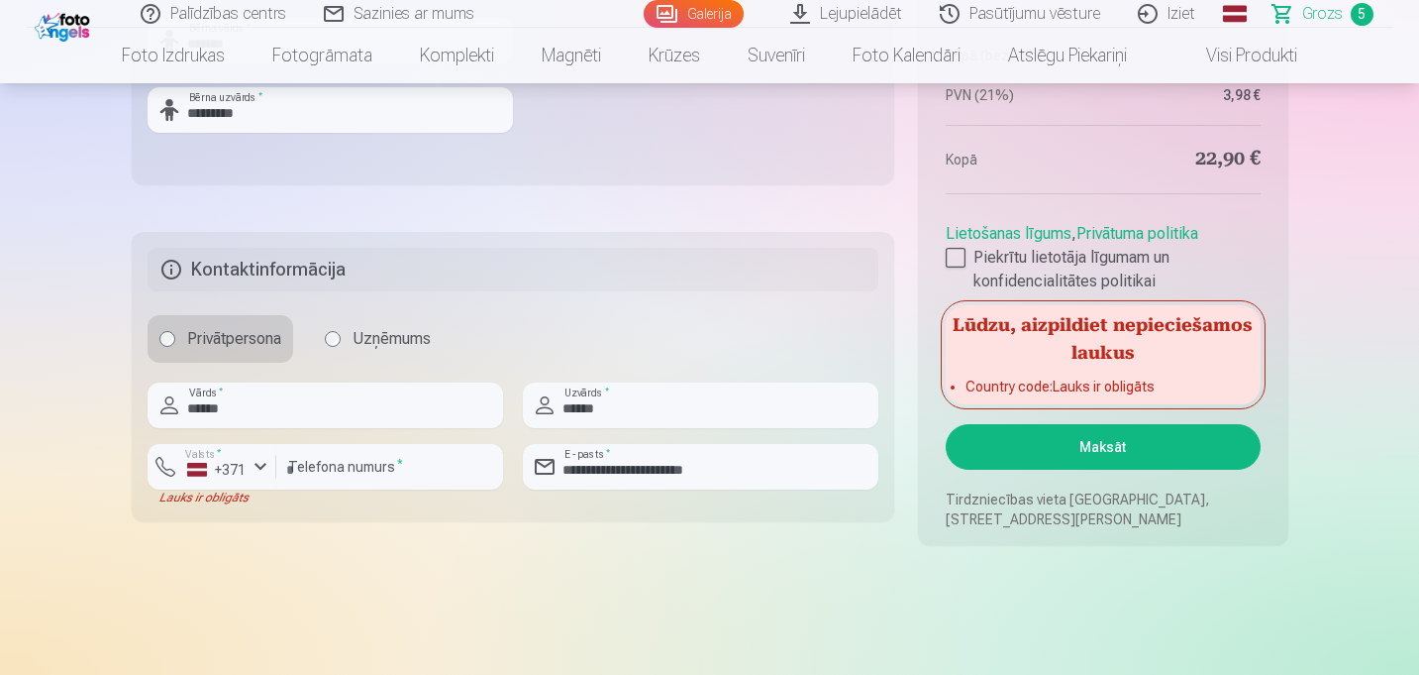
click at [1073, 442] on button "Maksāt" at bounding box center [1103, 447] width 314 height 46
